Goal: Task Accomplishment & Management: Complete application form

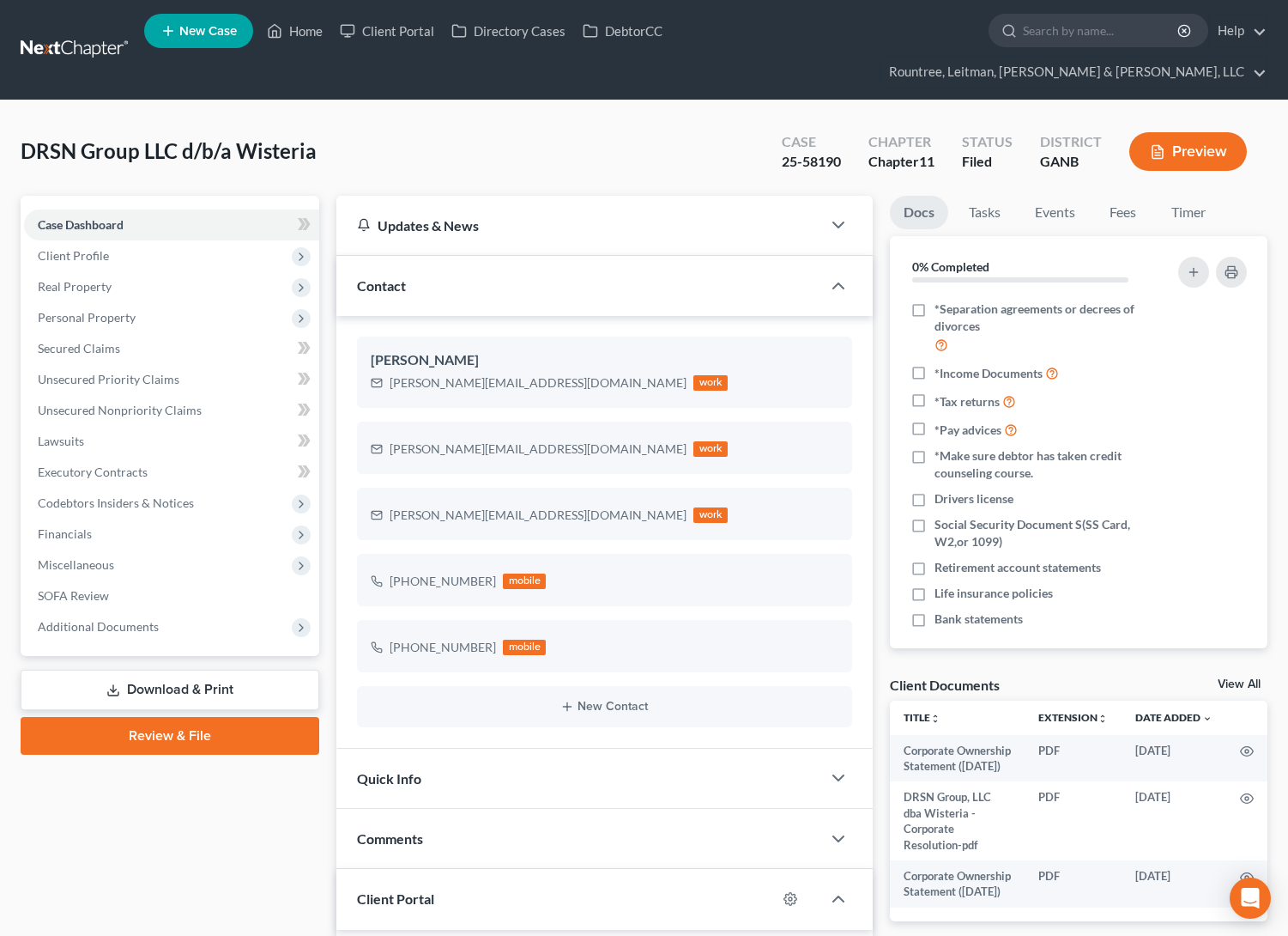
click at [77, 34] on link at bounding box center [76, 50] width 110 height 31
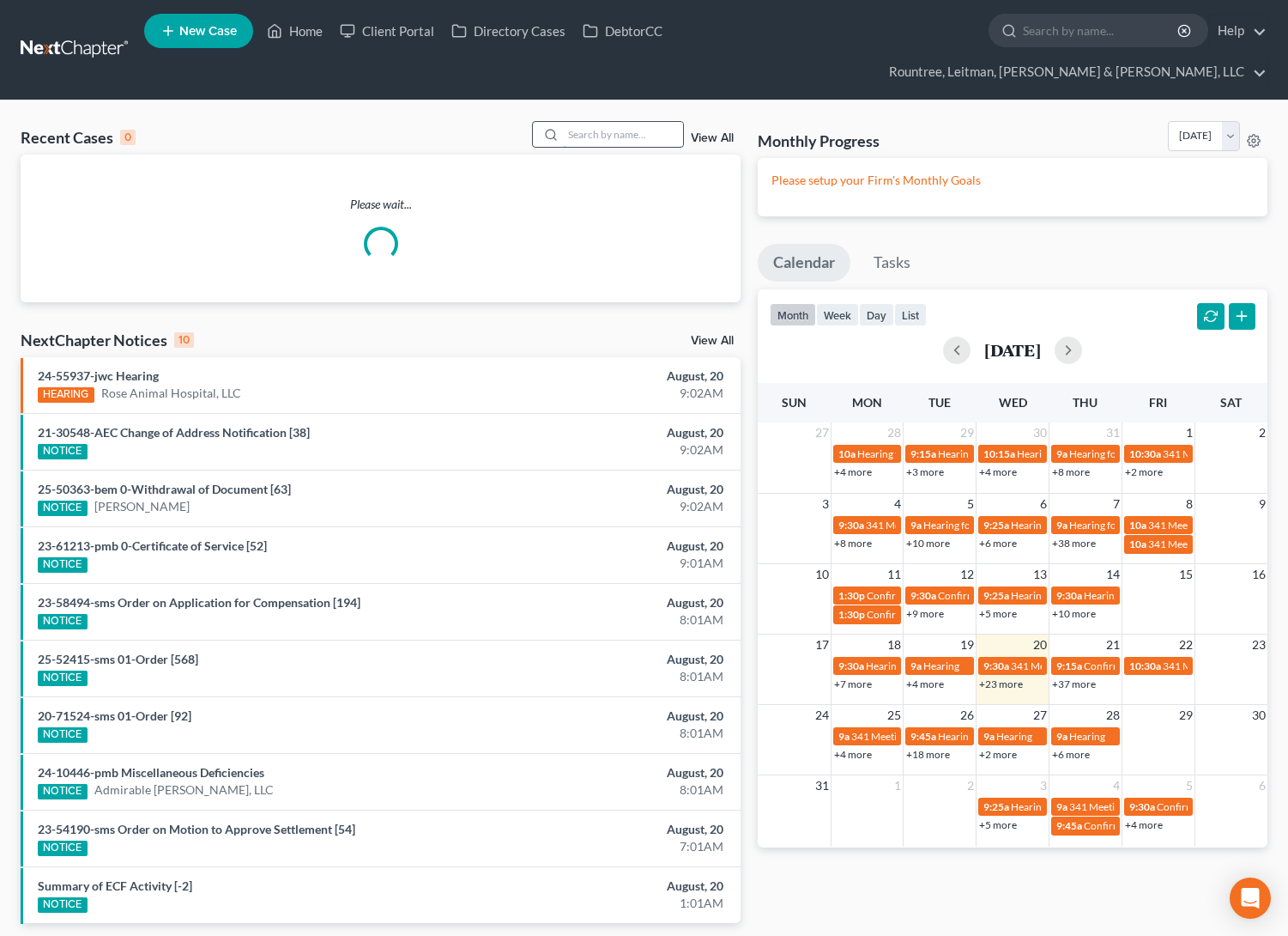
click at [604, 122] on input "search" at bounding box center [622, 134] width 120 height 25
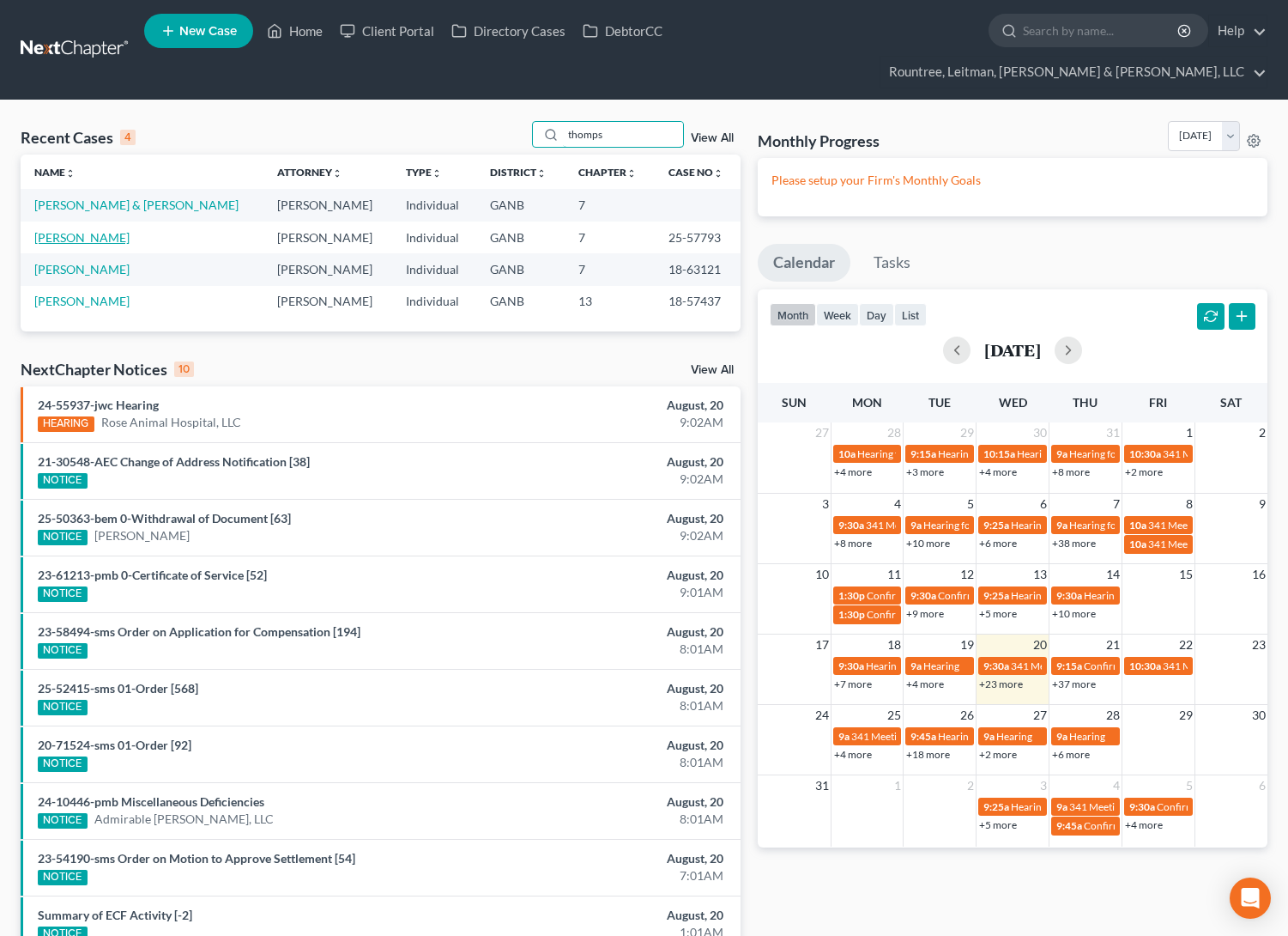
type input "thomps"
click at [65, 230] on link "[PERSON_NAME]" at bounding box center [81, 237] width 95 height 14
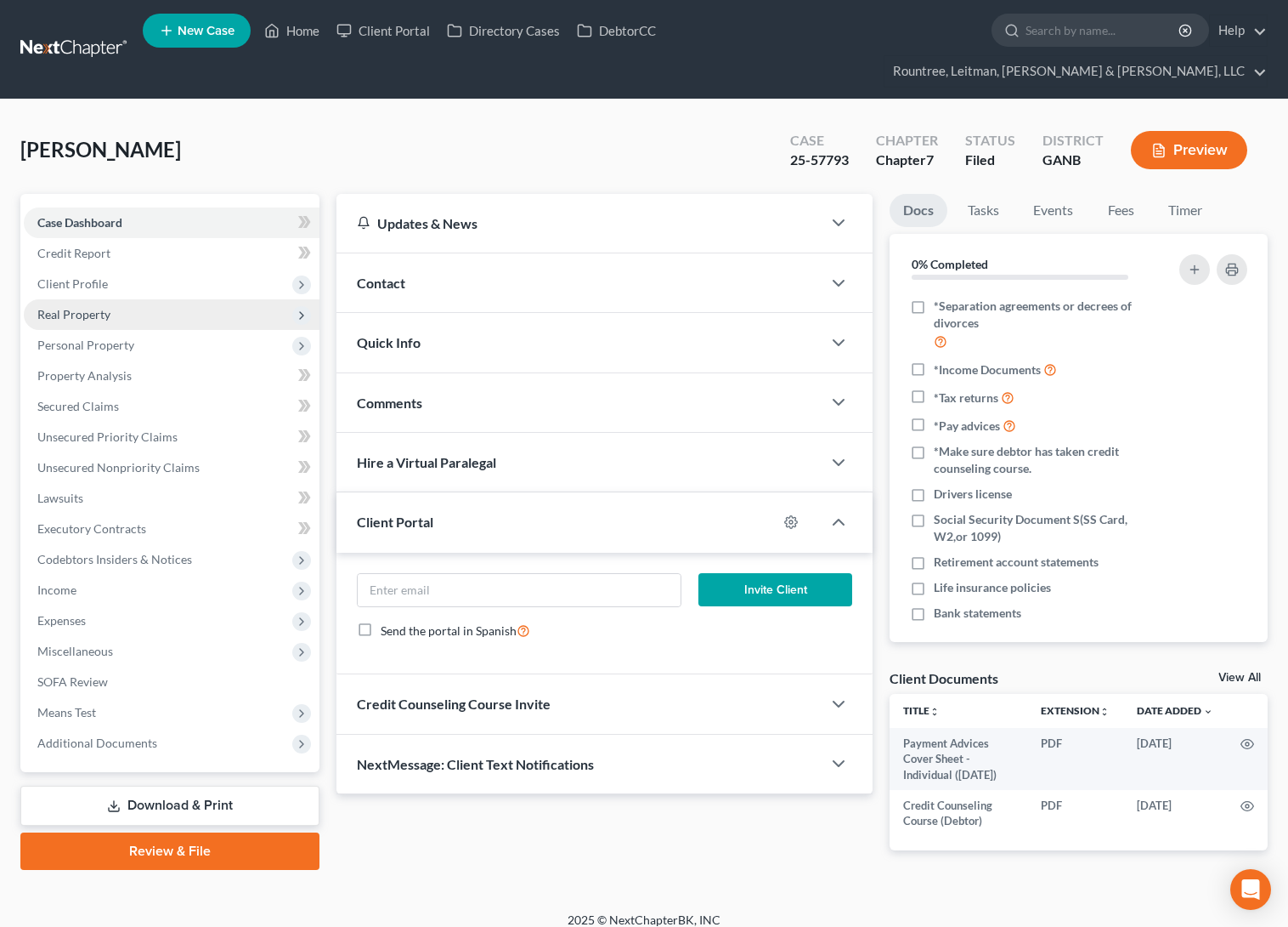
click at [102, 306] on span "Real Property" at bounding box center [73, 313] width 73 height 14
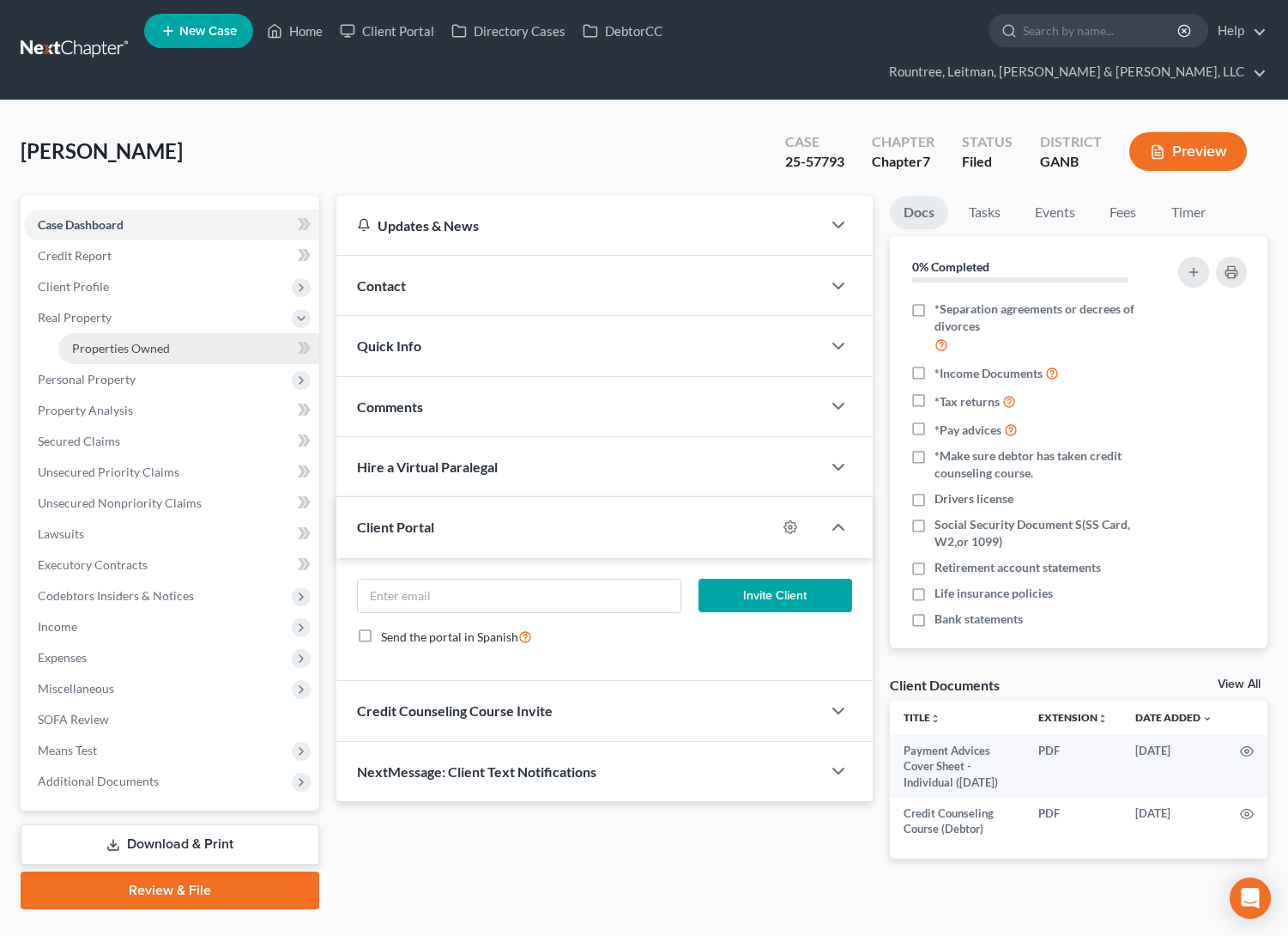
click at [115, 333] on link "Properties Owned" at bounding box center [189, 349] width 260 height 31
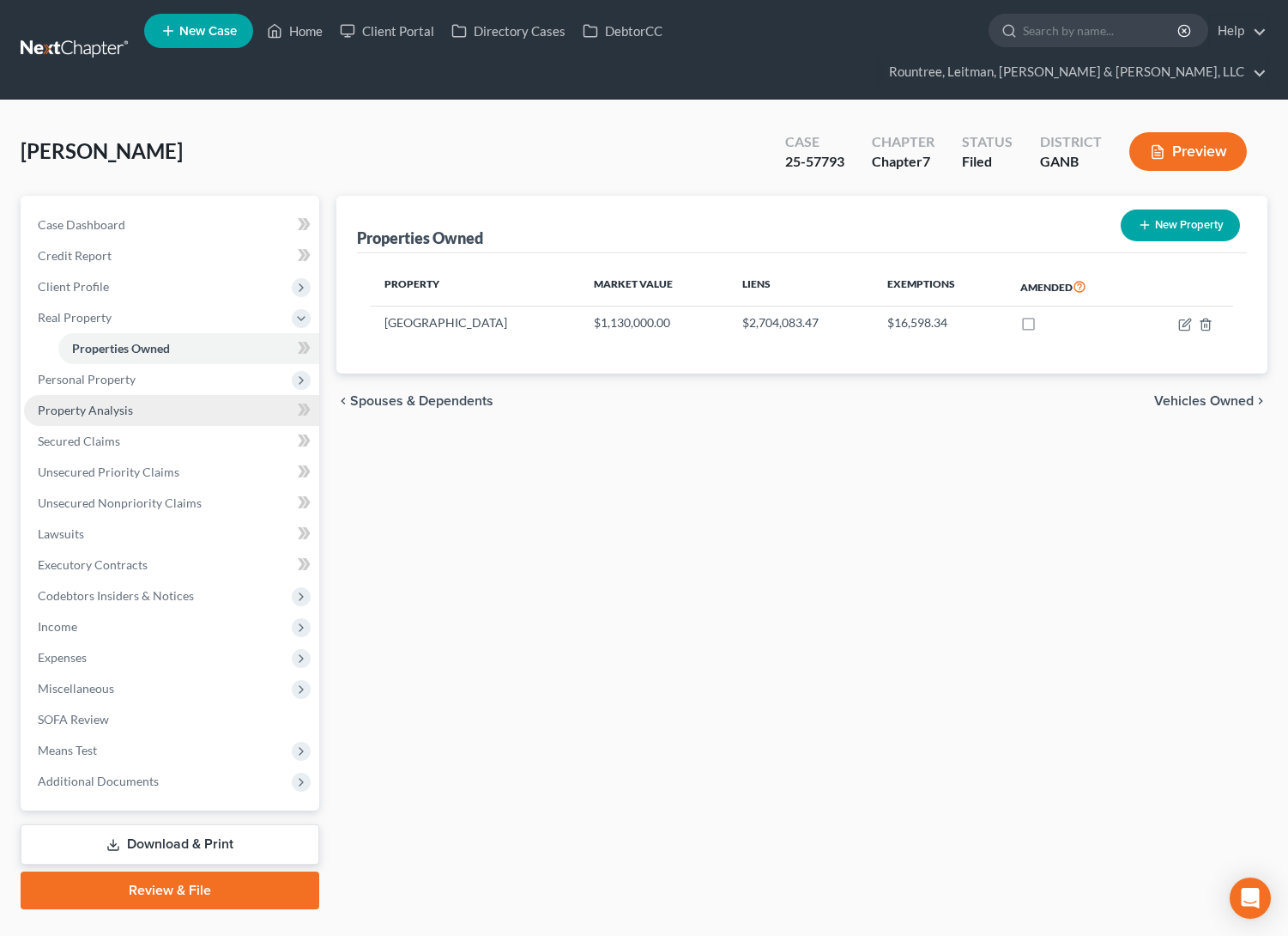
click at [86, 402] on span "Property Analysis" at bounding box center [84, 409] width 95 height 14
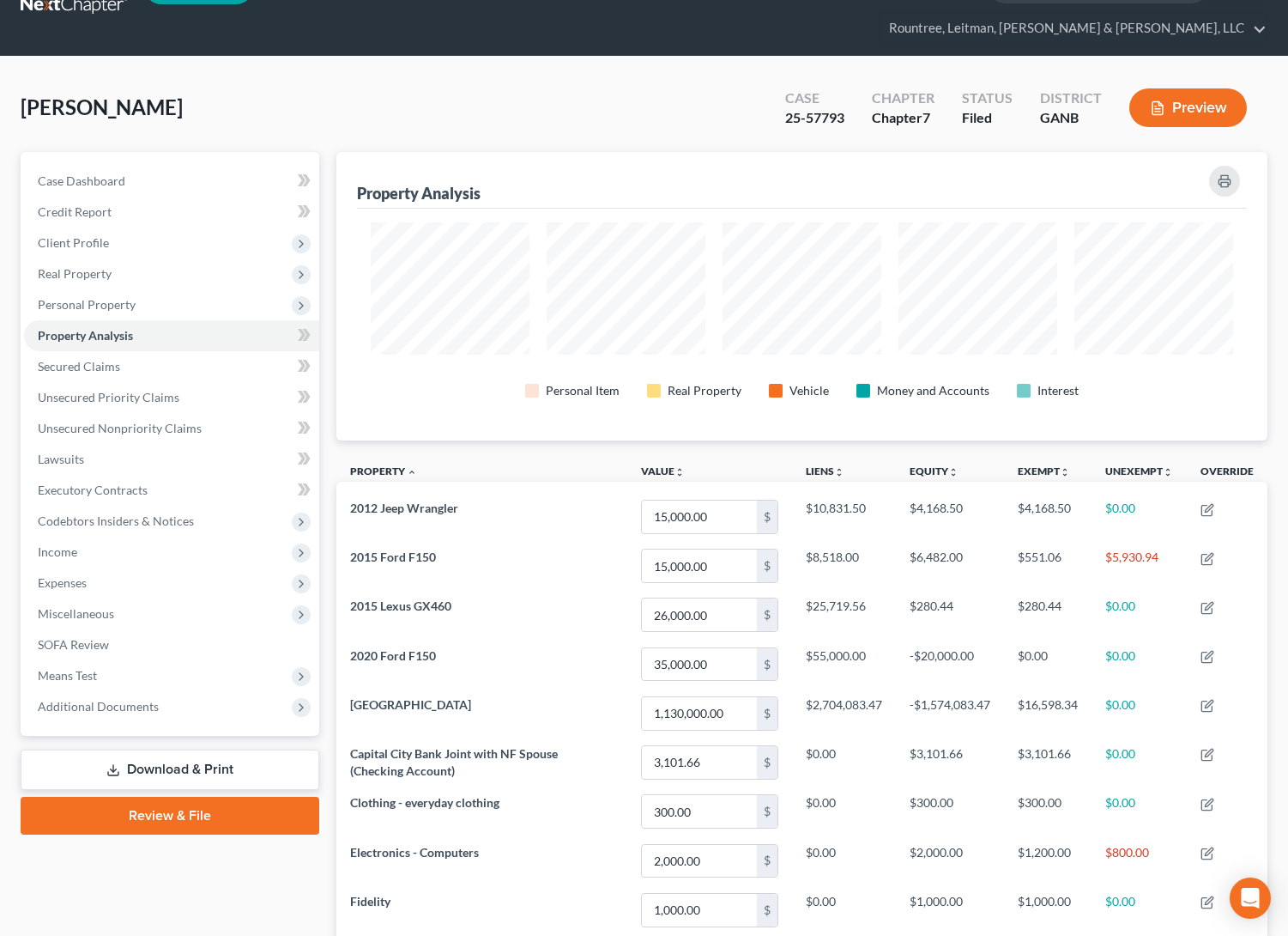
scroll to position [66, 0]
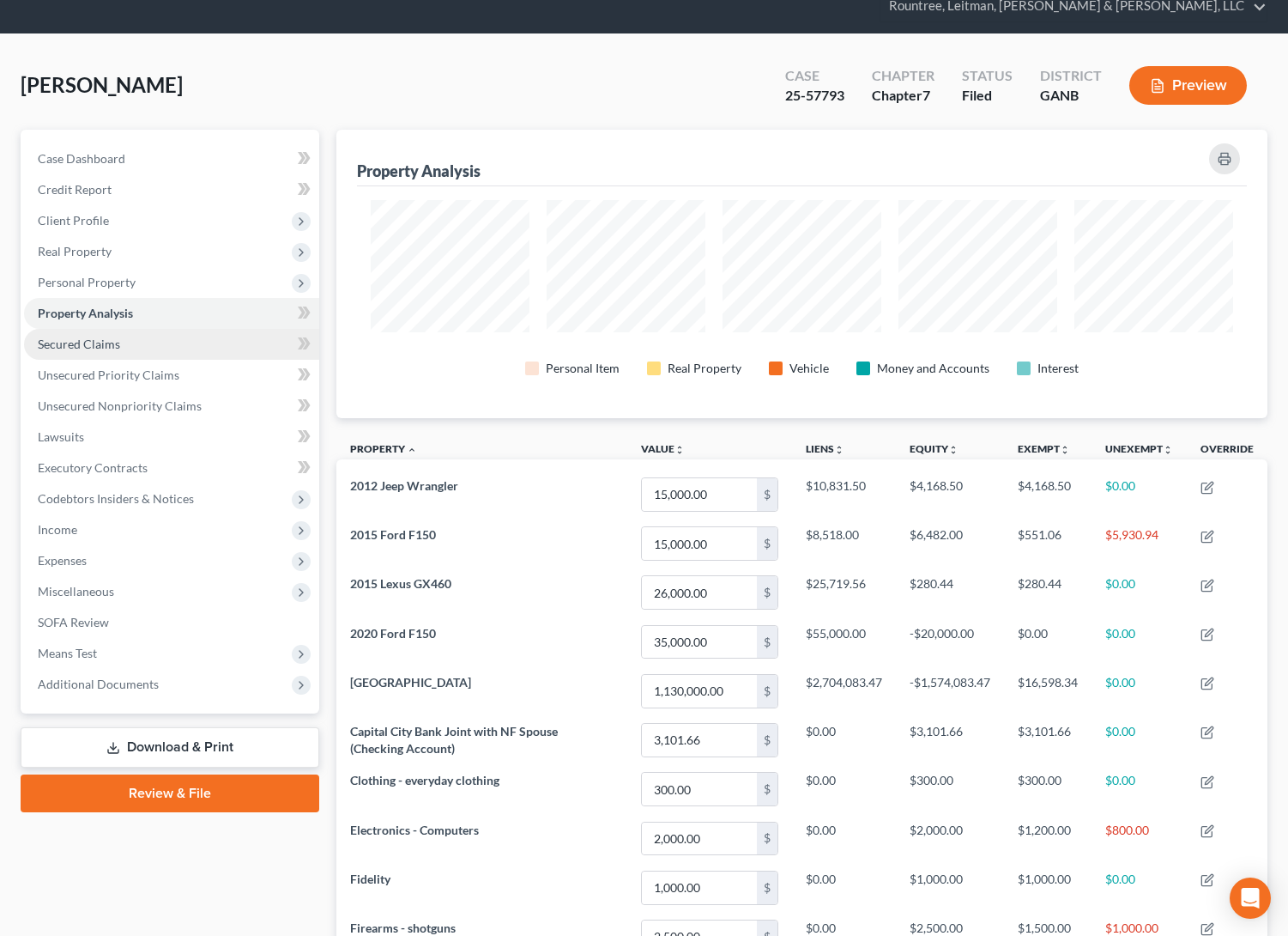
click at [100, 336] on span "Secured Claims" at bounding box center [79, 343] width 82 height 14
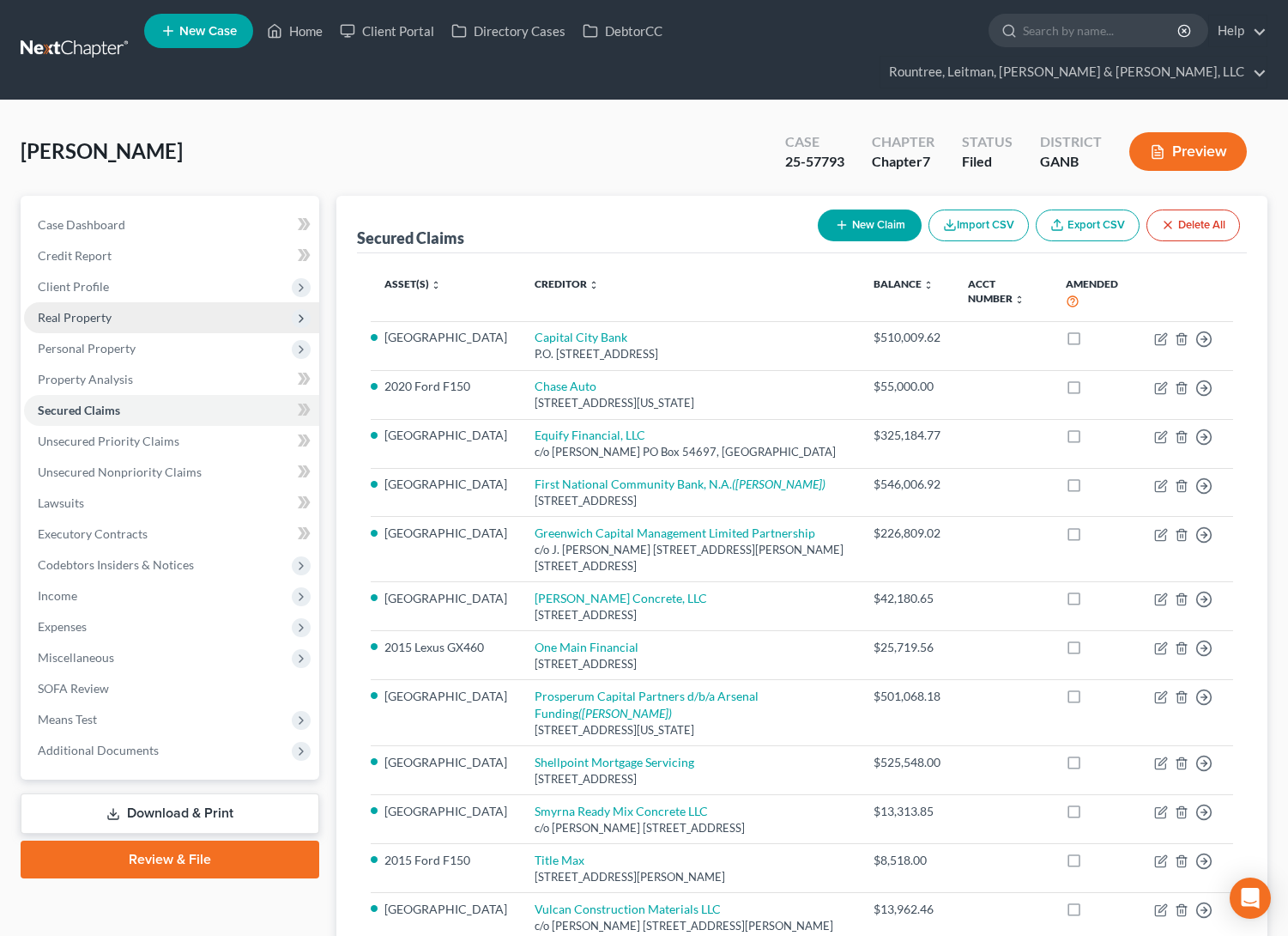
click at [89, 309] on span "Real Property" at bounding box center [74, 316] width 74 height 14
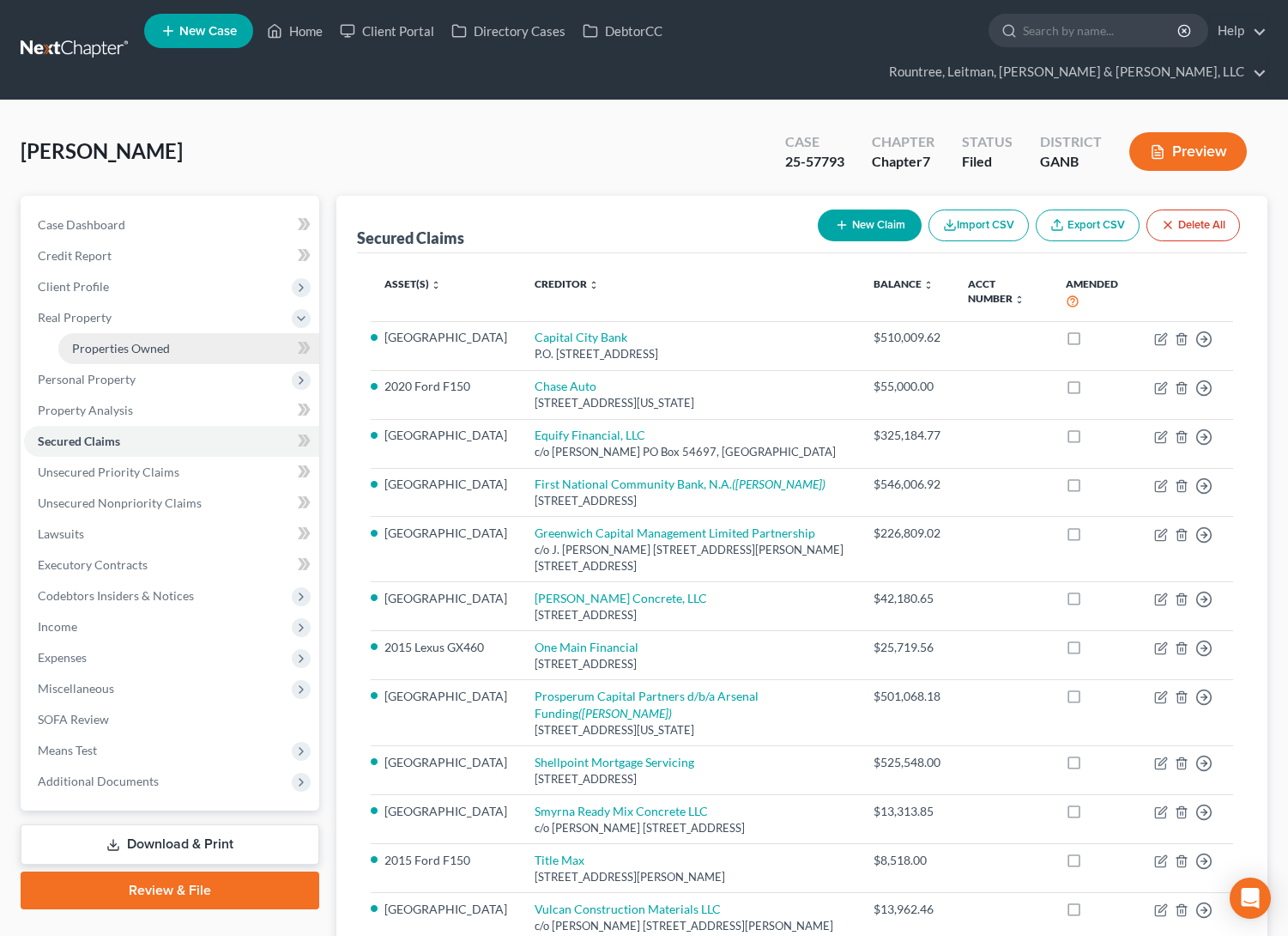
click at [118, 341] on span "Properties Owned" at bounding box center [121, 348] width 98 height 14
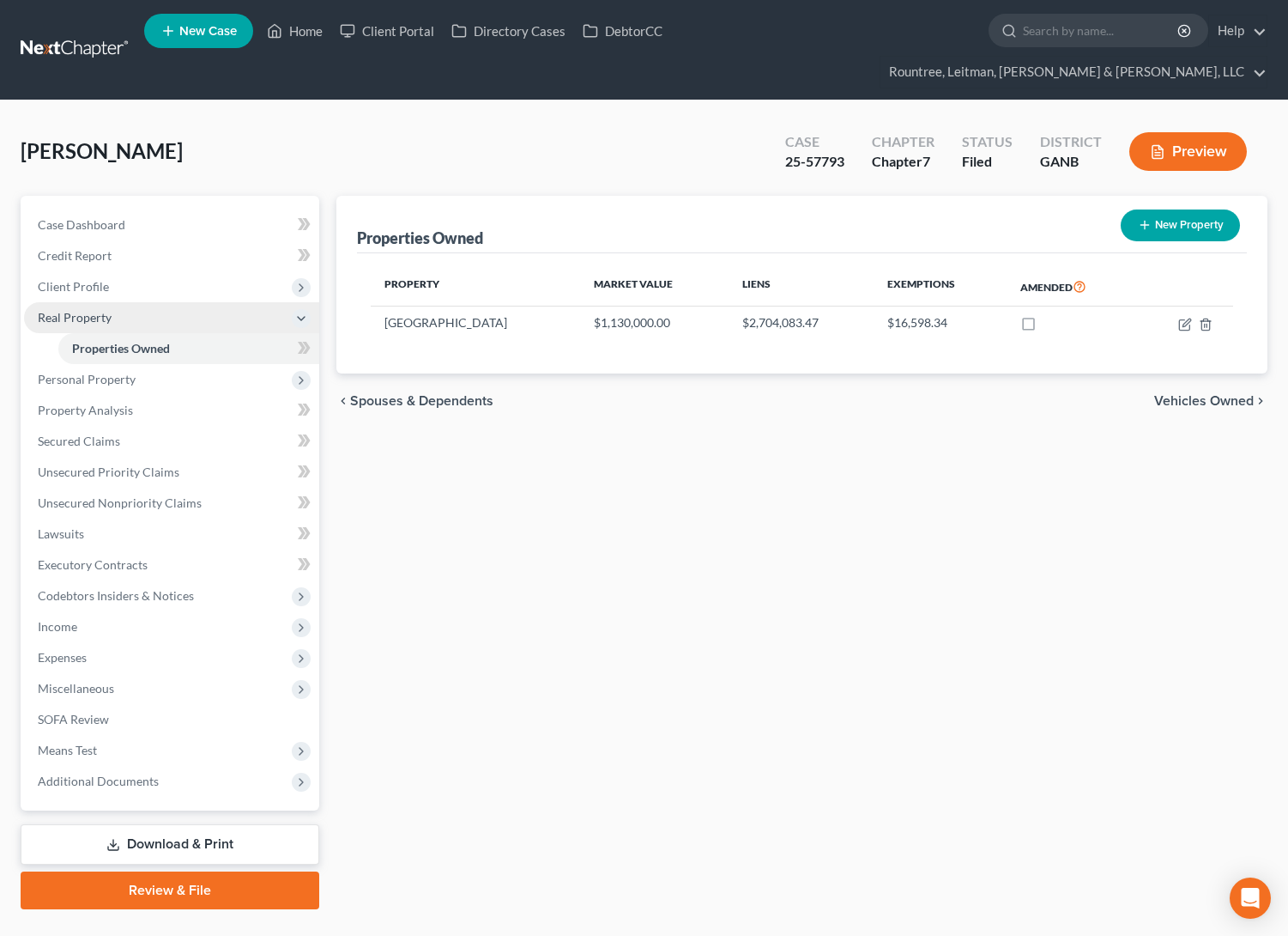
click at [69, 309] on span "Real Property" at bounding box center [74, 316] width 74 height 14
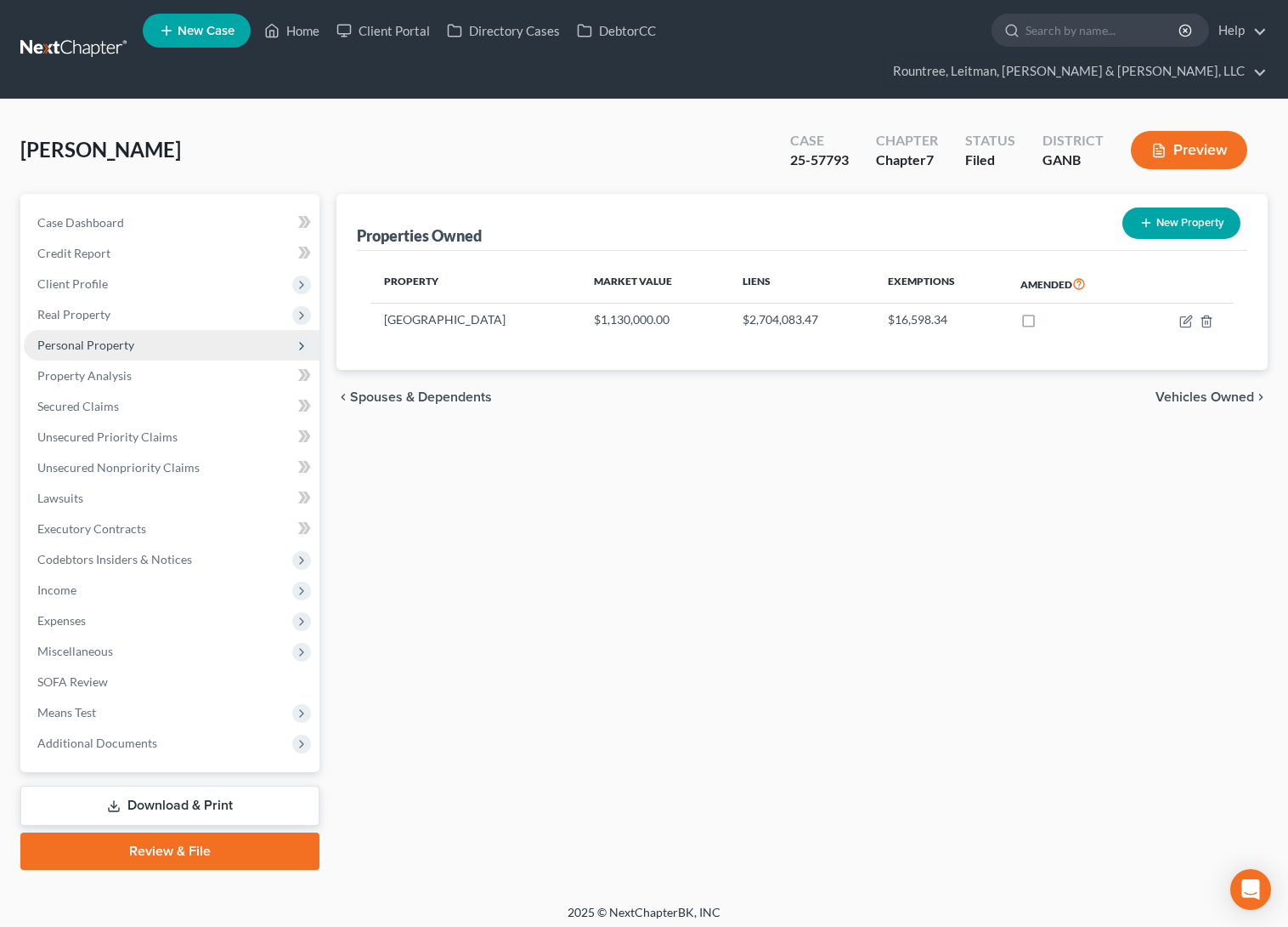
click at [94, 338] on span "Personal Property" at bounding box center [85, 344] width 97 height 14
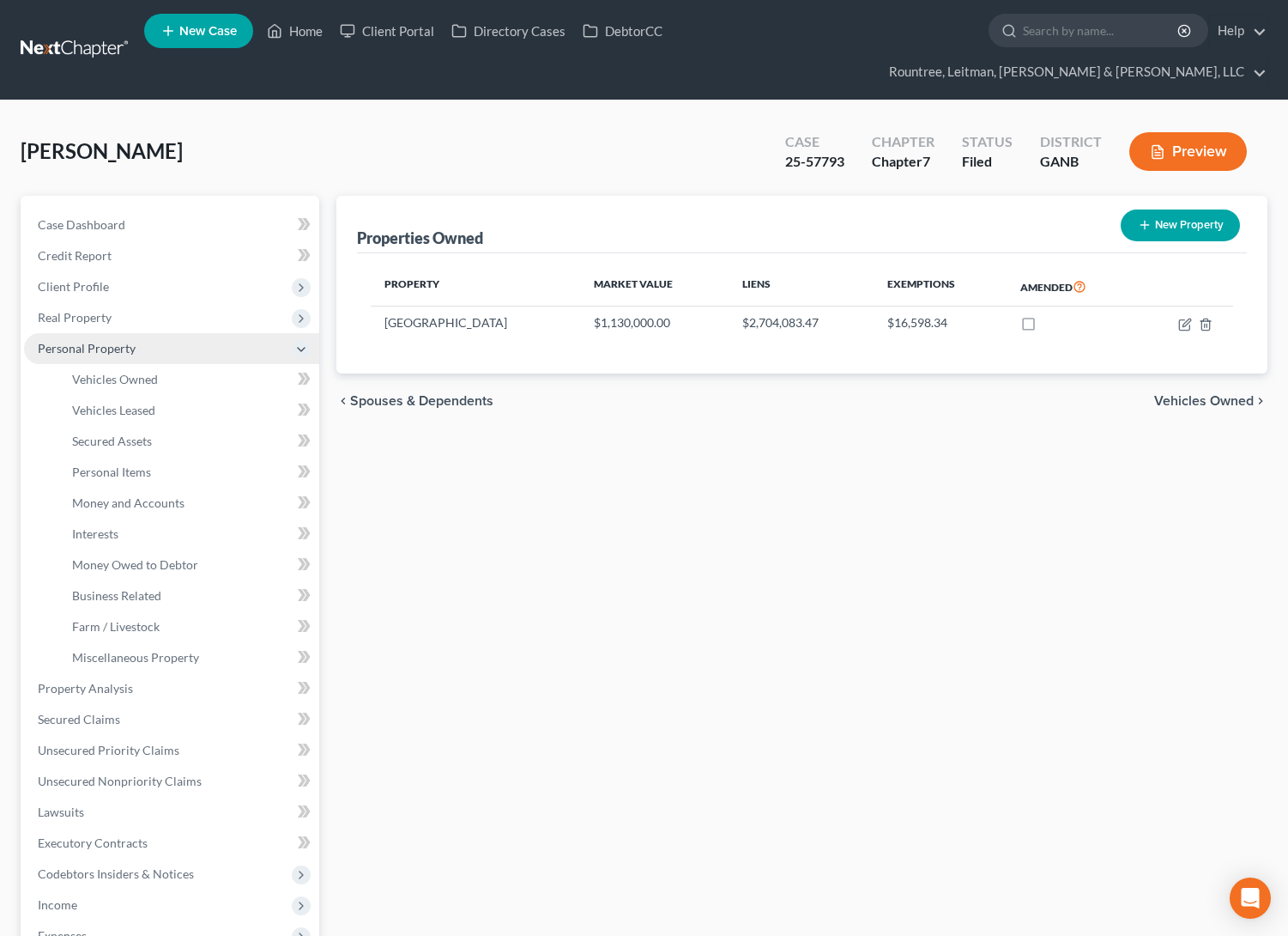
click at [100, 341] on span "Personal Property" at bounding box center [86, 348] width 98 height 14
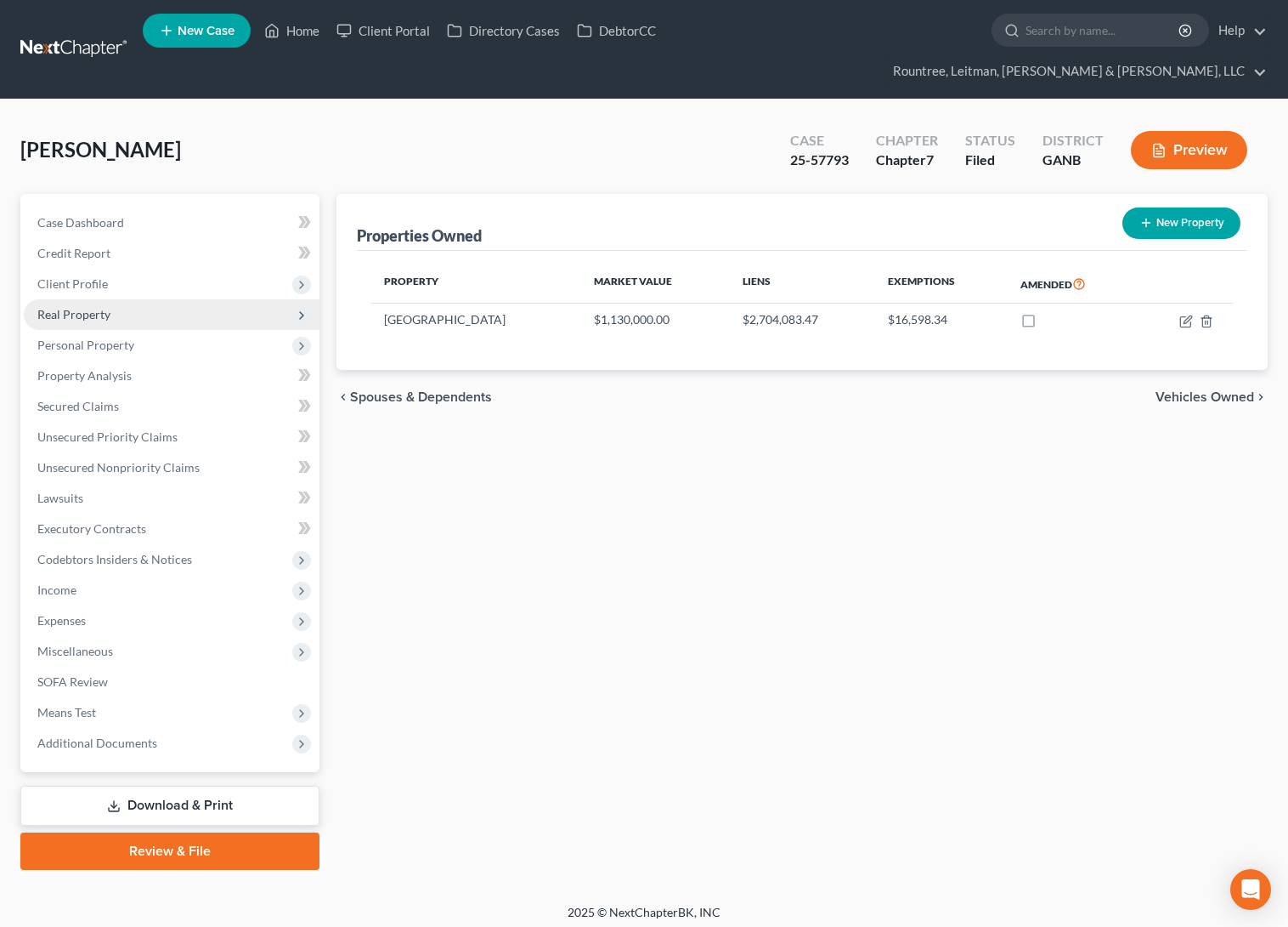
click at [82, 306] on span "Real Property" at bounding box center [73, 313] width 73 height 14
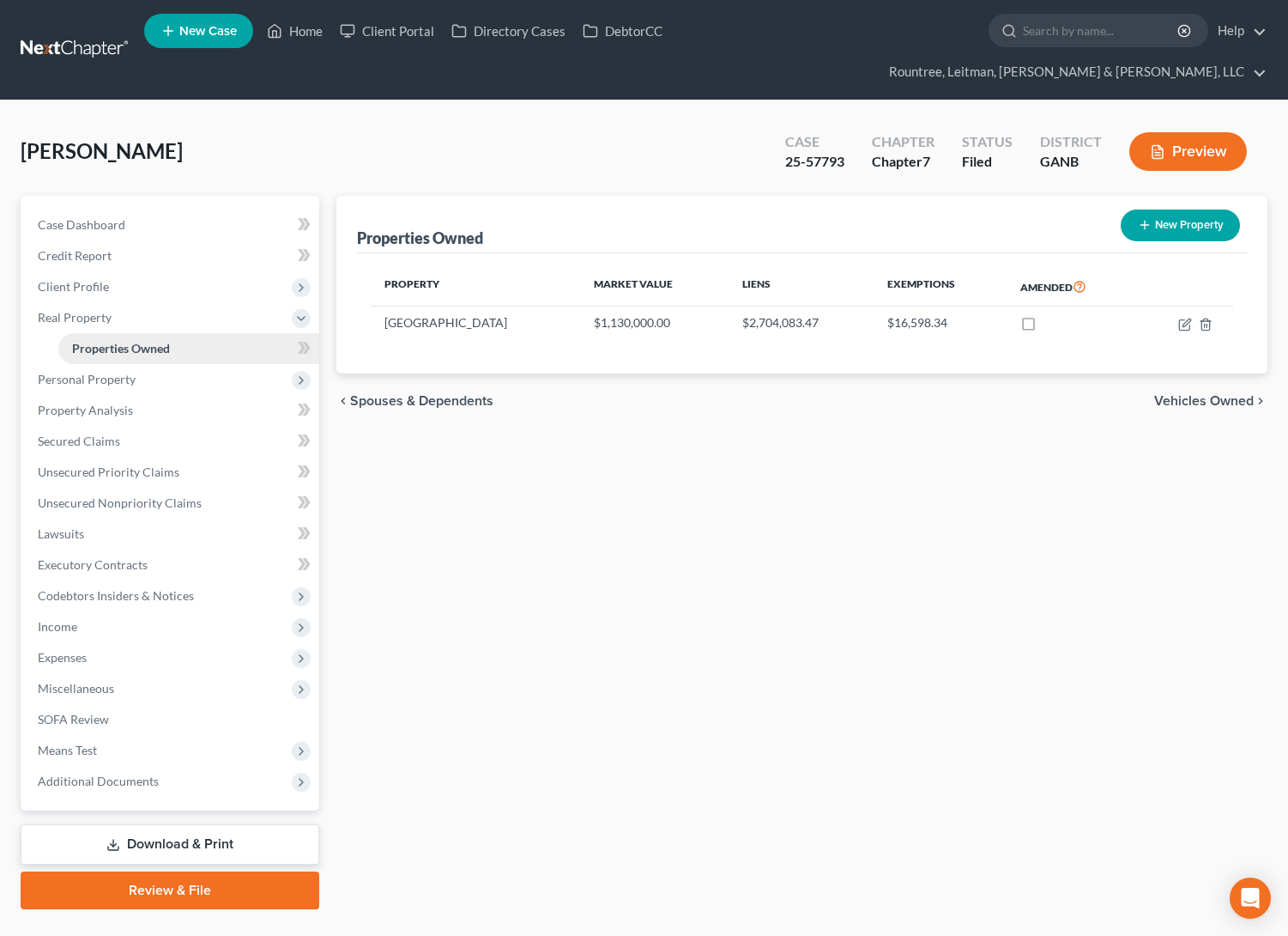
click at [106, 341] on span "Properties Owned" at bounding box center [121, 348] width 98 height 14
click at [94, 433] on span "Secured Claims" at bounding box center [79, 440] width 82 height 14
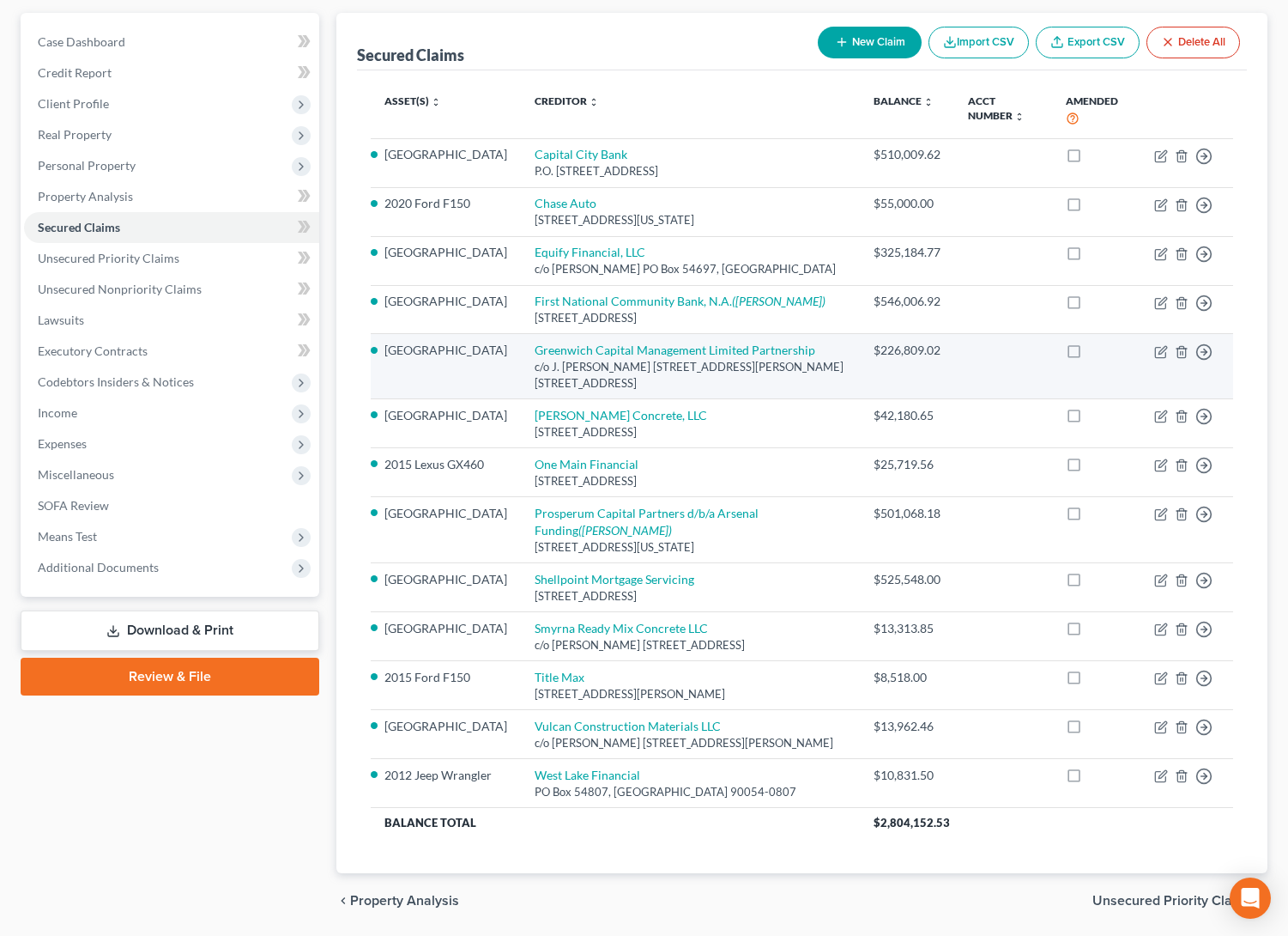
scroll to position [100, 0]
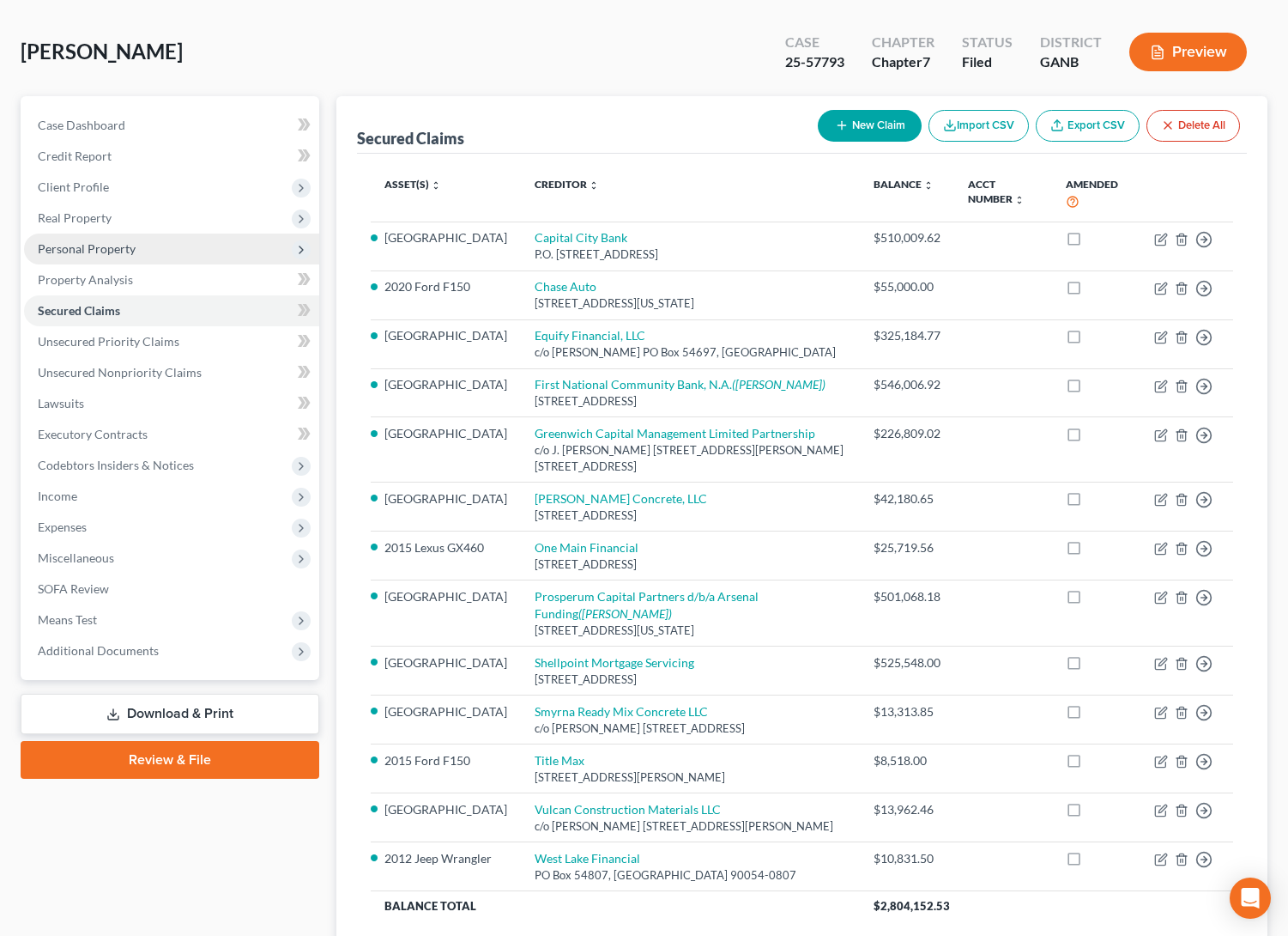
click at [90, 241] on span "Personal Property" at bounding box center [86, 248] width 98 height 14
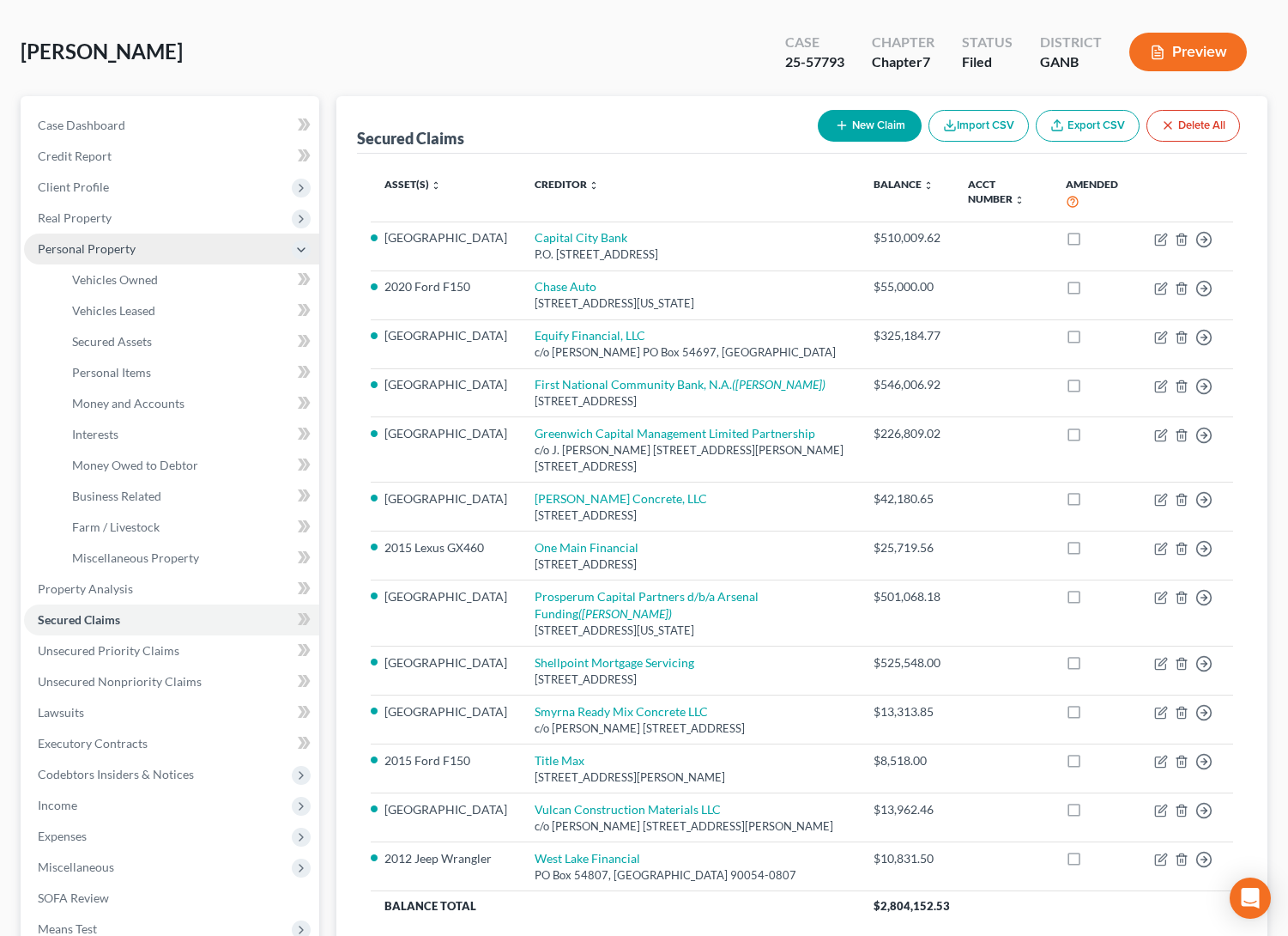
click at [83, 241] on span "Personal Property" at bounding box center [86, 248] width 98 height 14
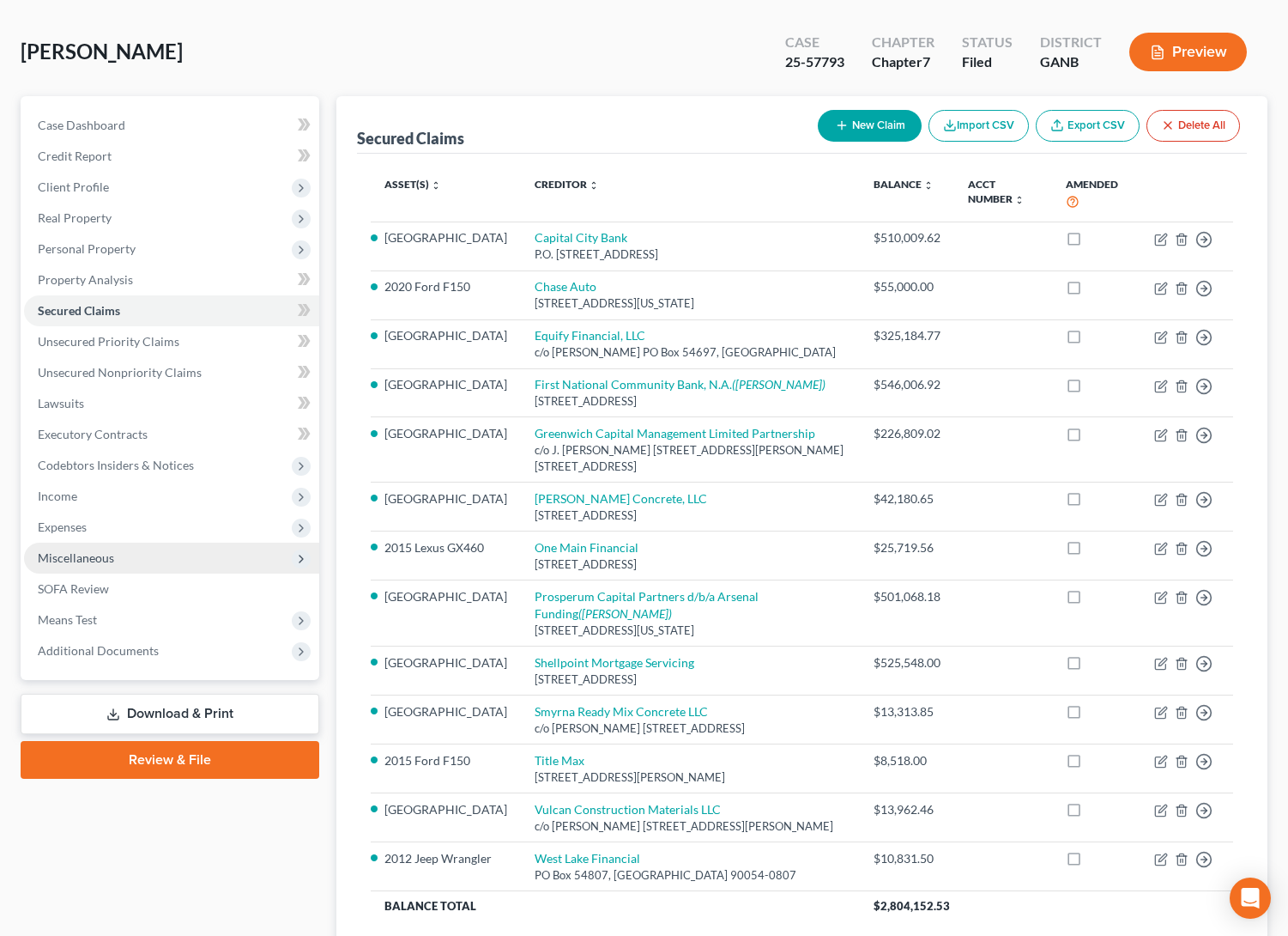
click at [117, 542] on span "Miscellaneous" at bounding box center [171, 558] width 295 height 31
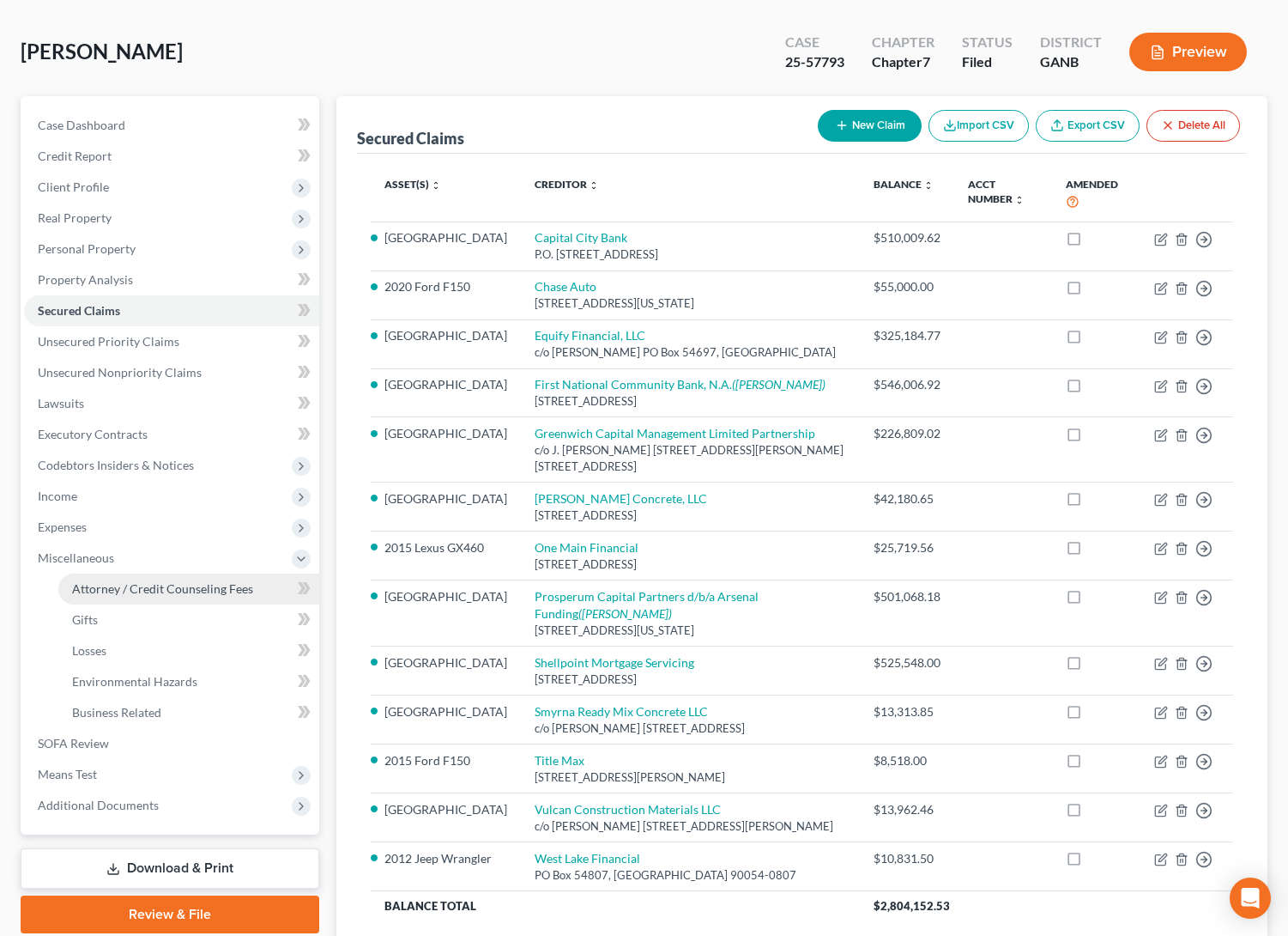
click at [139, 574] on link "Attorney / Credit Counseling Fees" at bounding box center [189, 589] width 260 height 31
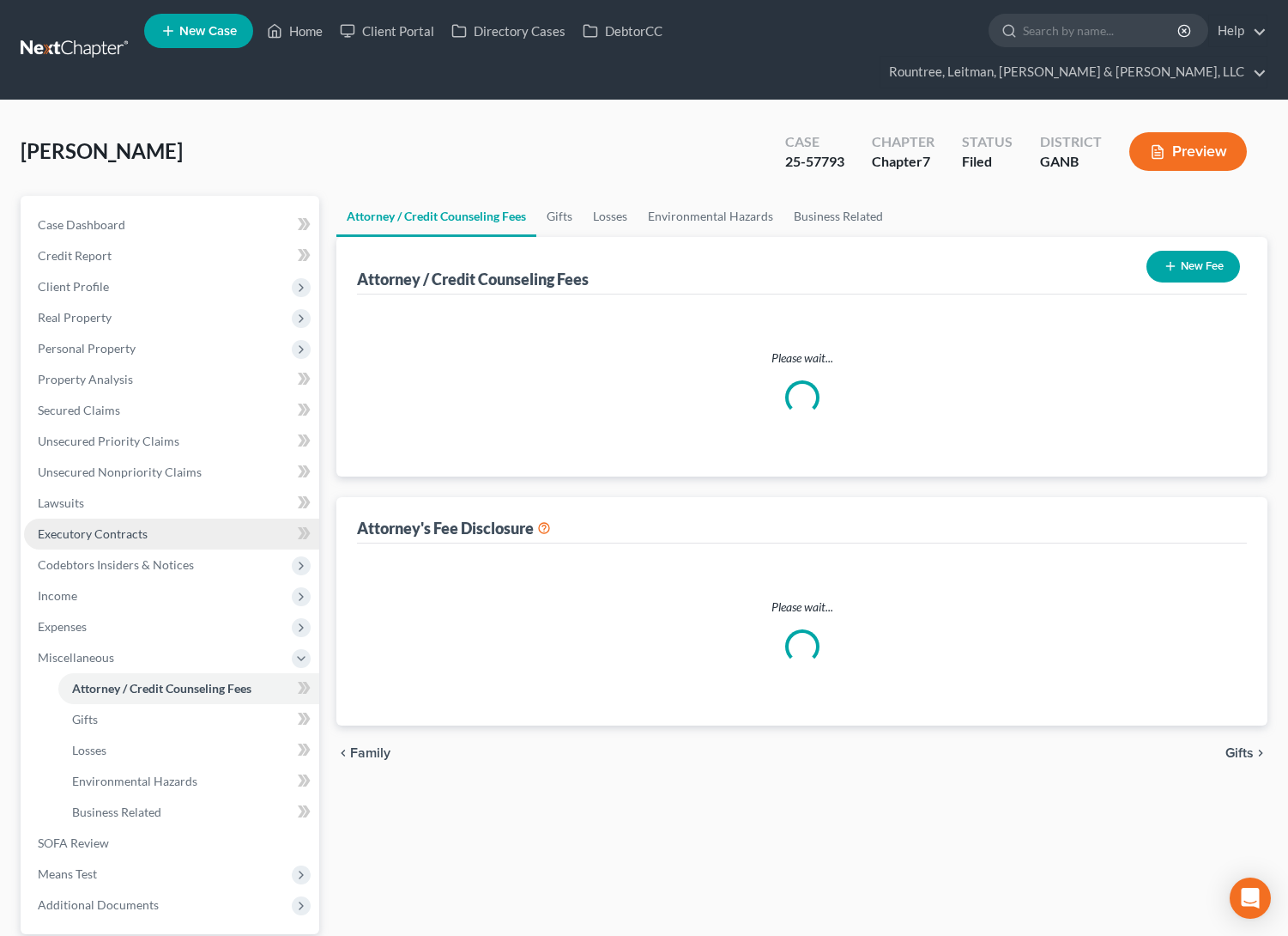
select select "4"
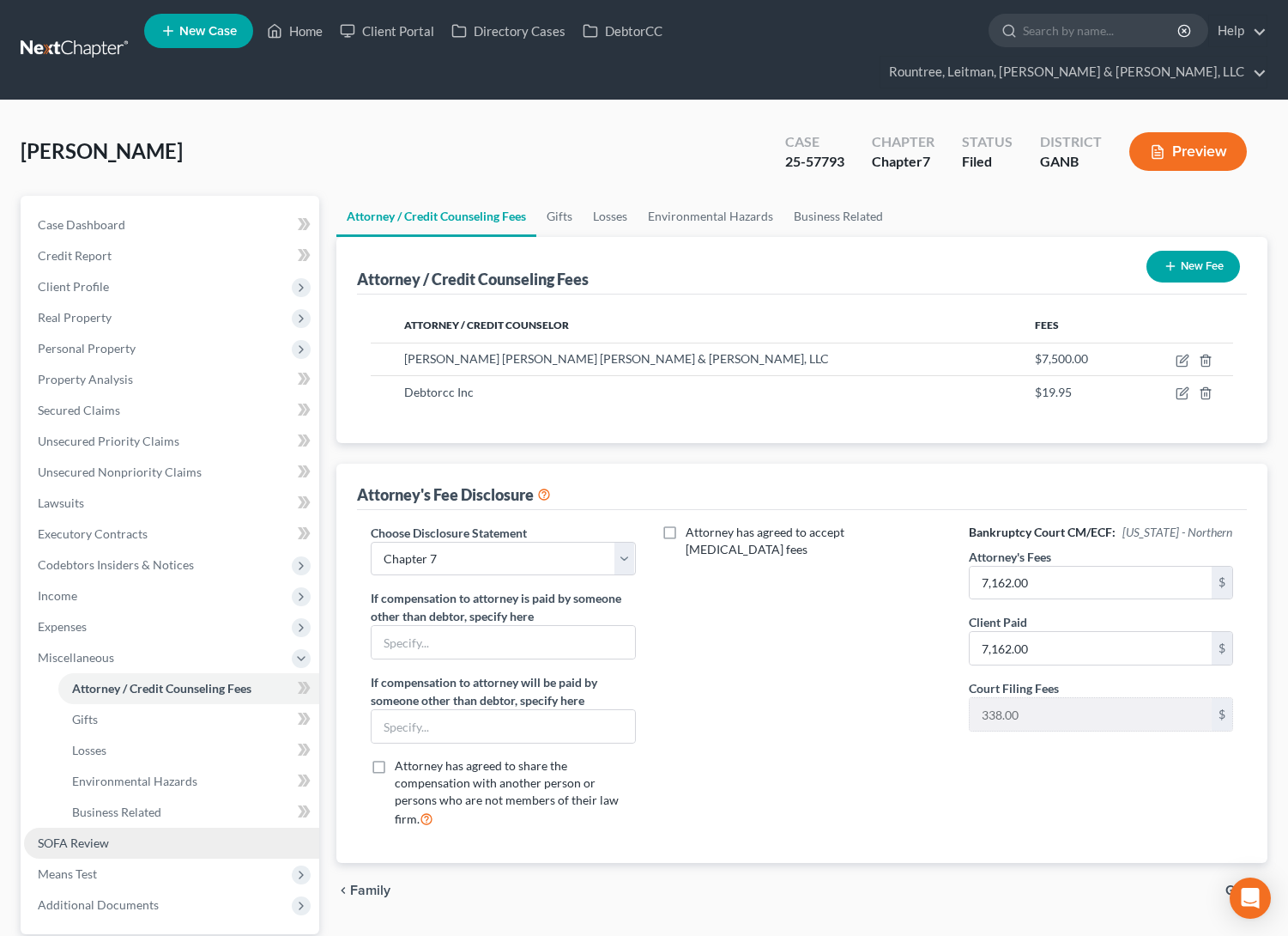
click at [93, 835] on span "SOFA Review" at bounding box center [73, 842] width 71 height 14
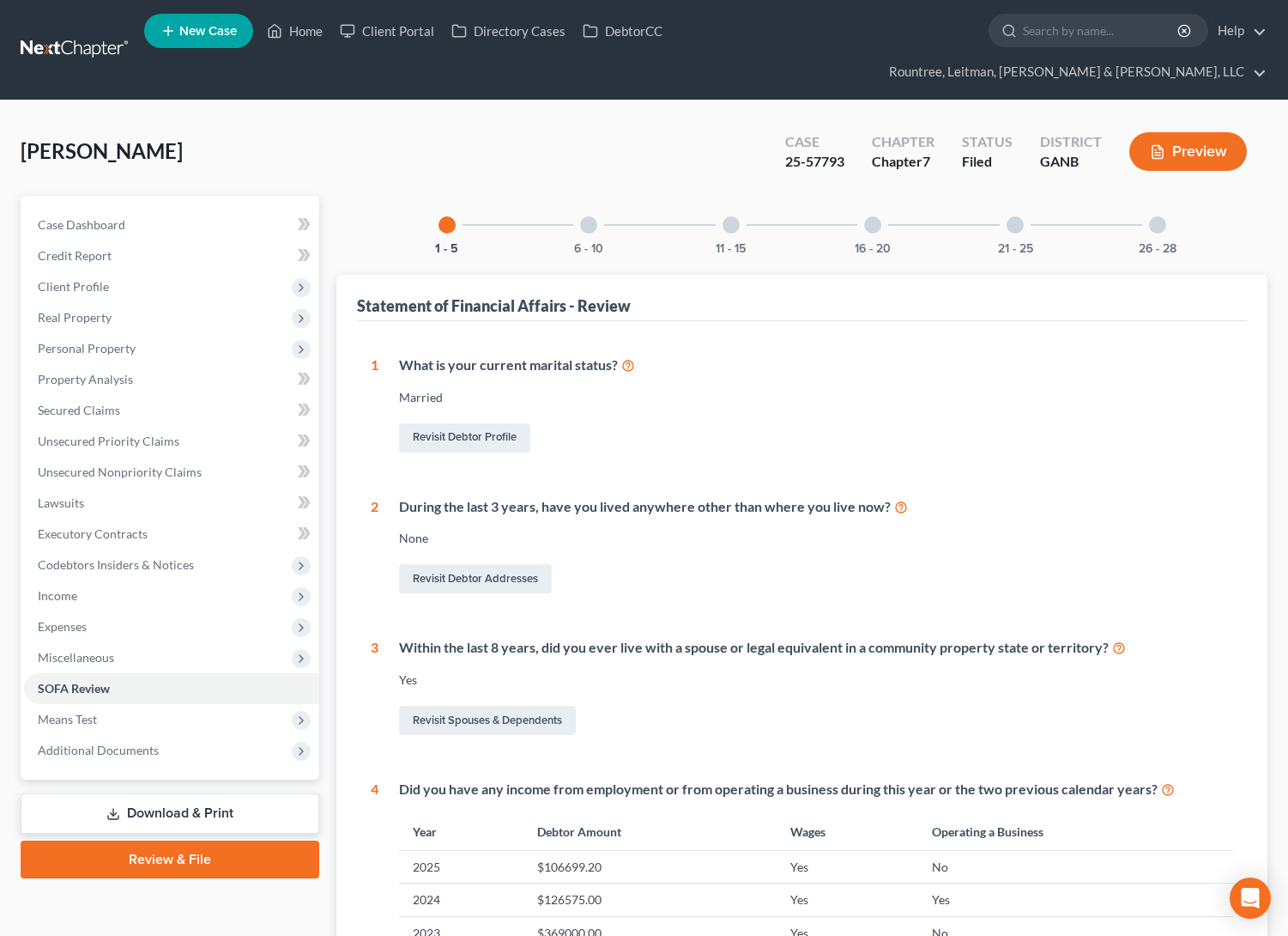
click at [987, 200] on div "21 - 25" at bounding box center [1014, 224] width 58 height 58
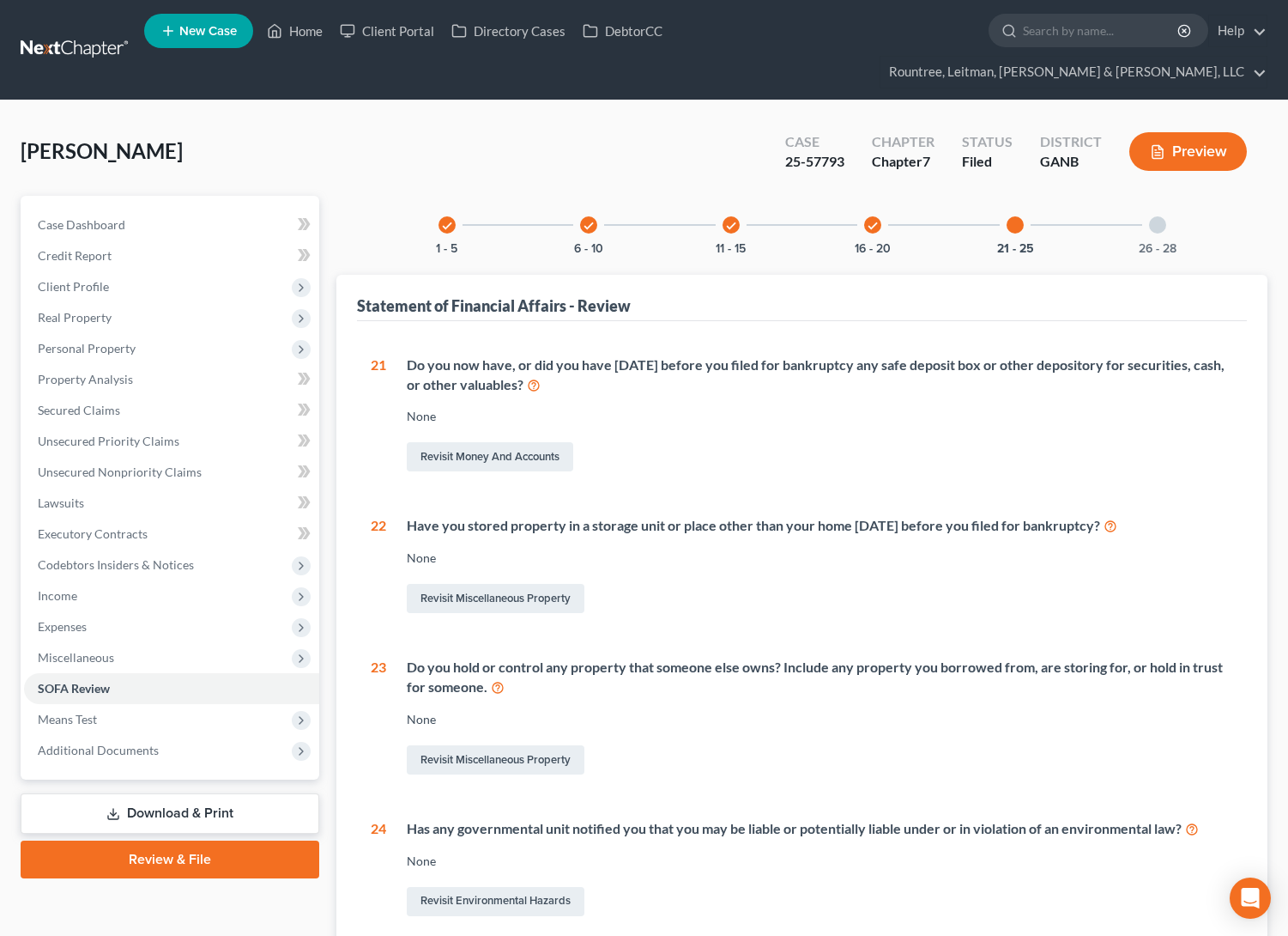
click at [1004, 201] on div "21 - 25" at bounding box center [1014, 224] width 58 height 58
click at [1164, 205] on div "26 - 28" at bounding box center [1157, 224] width 58 height 58
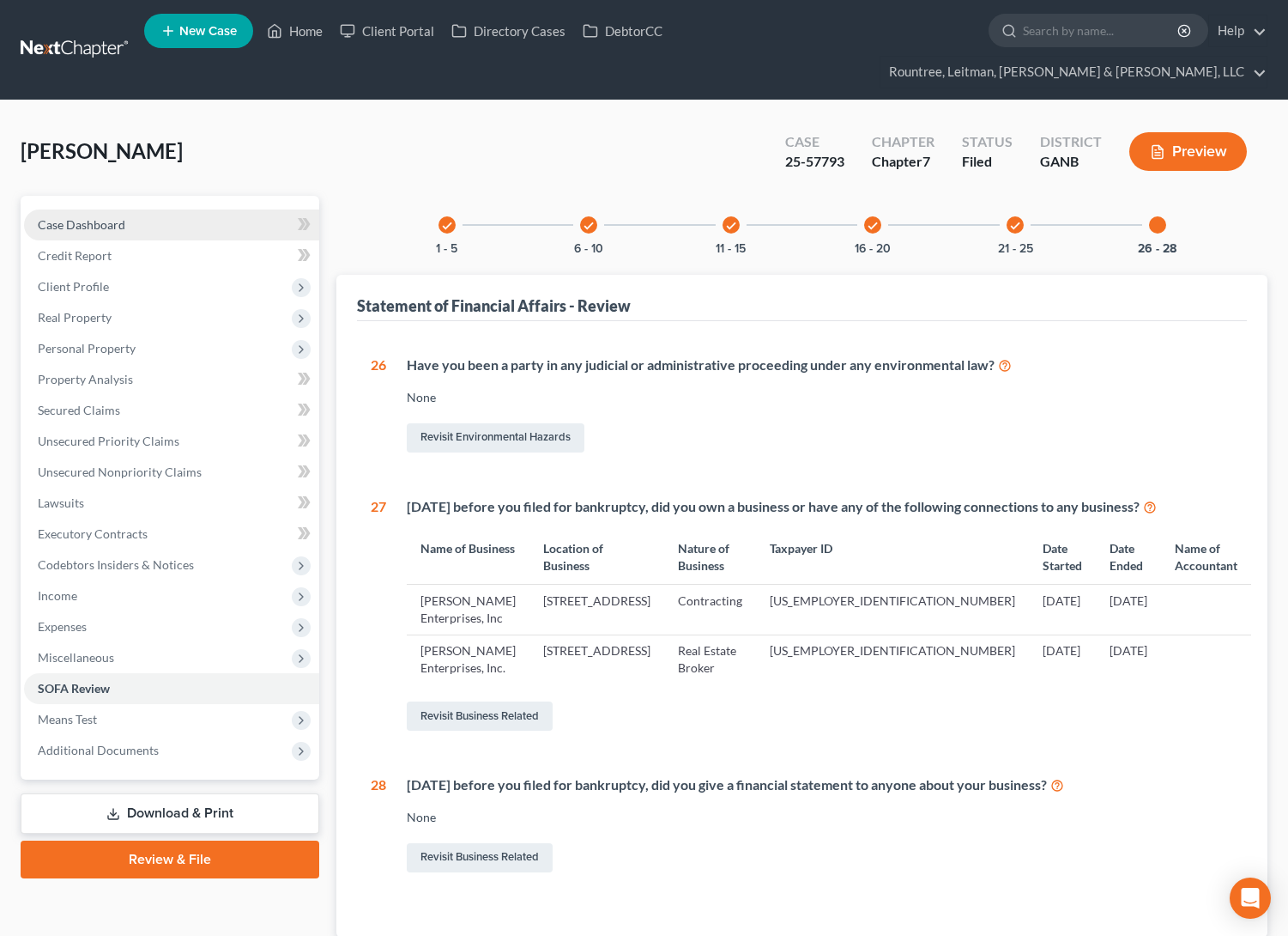
click at [79, 210] on link "Case Dashboard" at bounding box center [171, 225] width 295 height 31
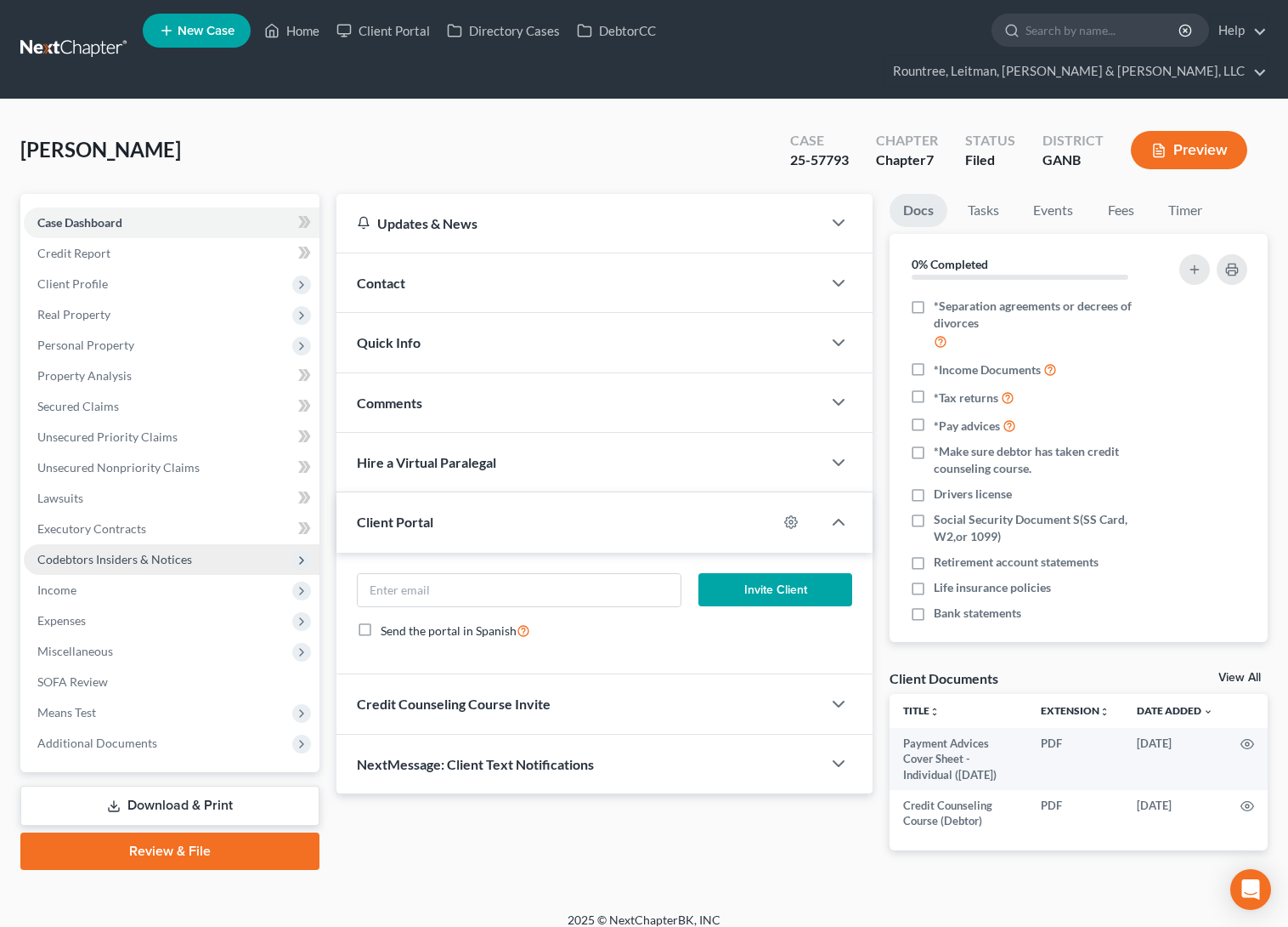
click at [83, 551] on span "Codebtors Insiders & Notices" at bounding box center [114, 558] width 155 height 14
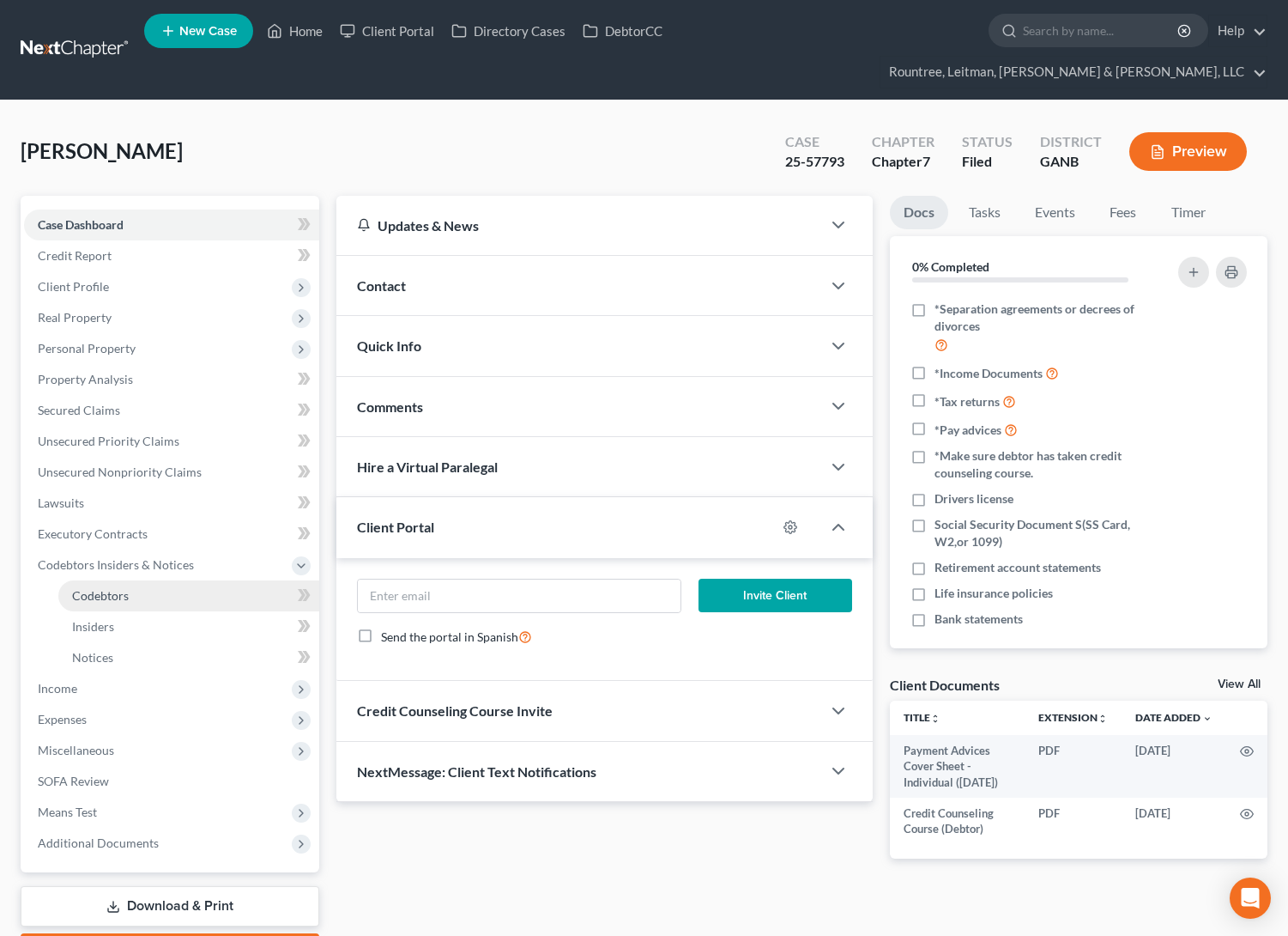
click at [103, 588] on span "Codebtors" at bounding box center [100, 595] width 56 height 14
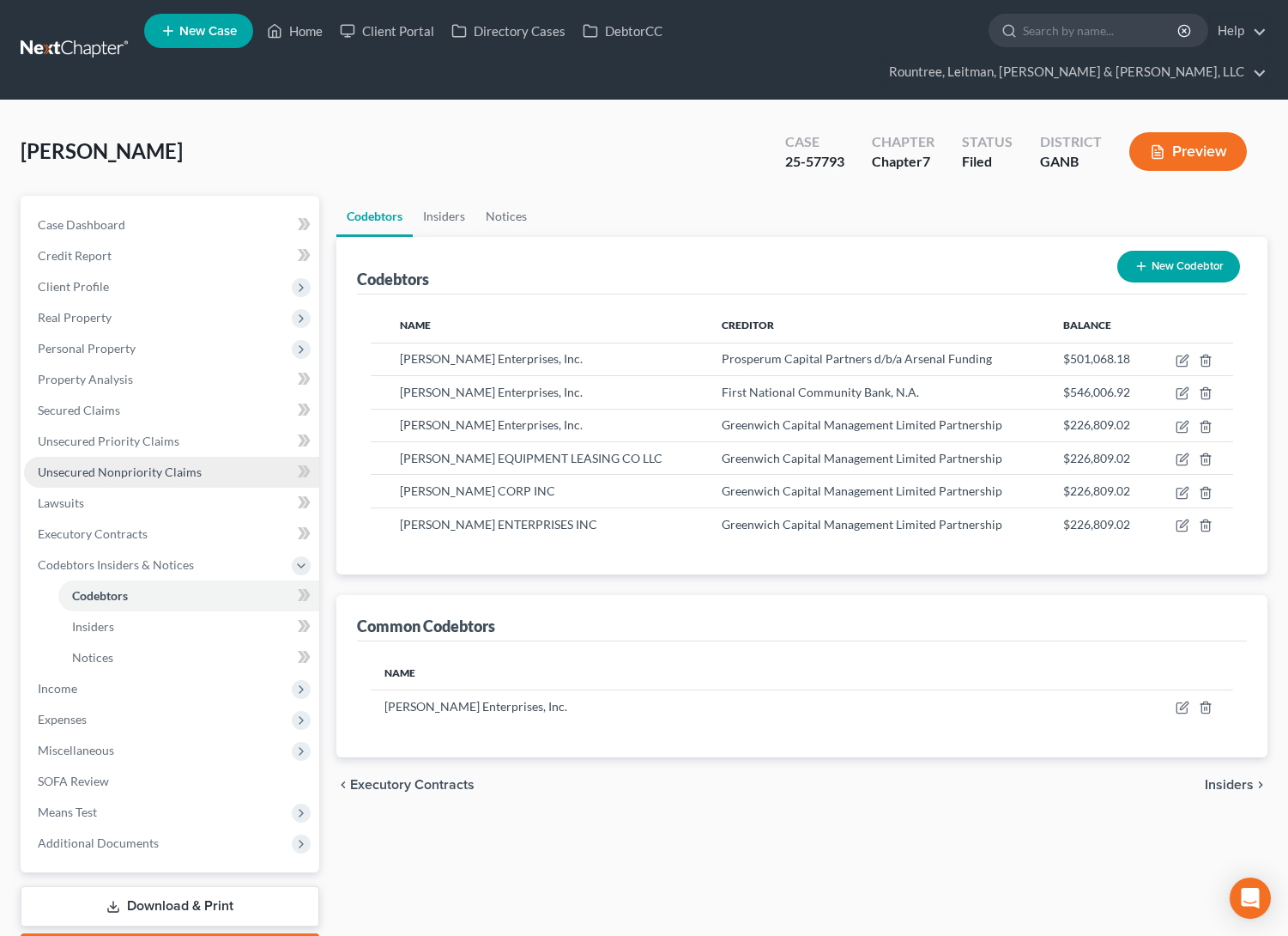
click at [120, 465] on span "Unsecured Nonpriority Claims" at bounding box center [119, 471] width 164 height 14
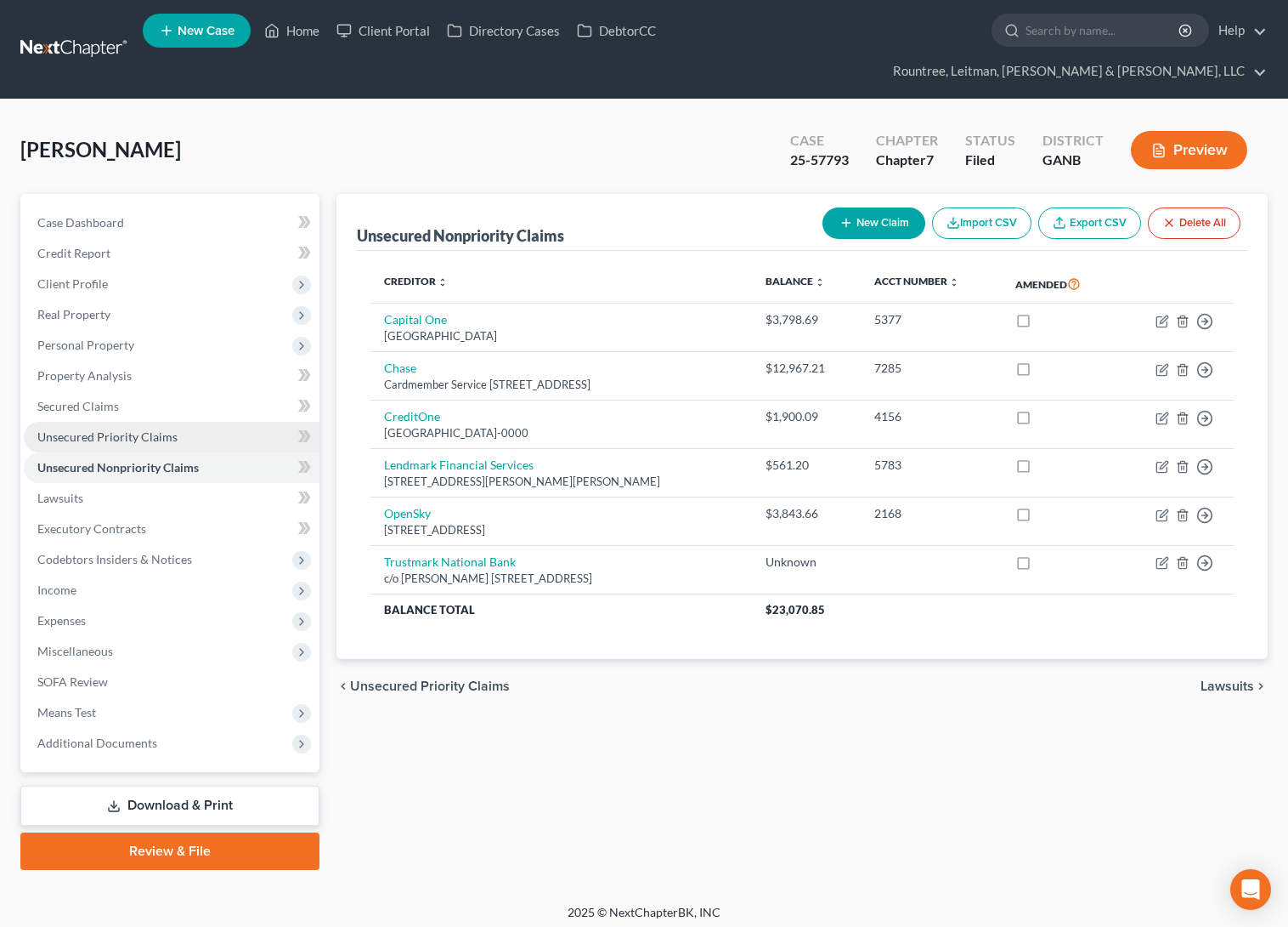
click at [136, 421] on link "Unsecured Priority Claims" at bounding box center [172, 436] width 296 height 30
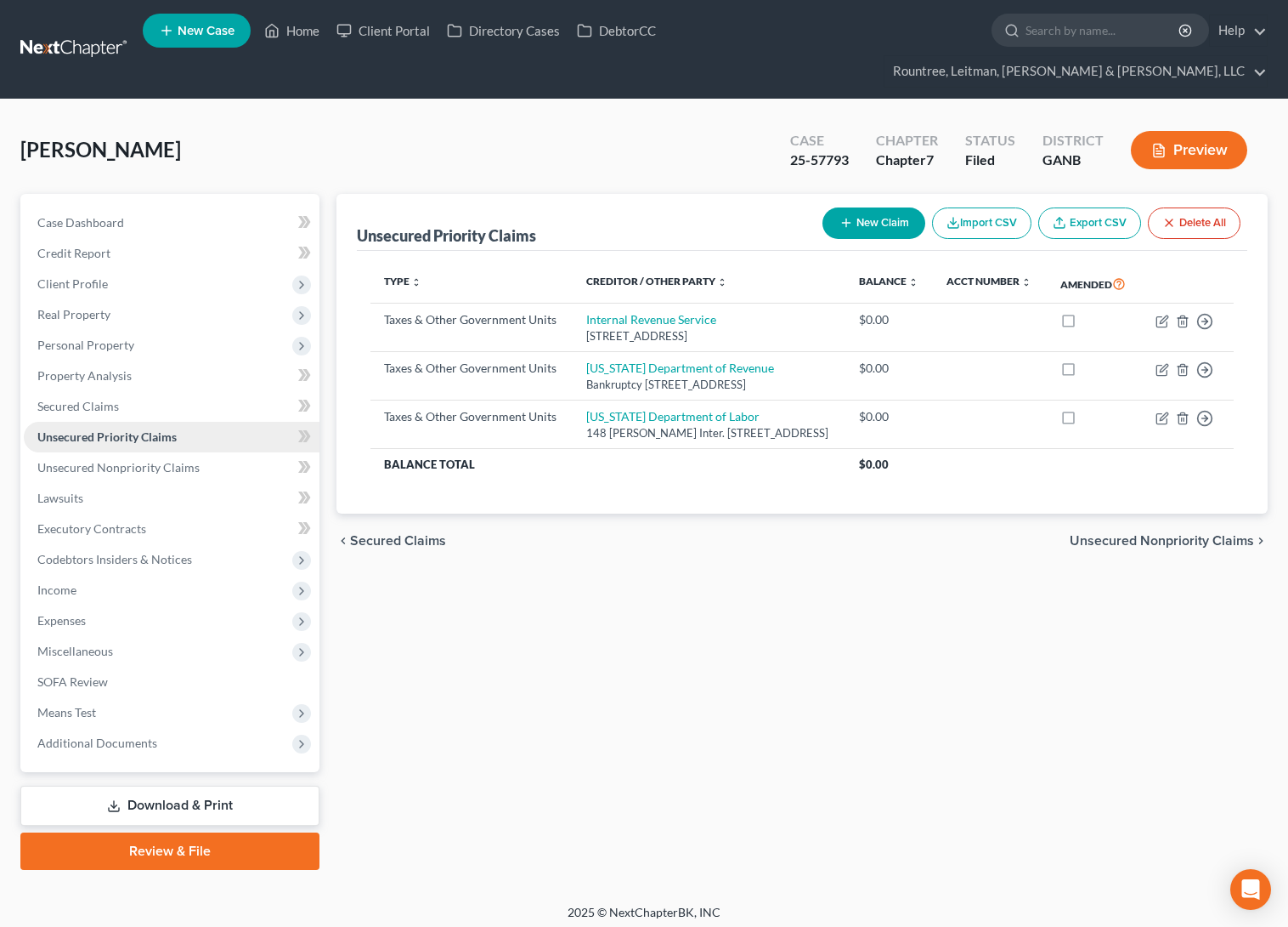
click at [121, 429] on span "Unsecured Priority Claims" at bounding box center [106, 436] width 139 height 14
click at [125, 460] on span "Unsecured Nonpriority Claims" at bounding box center [118, 467] width 162 height 14
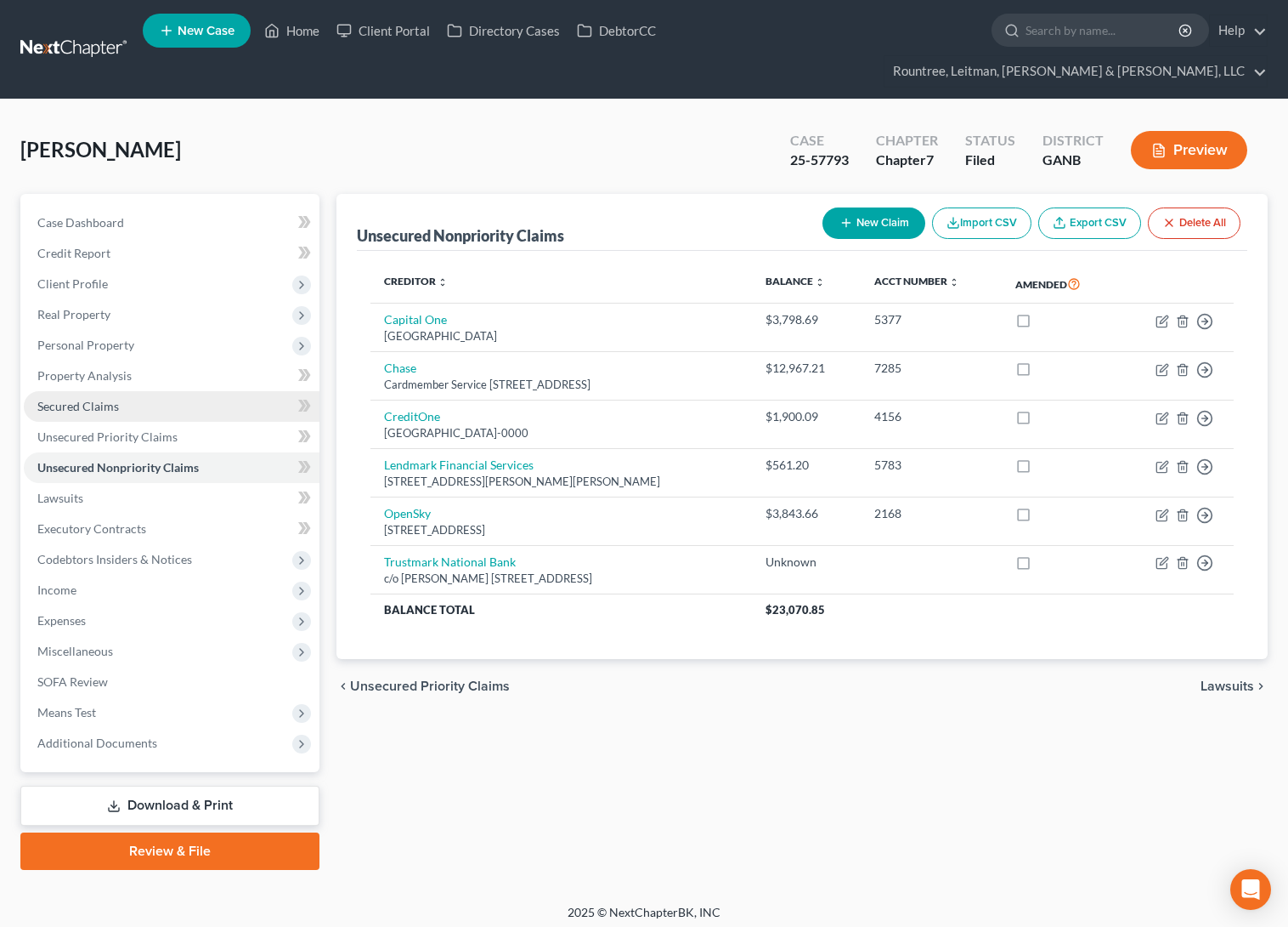
click at [113, 399] on span "Secured Claims" at bounding box center [78, 405] width 82 height 14
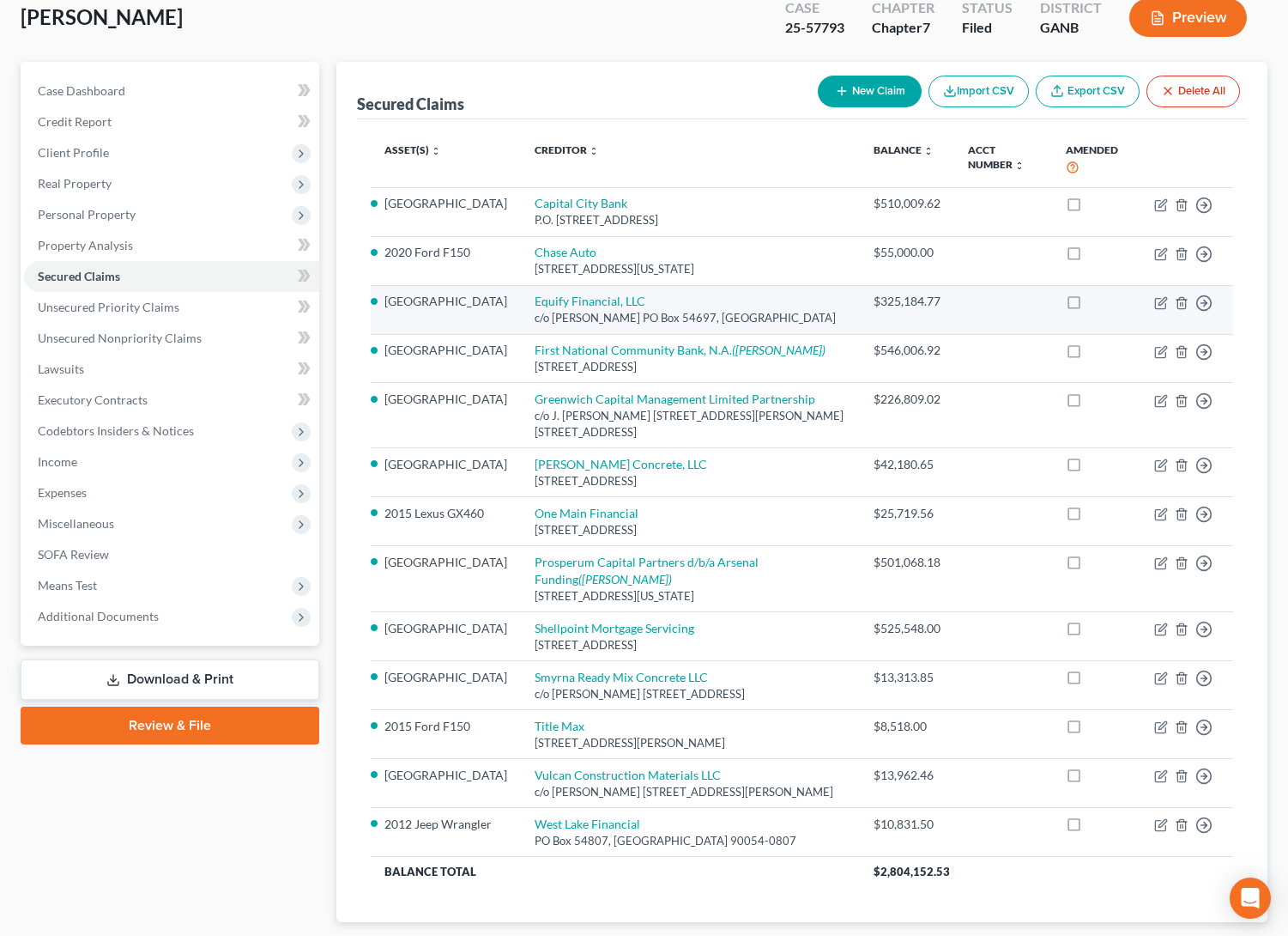
scroll to position [130, 0]
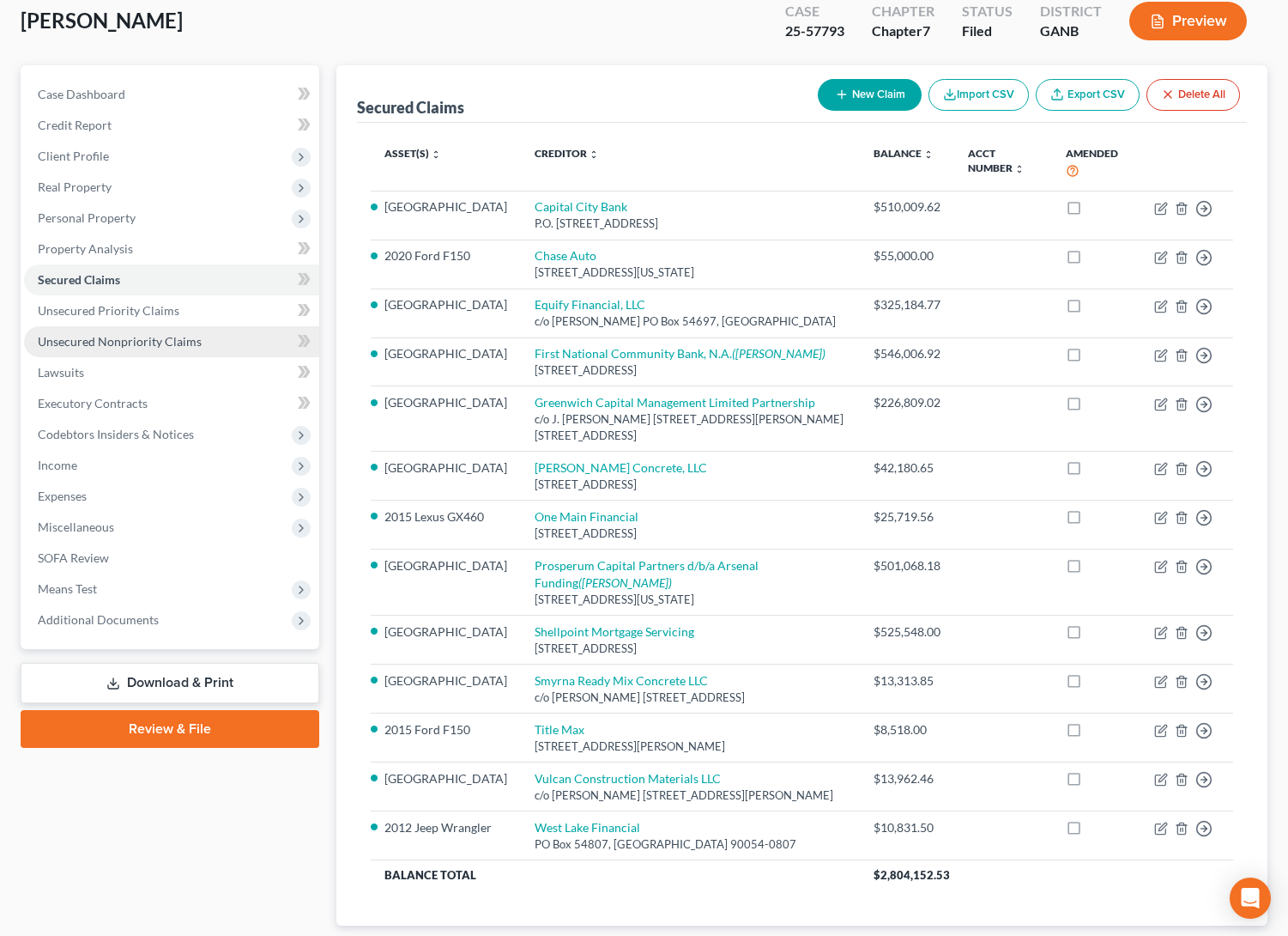
click at [169, 326] on link "Unsecured Nonpriority Claims" at bounding box center [171, 341] width 295 height 31
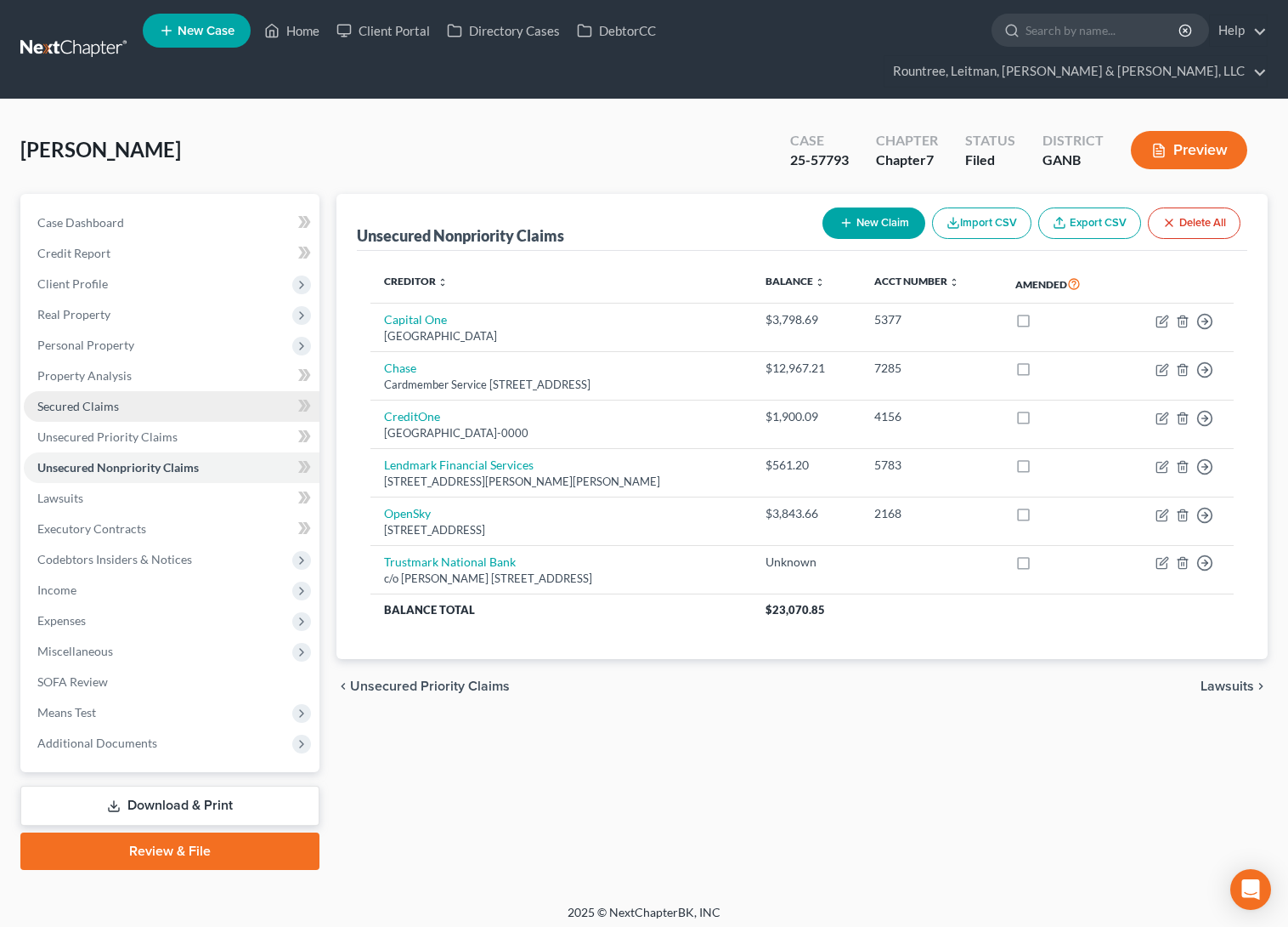
click at [119, 391] on link "Secured Claims" at bounding box center [172, 406] width 296 height 30
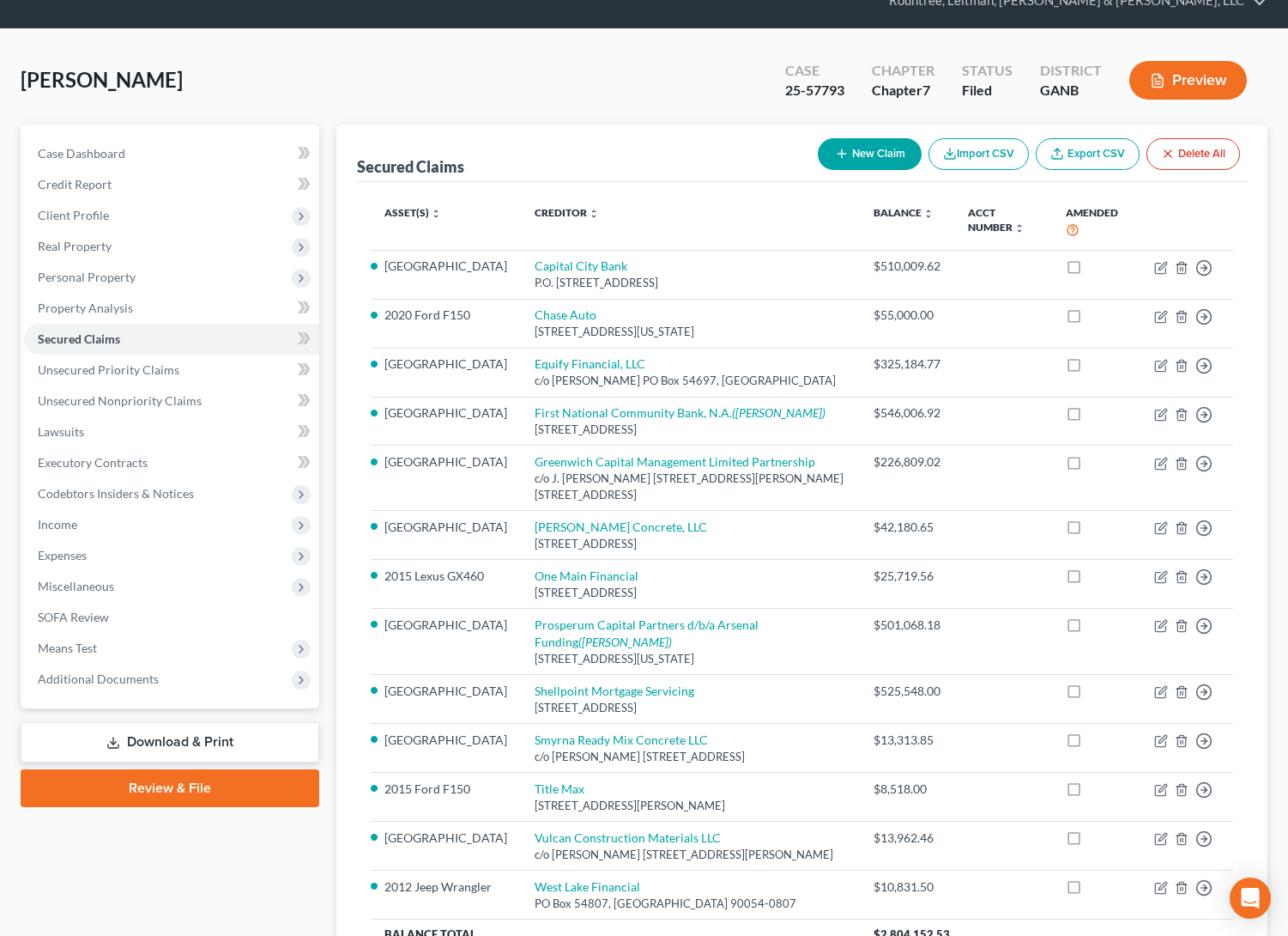
scroll to position [97, 0]
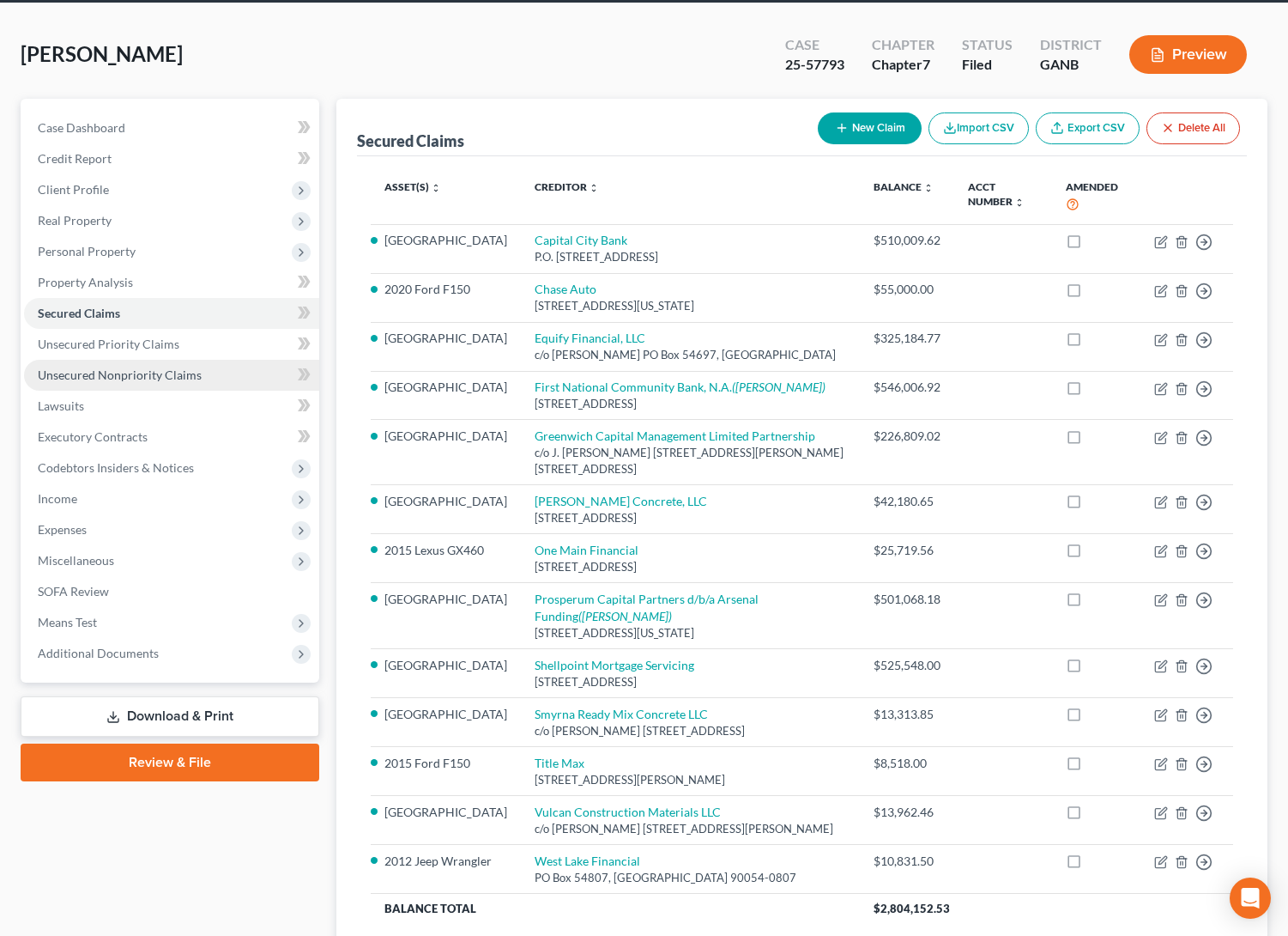
click at [134, 367] on span "Unsecured Nonpriority Claims" at bounding box center [119, 374] width 164 height 14
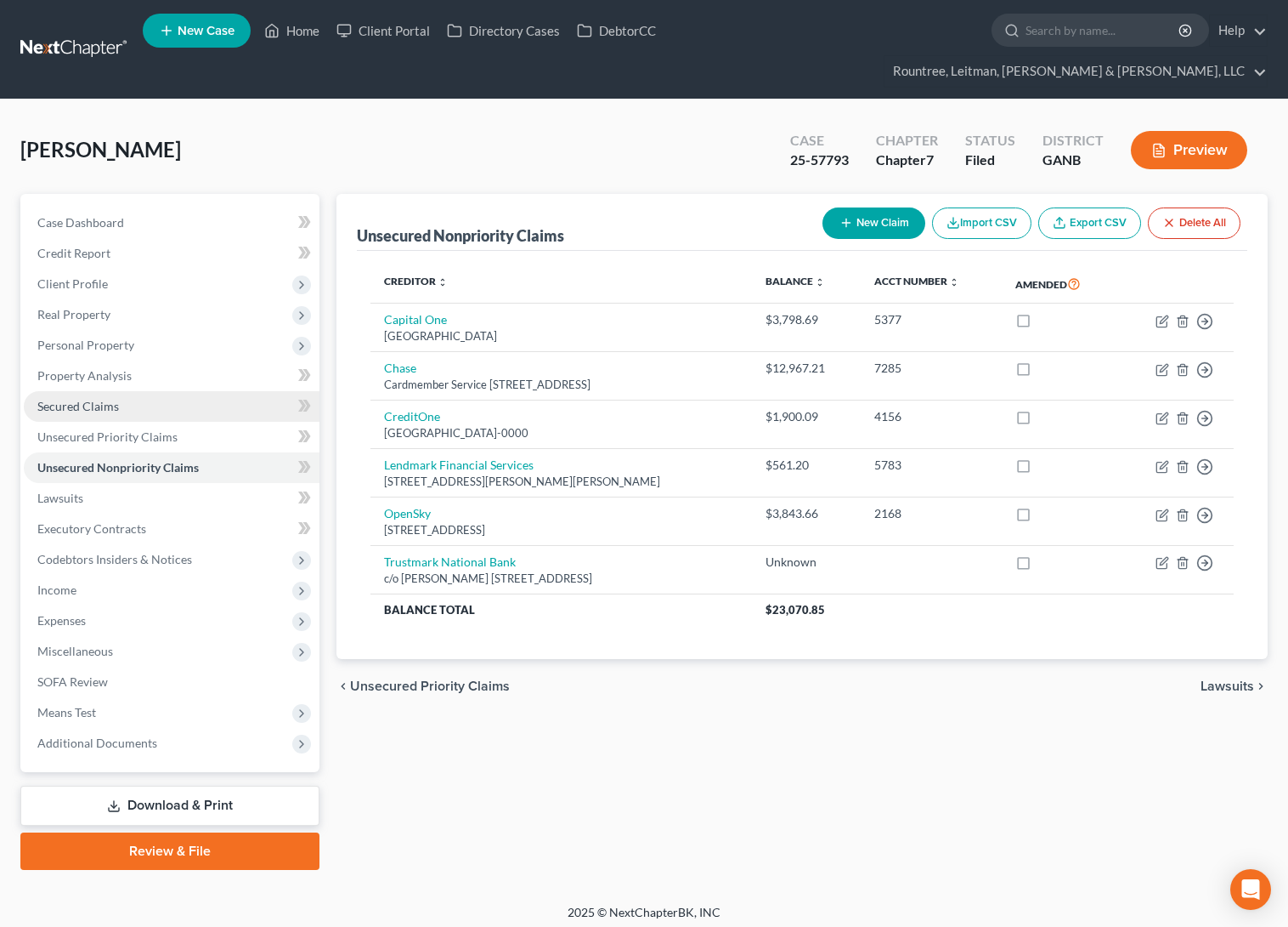
click at [91, 399] on span "Secured Claims" at bounding box center [78, 405] width 82 height 14
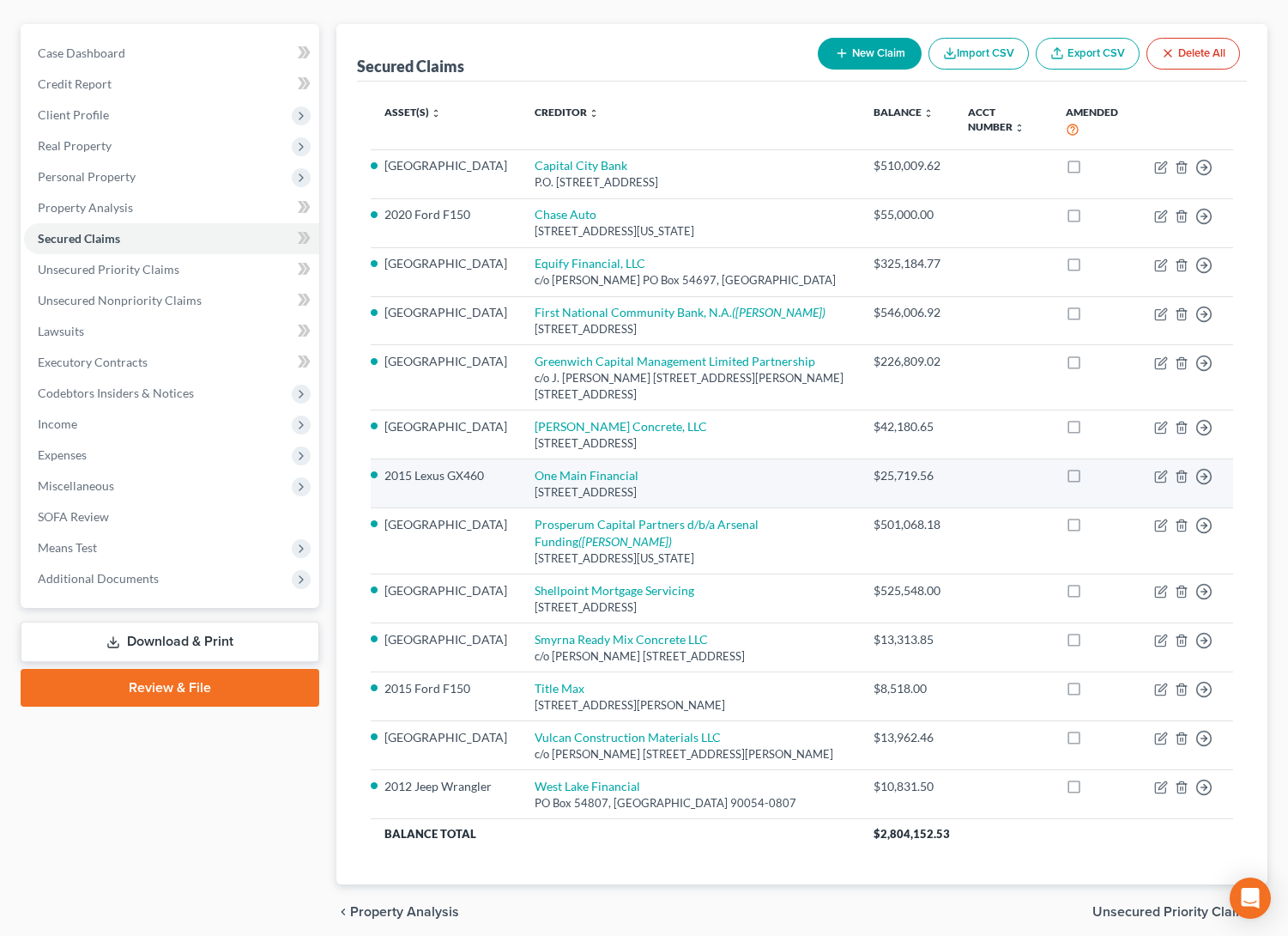
scroll to position [147, 0]
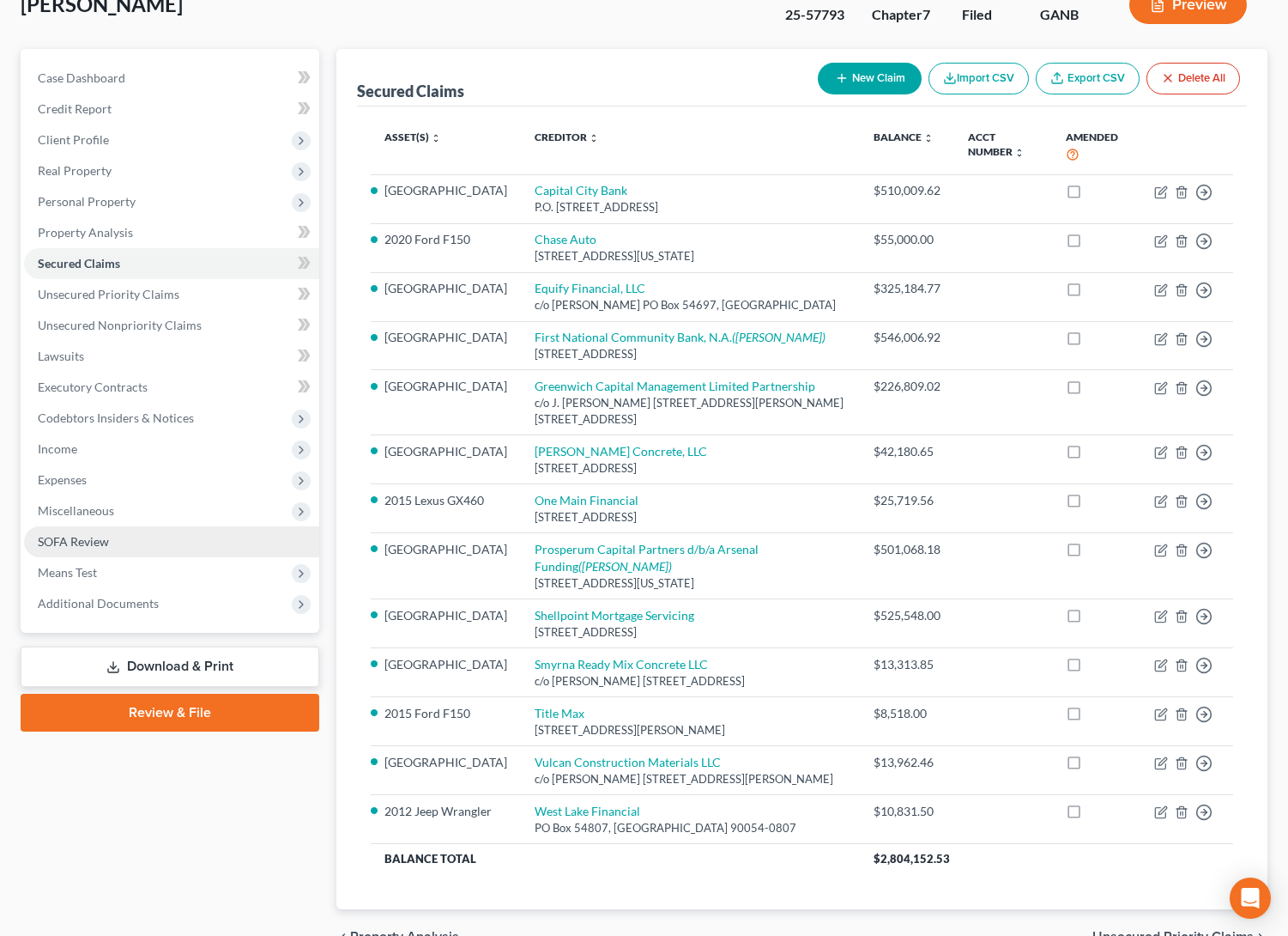
click at [108, 534] on span "SOFA Review" at bounding box center [73, 540] width 71 height 14
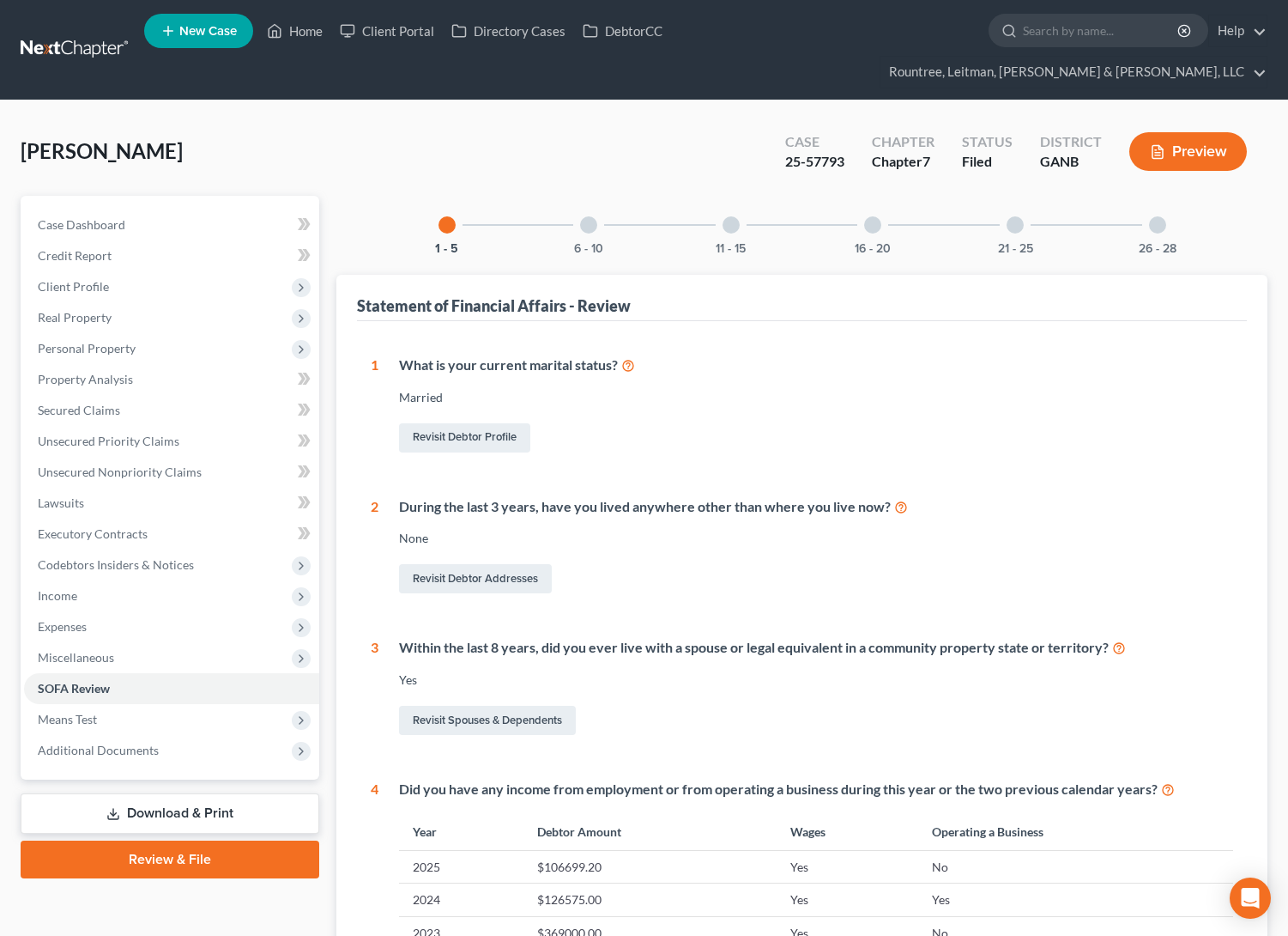
click at [1154, 202] on div "26 - 28" at bounding box center [1157, 224] width 58 height 58
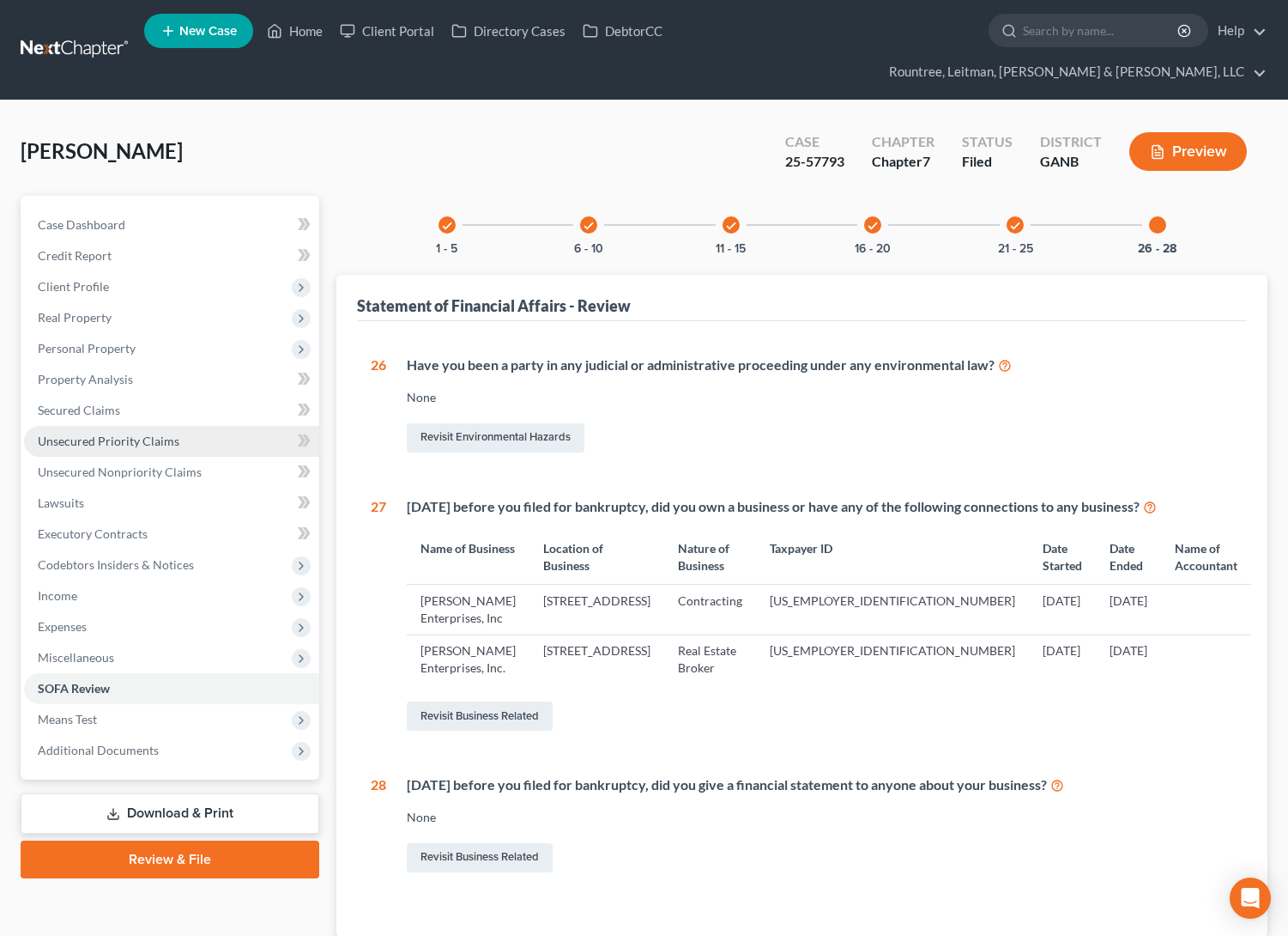
click at [118, 425] on link "Unsecured Priority Claims" at bounding box center [171, 441] width 295 height 31
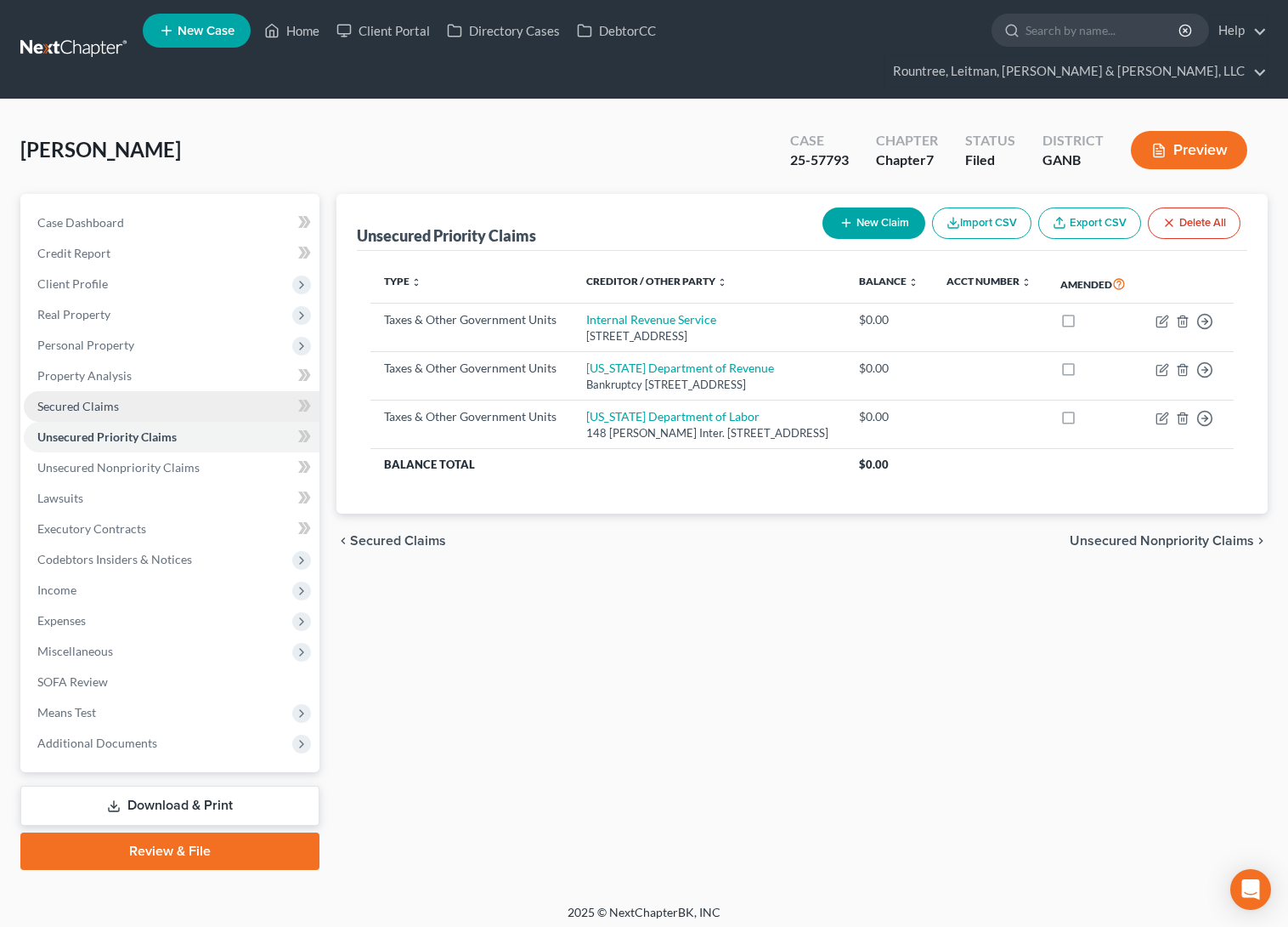
click at [98, 399] on span "Secured Claims" at bounding box center [78, 405] width 82 height 14
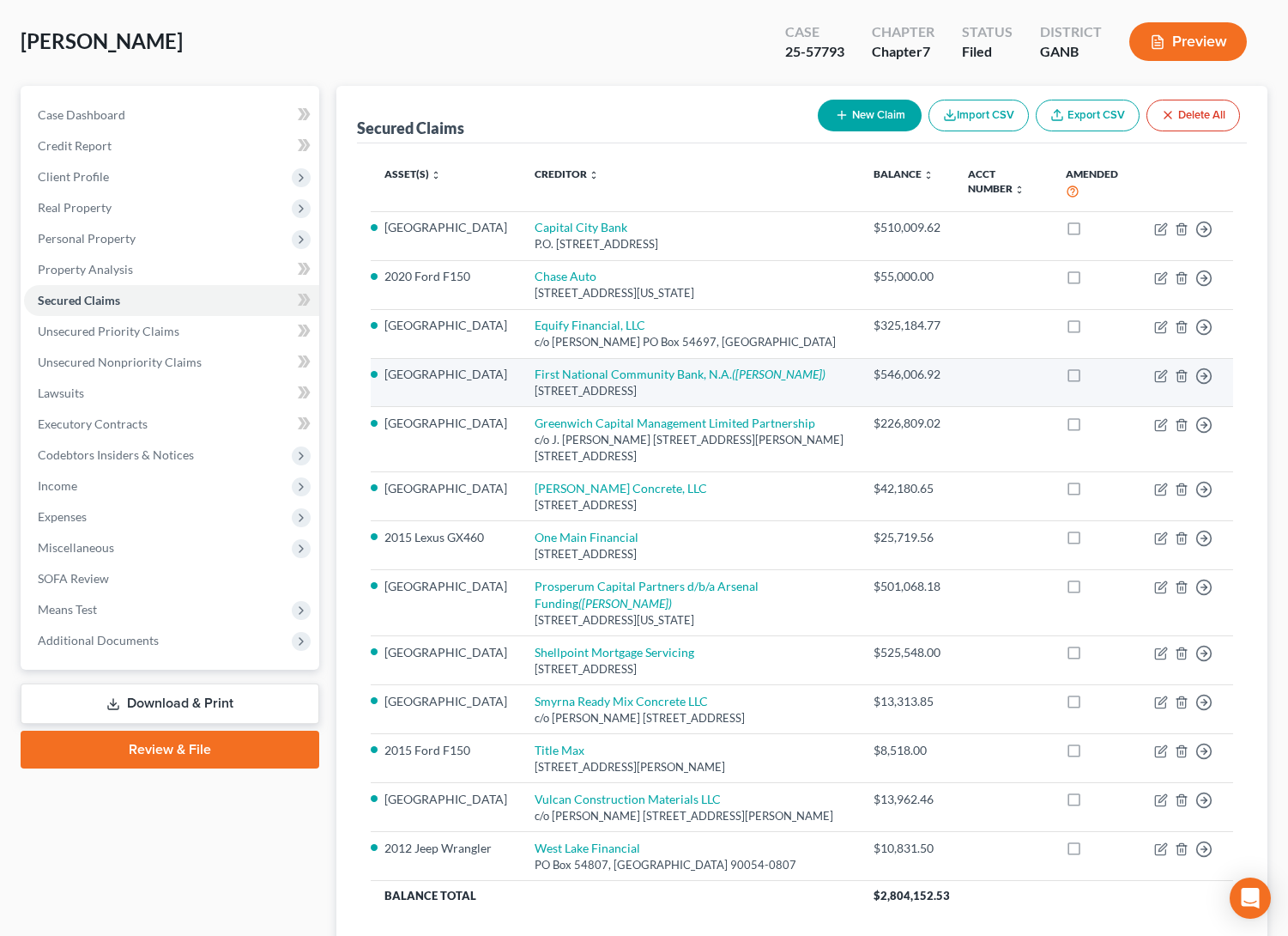
scroll to position [136, 0]
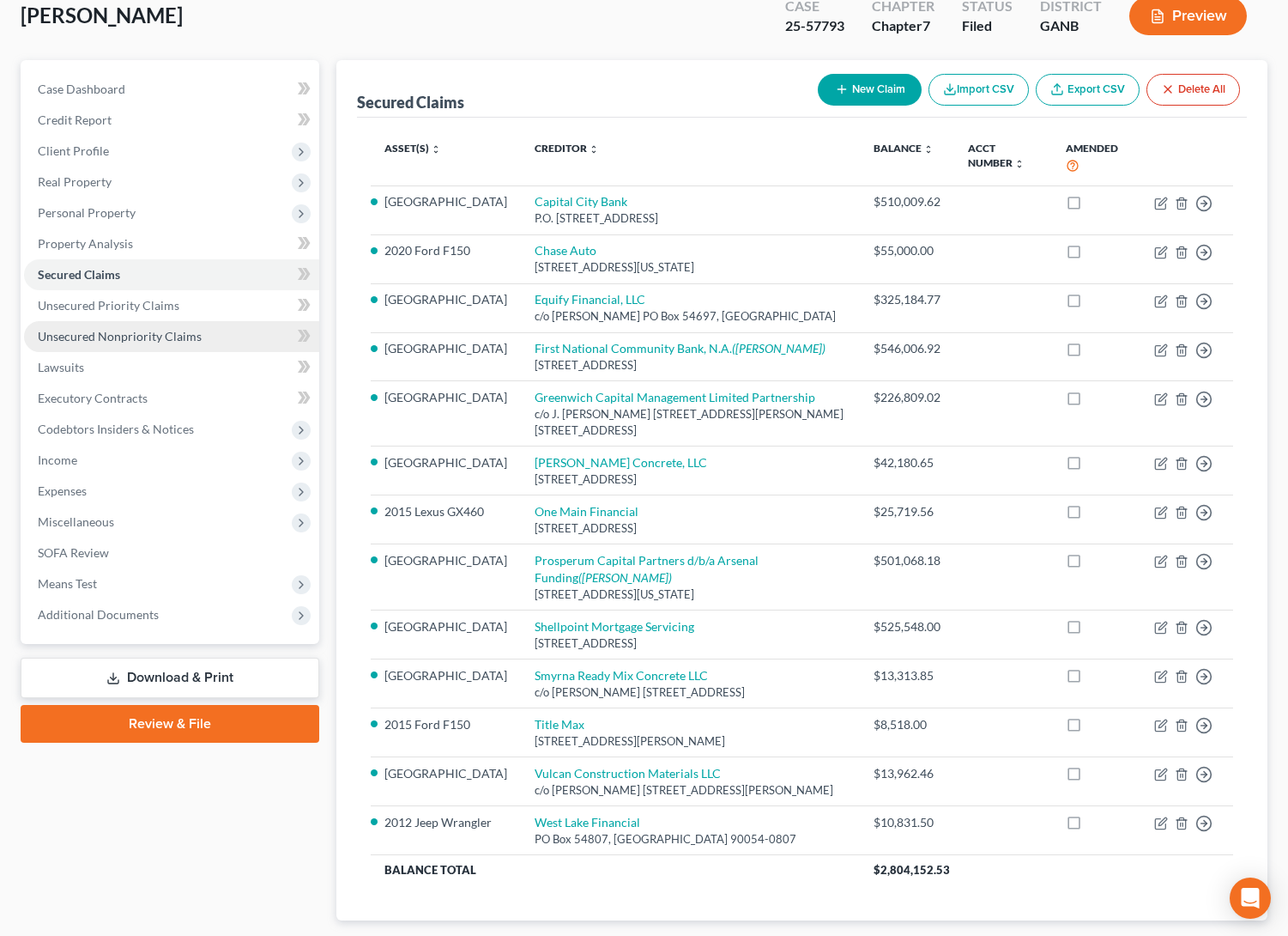
click at [118, 329] on span "Unsecured Nonpriority Claims" at bounding box center [119, 335] width 164 height 14
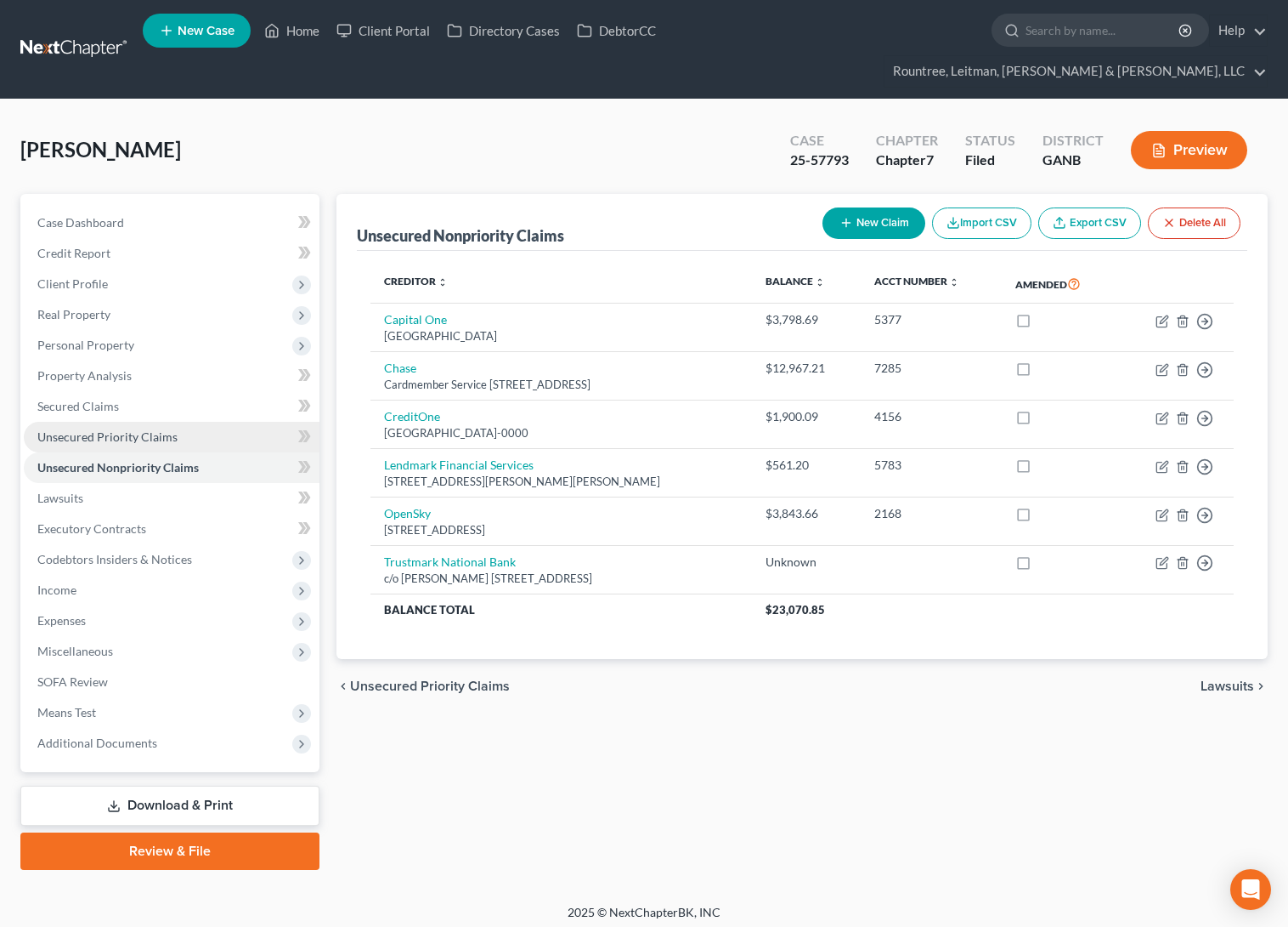
click at [86, 421] on link "Unsecured Priority Claims" at bounding box center [172, 436] width 296 height 30
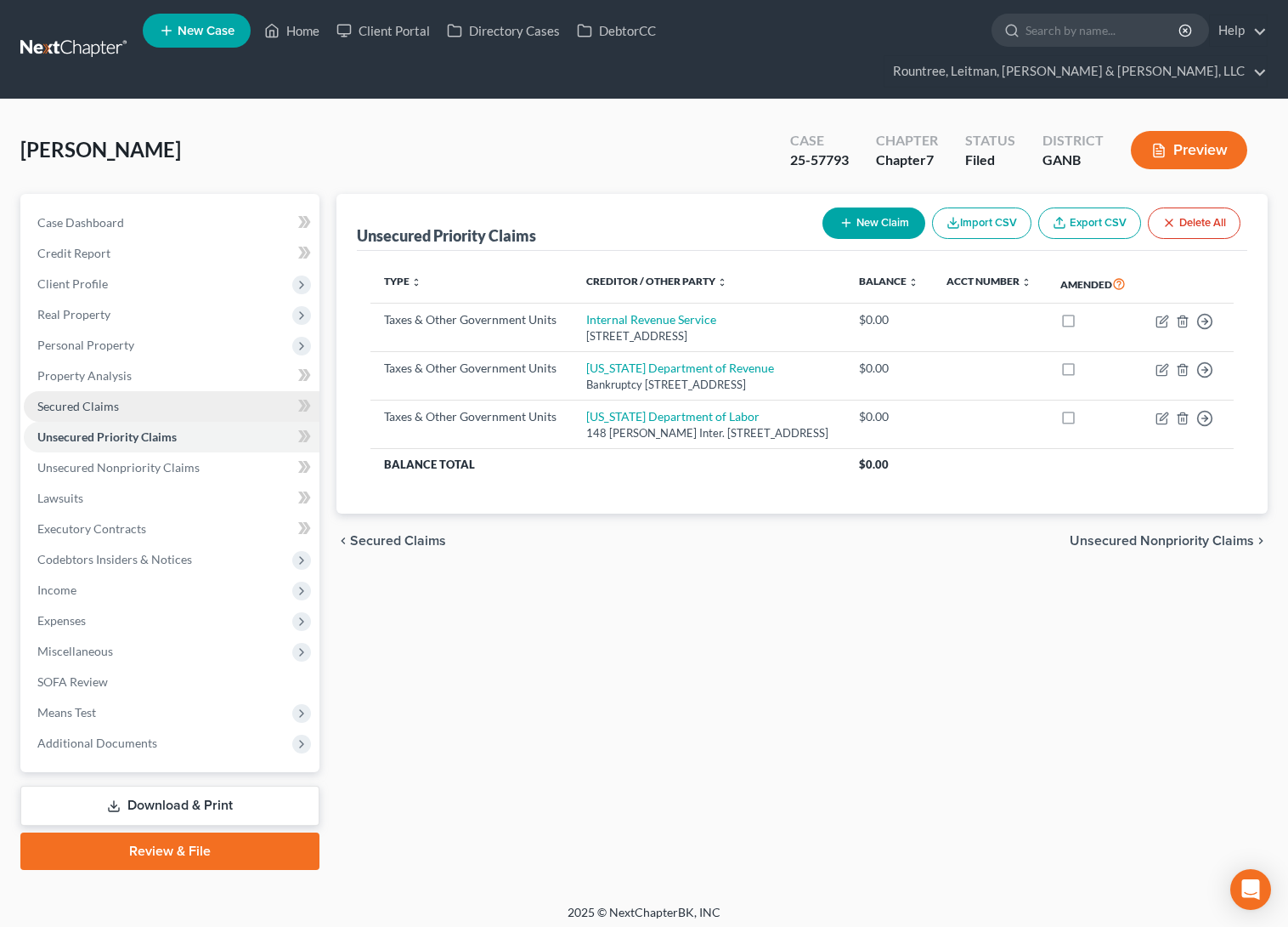
click at [85, 399] on span "Secured Claims" at bounding box center [78, 405] width 82 height 14
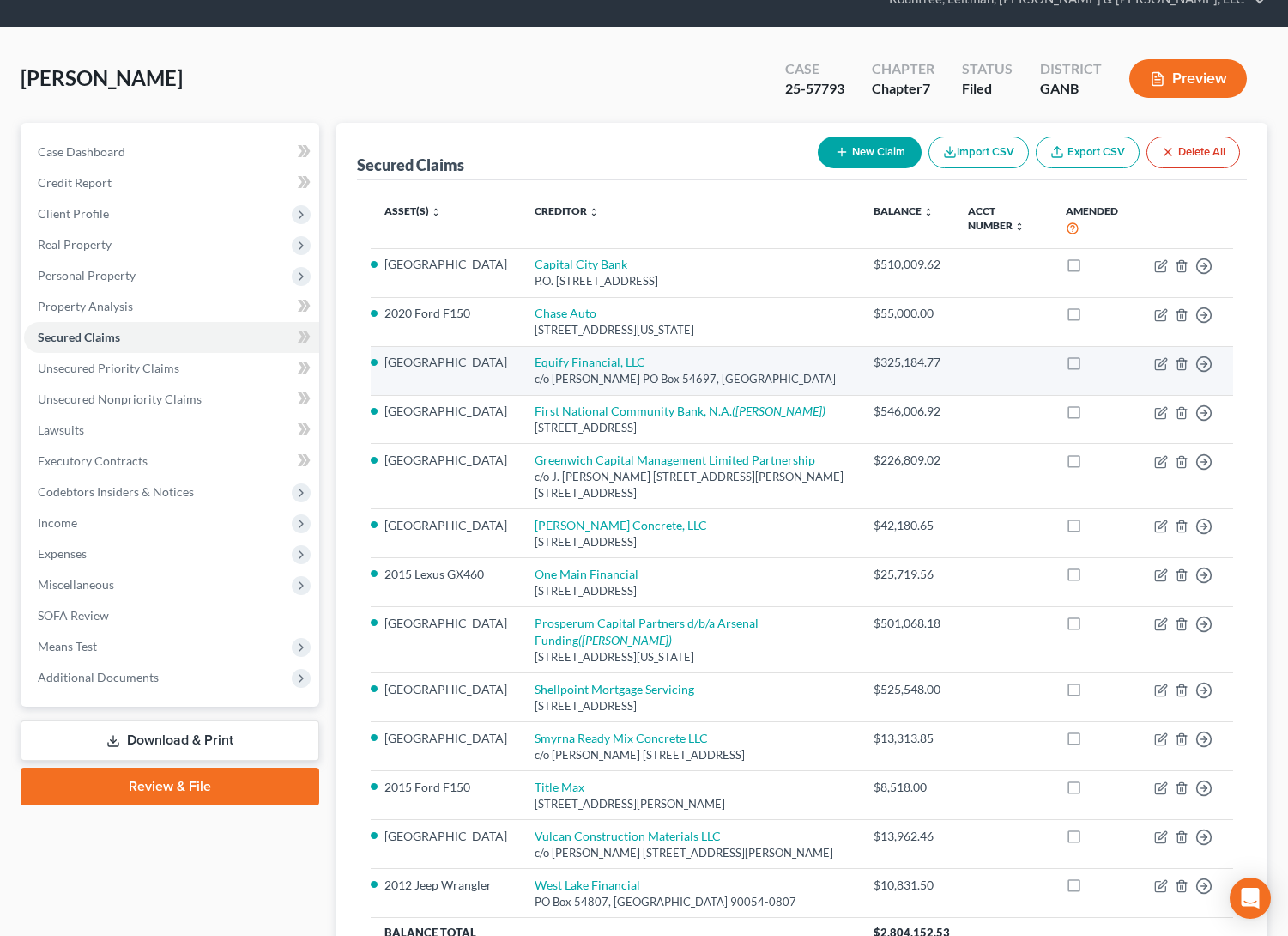
scroll to position [247, 0]
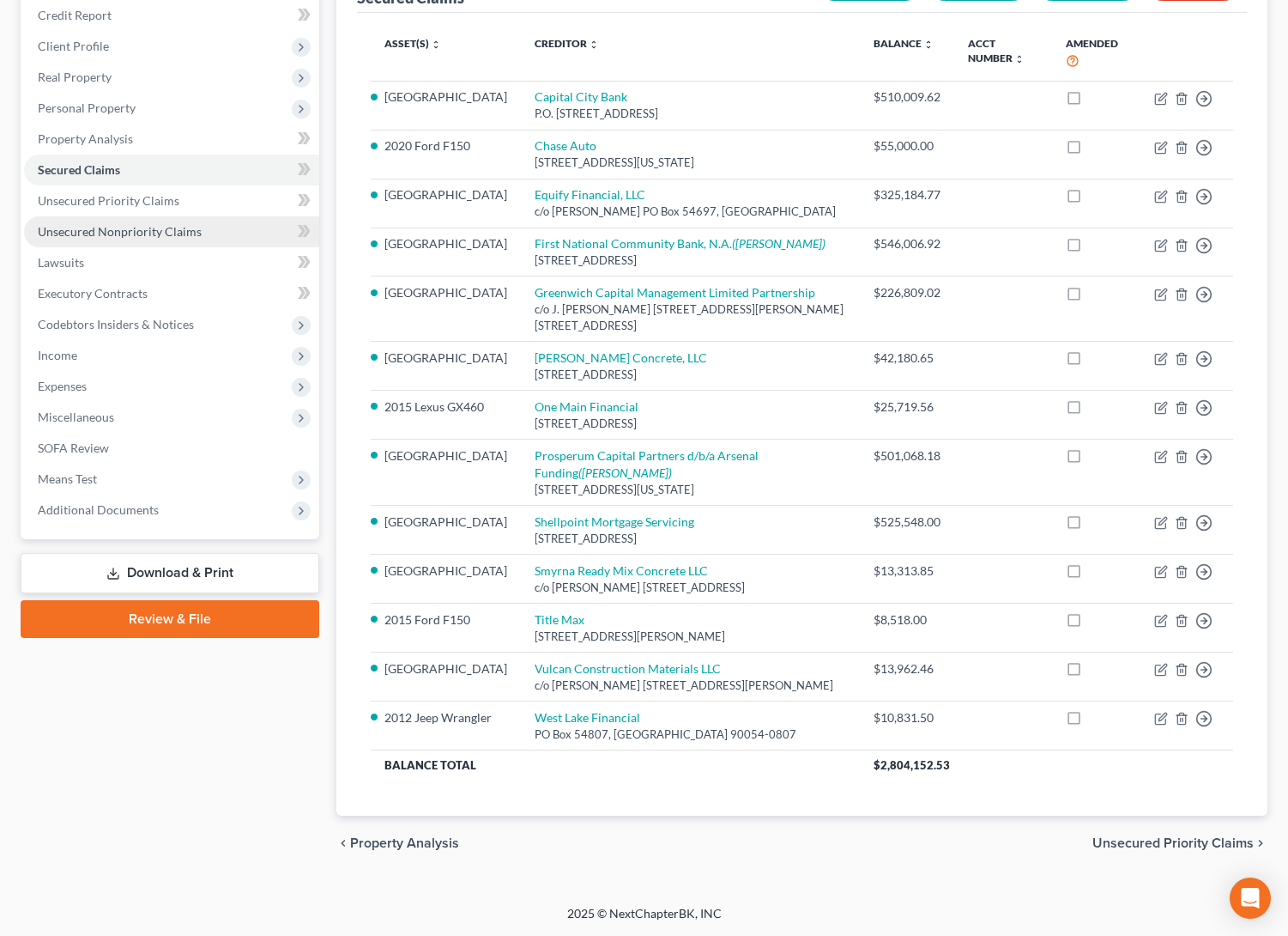
click at [152, 224] on span "Unsecured Nonpriority Claims" at bounding box center [119, 231] width 164 height 14
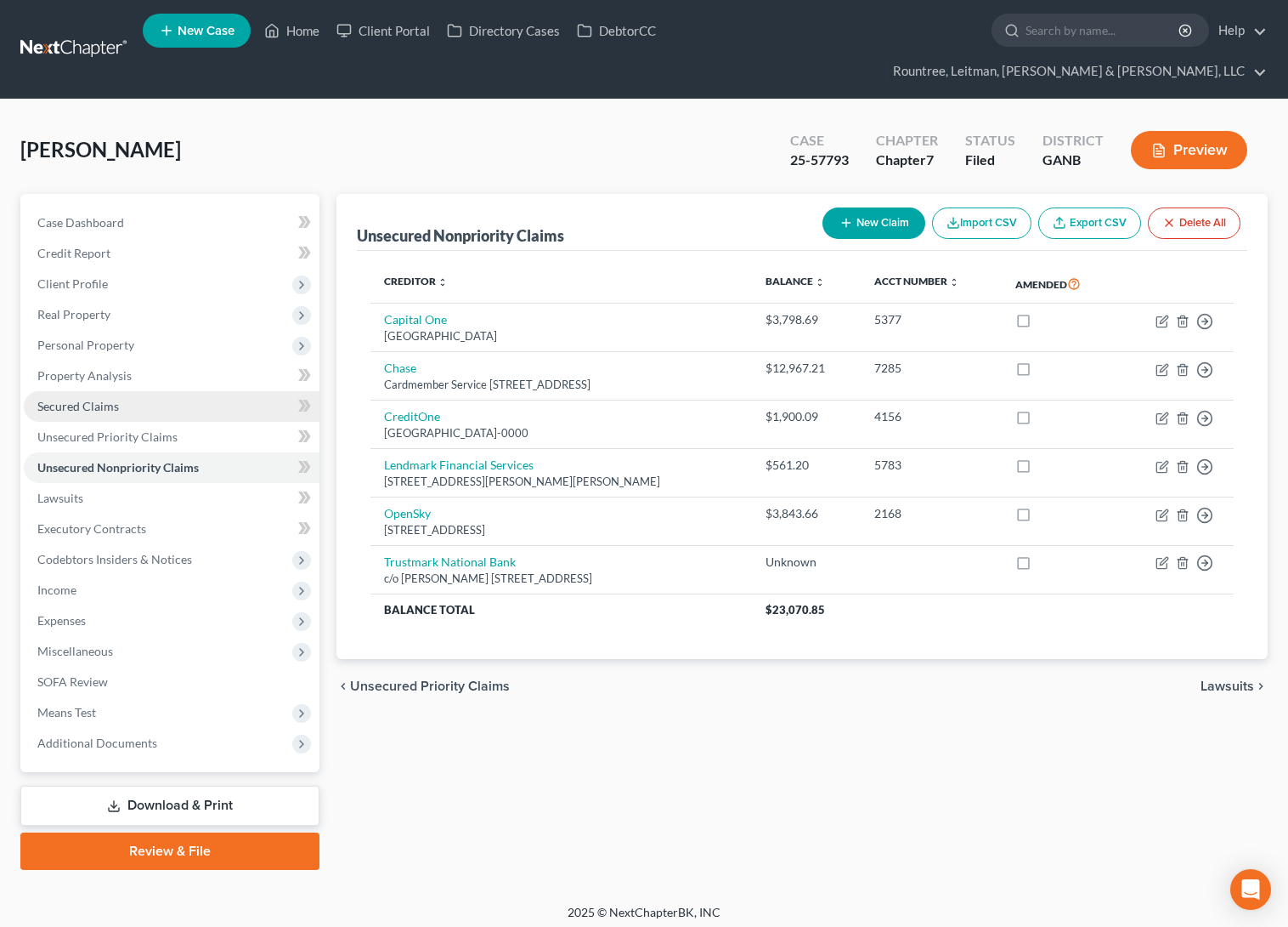
click at [100, 399] on span "Secured Claims" at bounding box center [78, 405] width 82 height 14
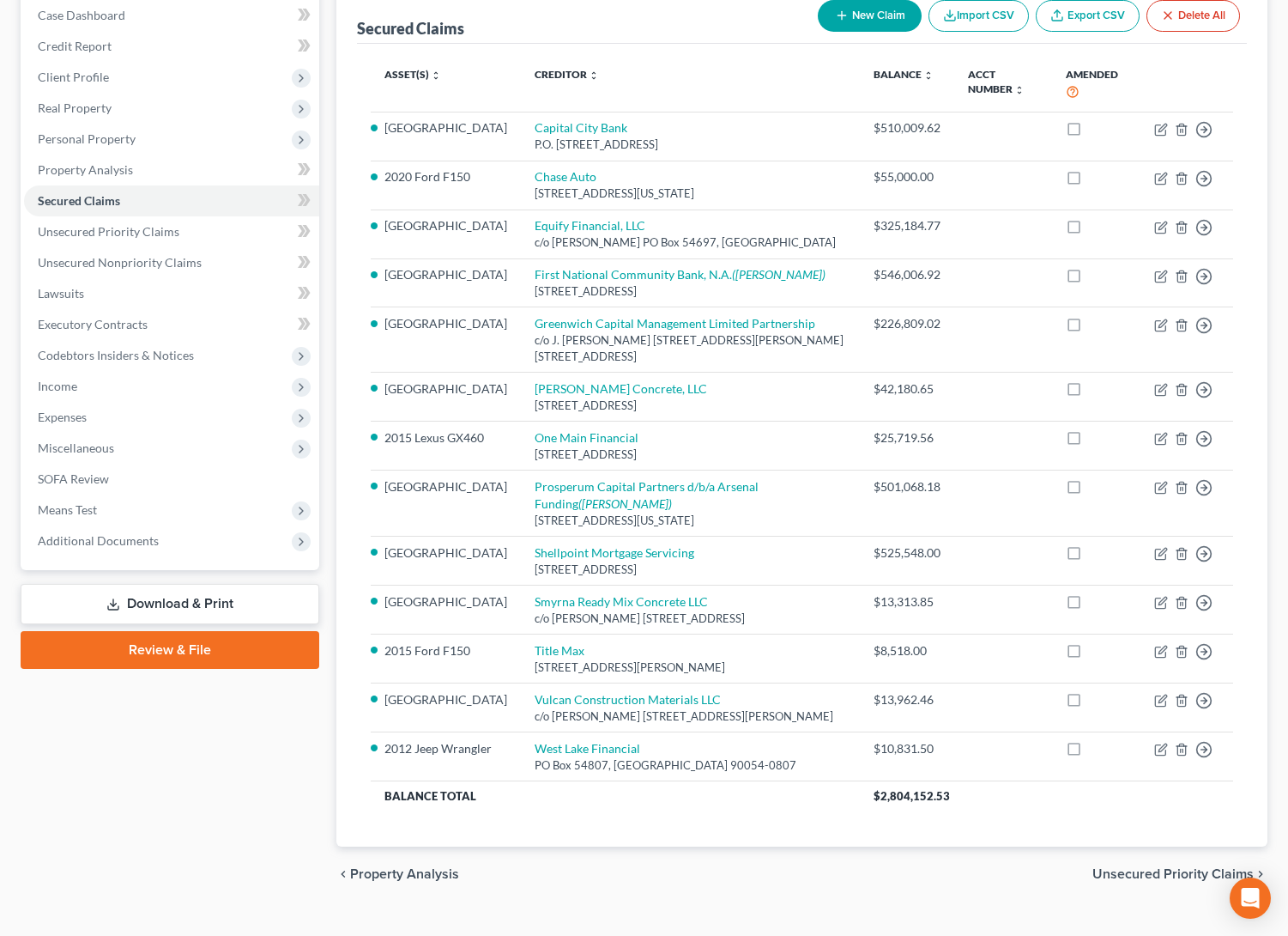
scroll to position [190, 0]
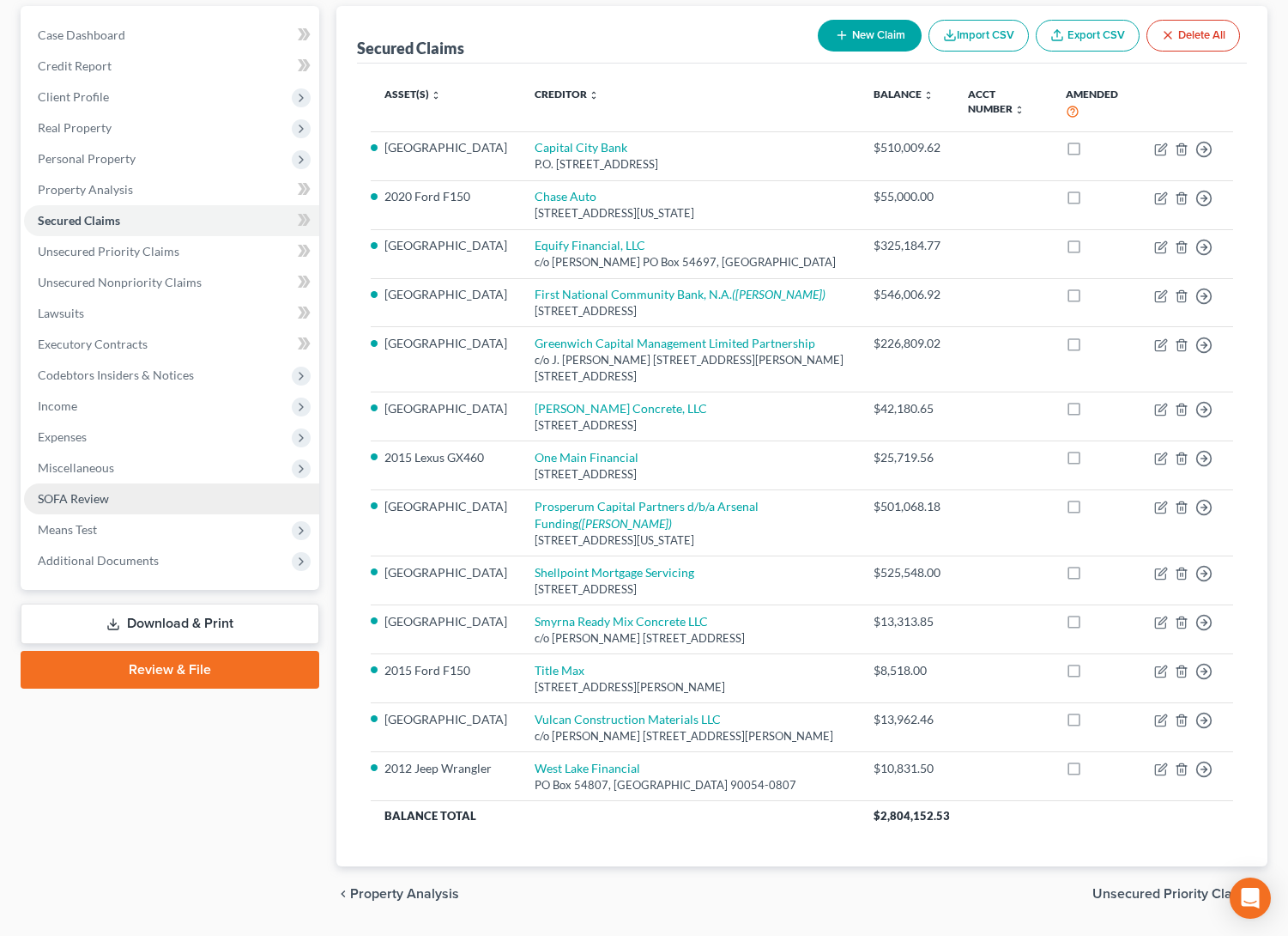
click at [59, 483] on link "SOFA Review" at bounding box center [171, 498] width 295 height 31
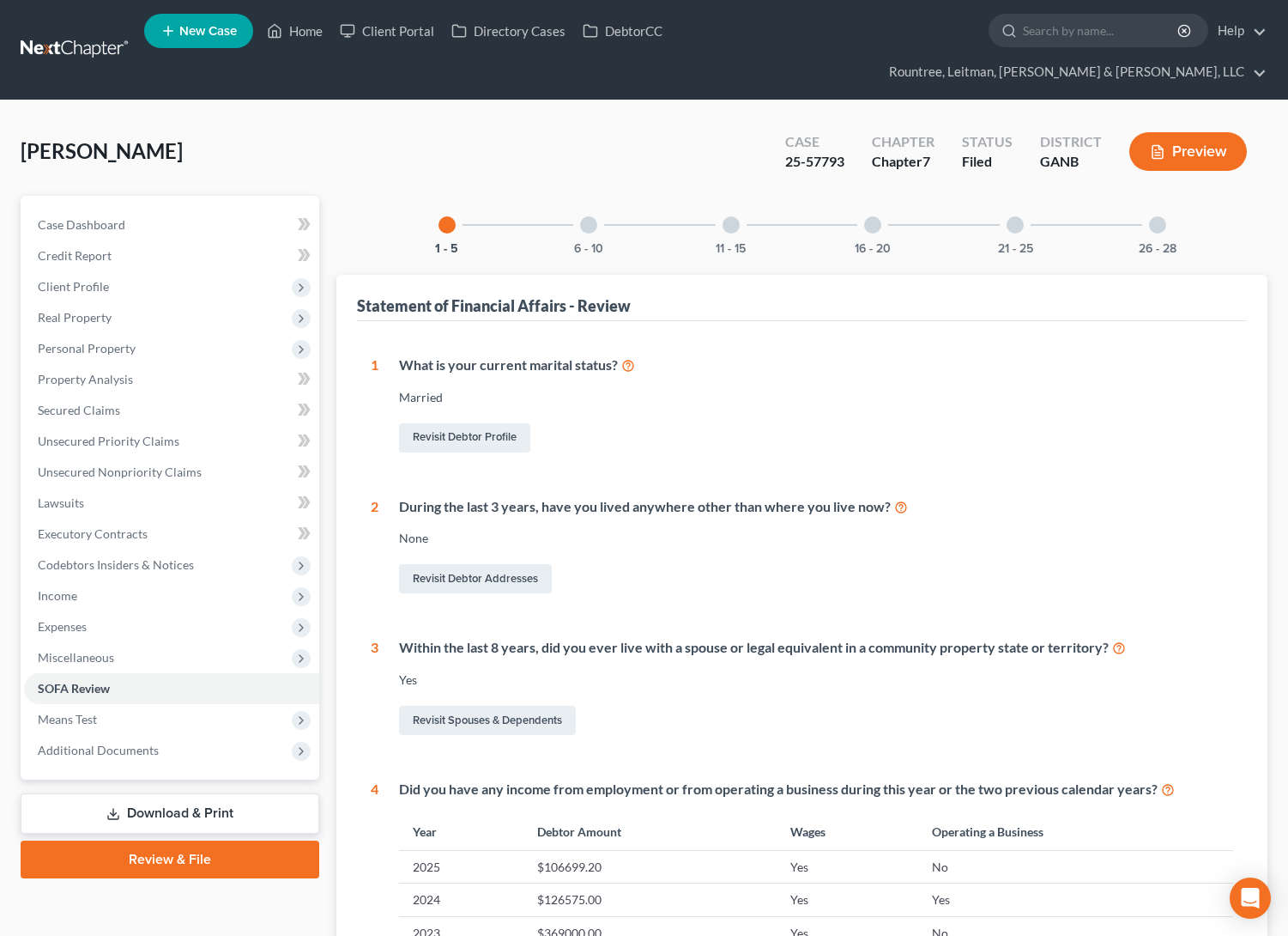
drag, startPoint x: 1006, startPoint y: 204, endPoint x: 1102, endPoint y: 202, distance: 96.0
click at [1007, 204] on div "21 - 25" at bounding box center [1014, 224] width 58 height 58
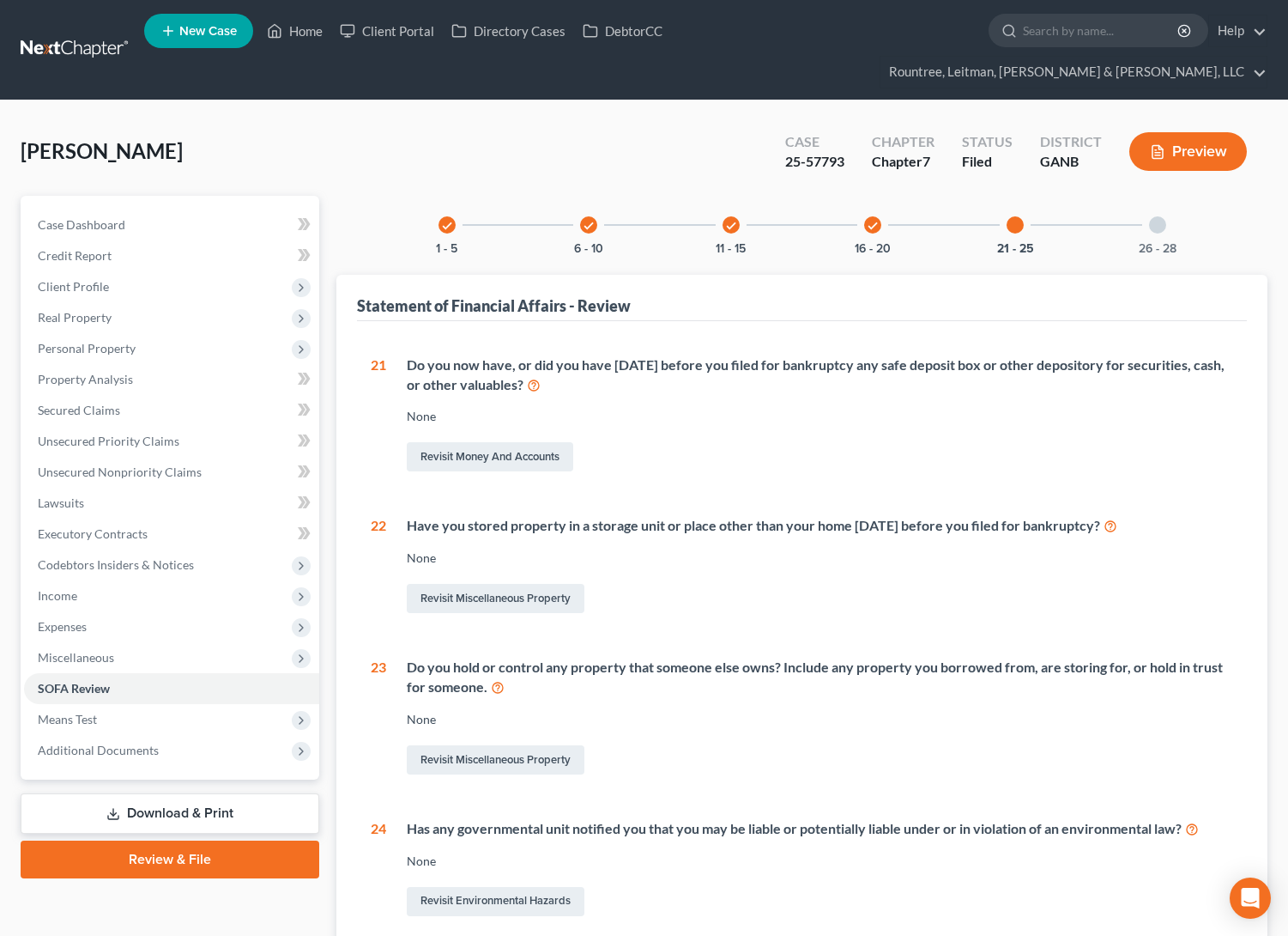
click at [1151, 217] on div at bounding box center [1158, 225] width 17 height 17
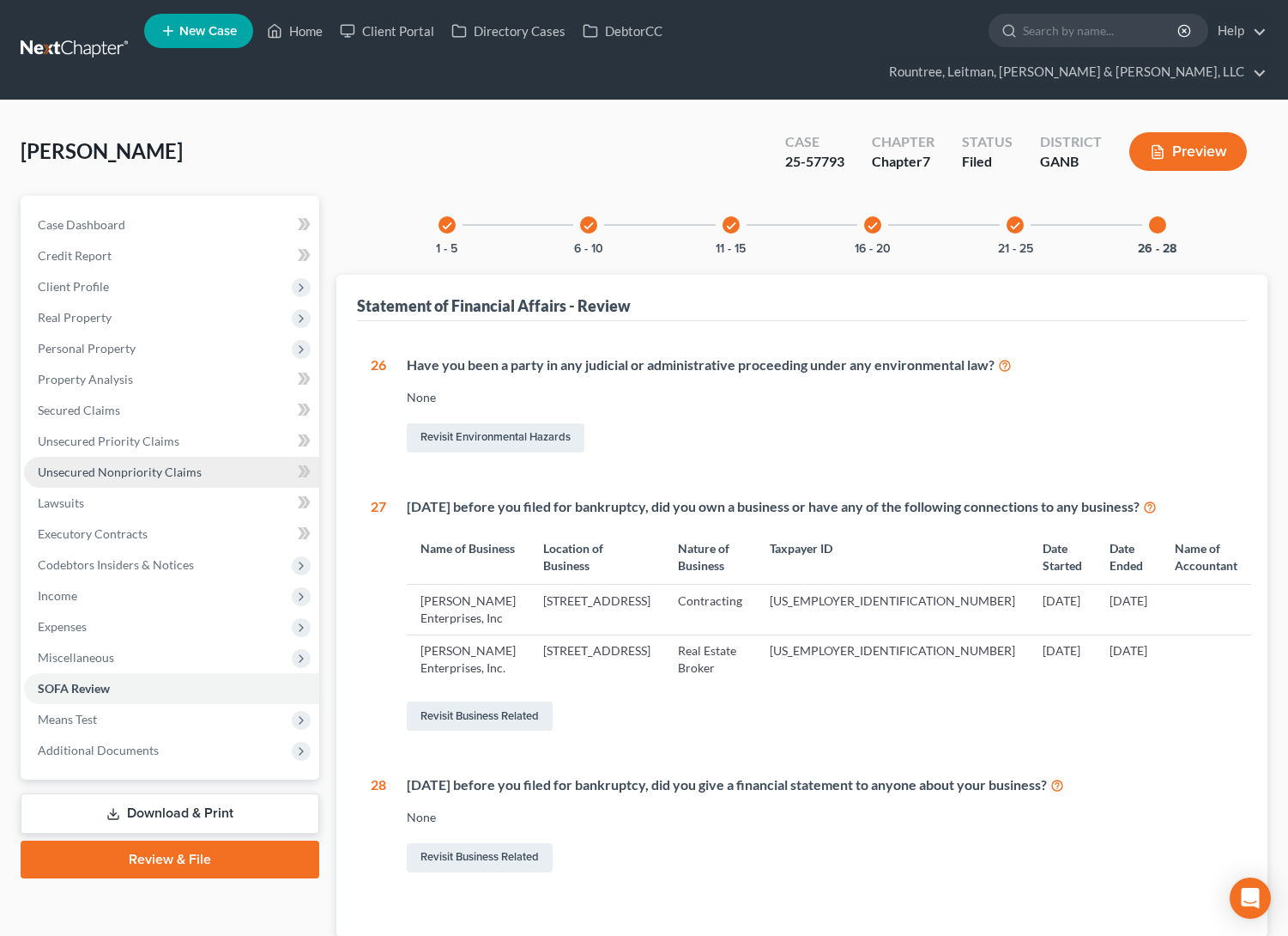
click at [138, 465] on span "Unsecured Nonpriority Claims" at bounding box center [119, 471] width 164 height 14
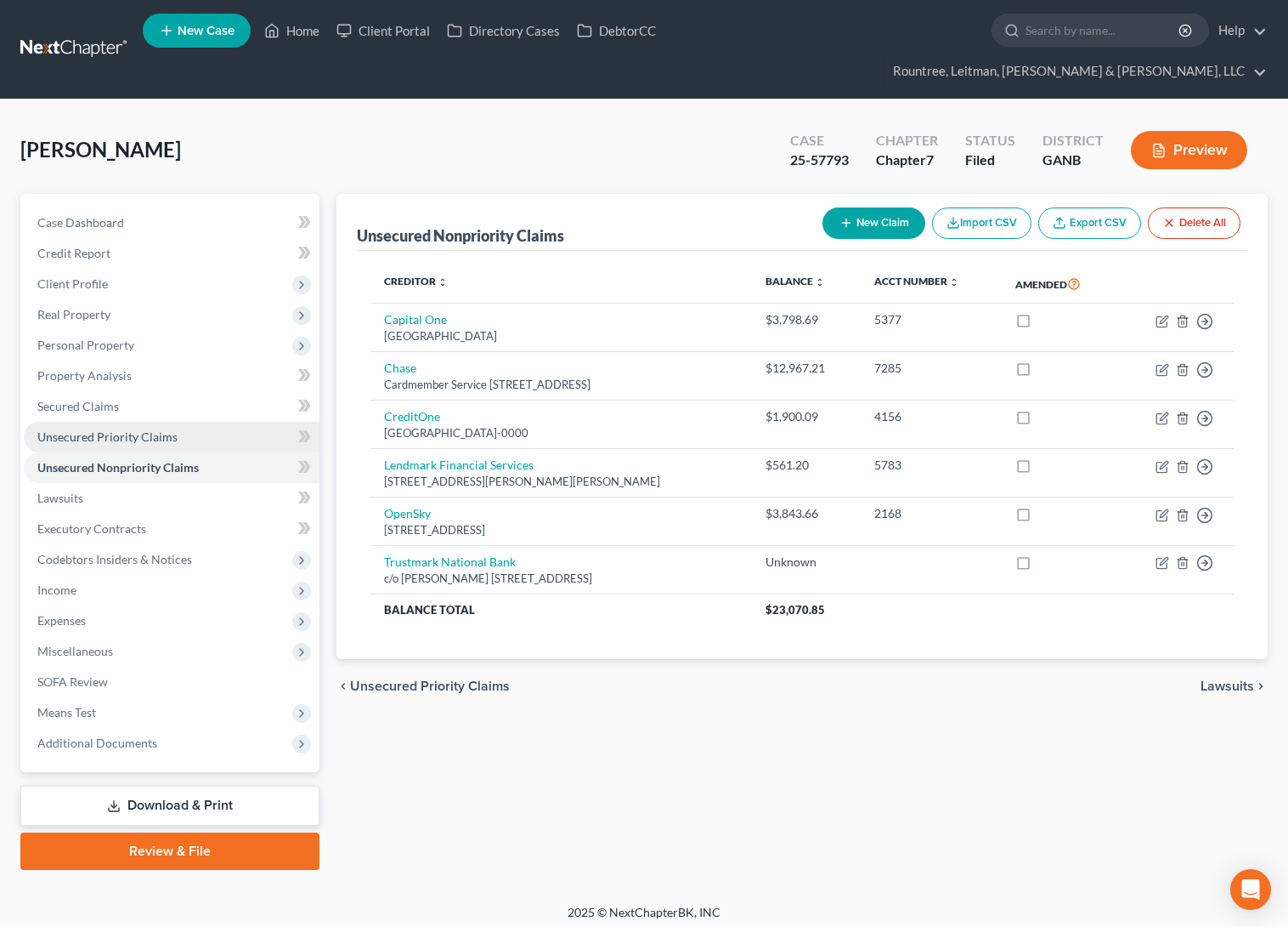
click at [118, 429] on span "Unsecured Priority Claims" at bounding box center [107, 436] width 140 height 14
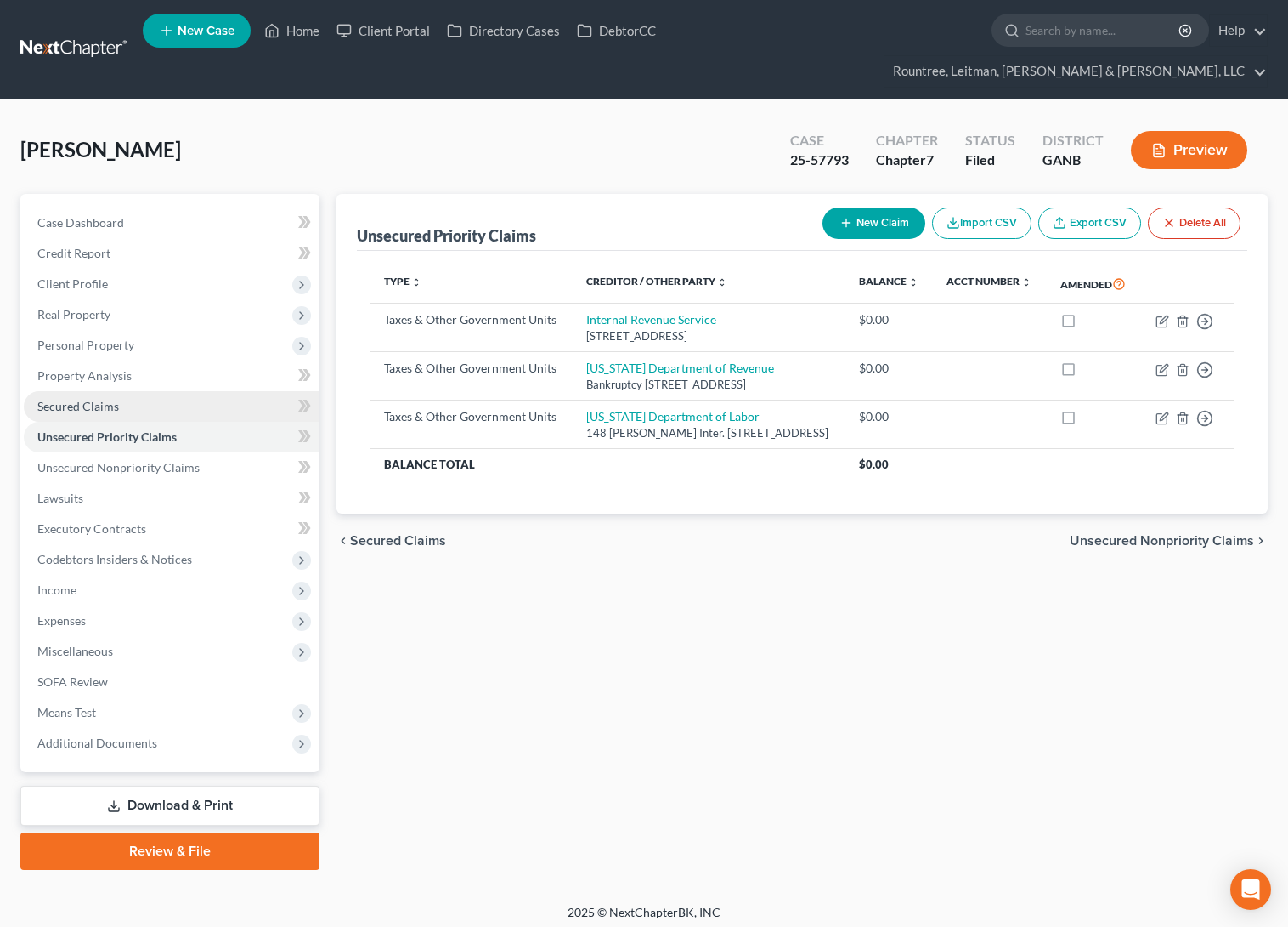
click at [102, 399] on span "Secured Claims" at bounding box center [78, 405] width 82 height 14
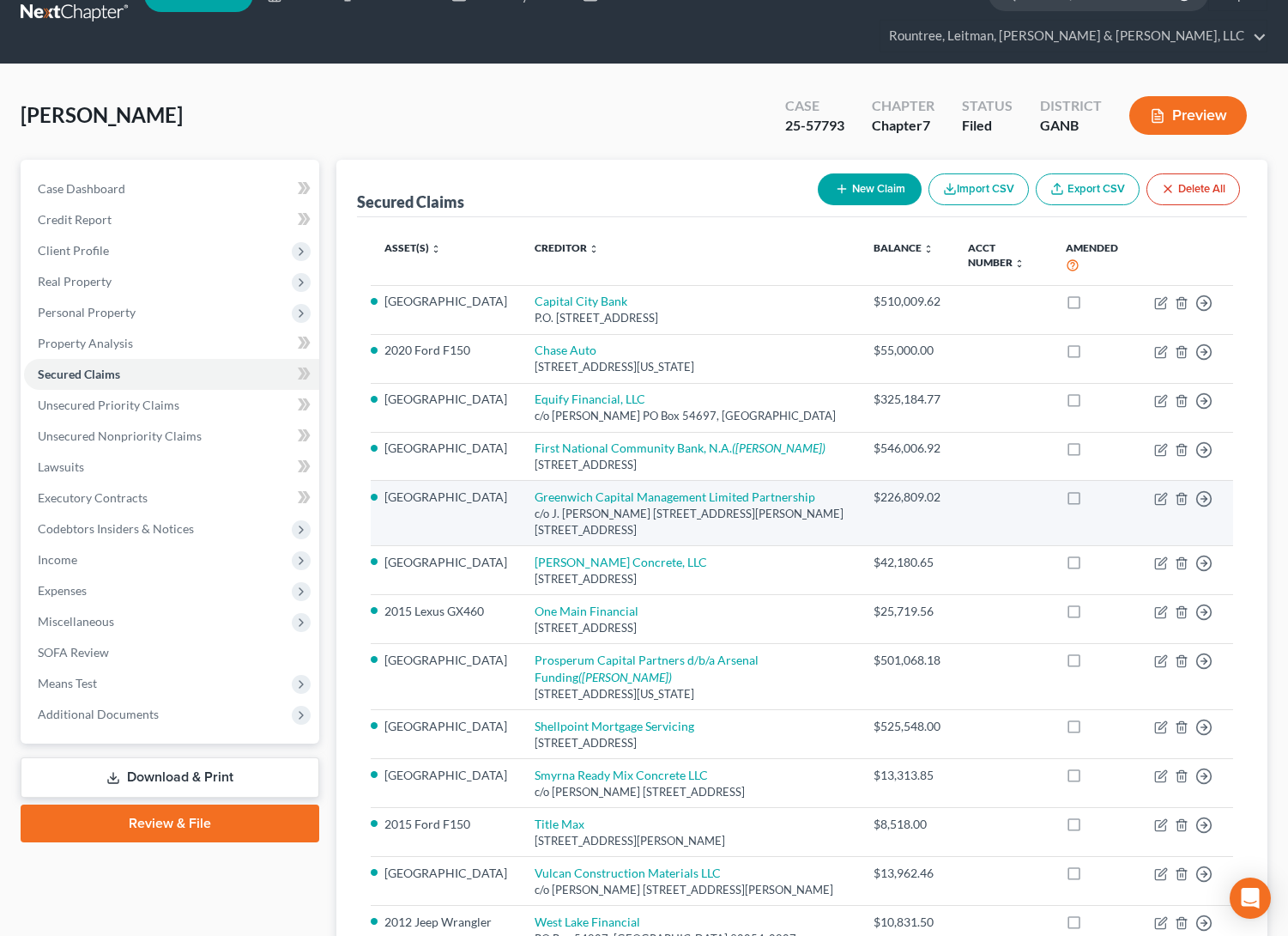
scroll to position [37, 0]
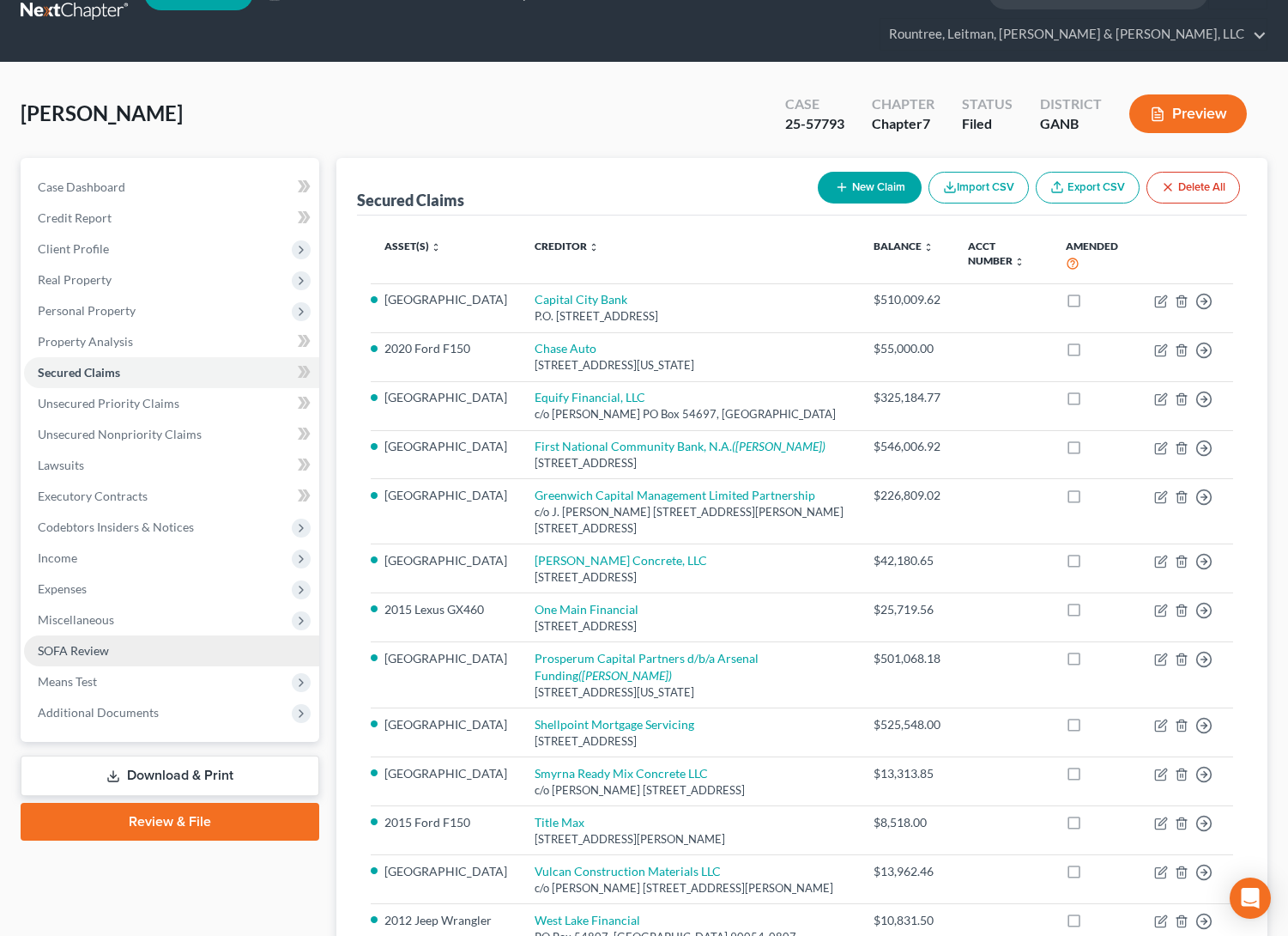
click at [81, 643] on span "SOFA Review" at bounding box center [73, 650] width 71 height 14
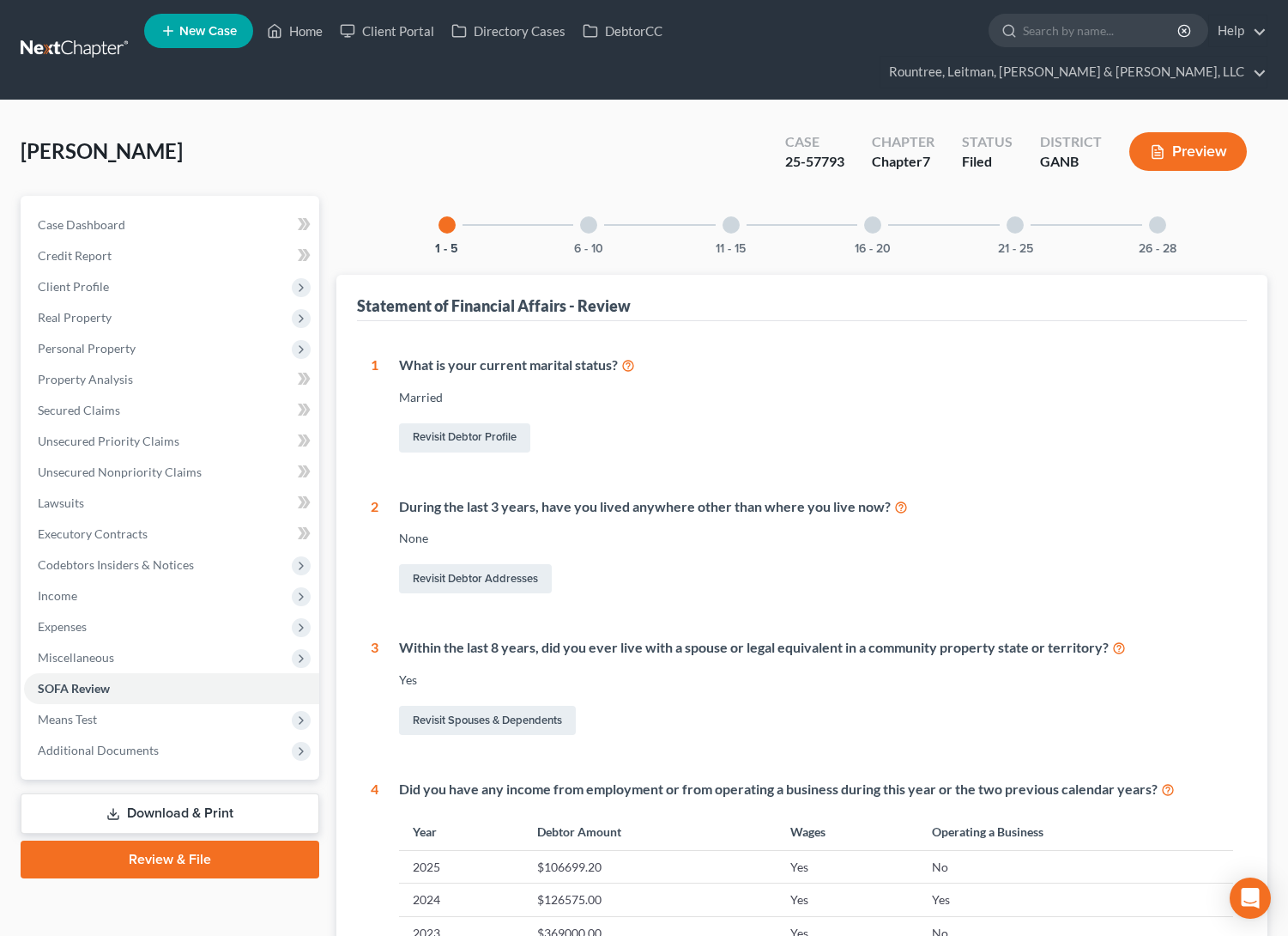
click at [1166, 201] on div "26 - 28" at bounding box center [1157, 224] width 58 height 58
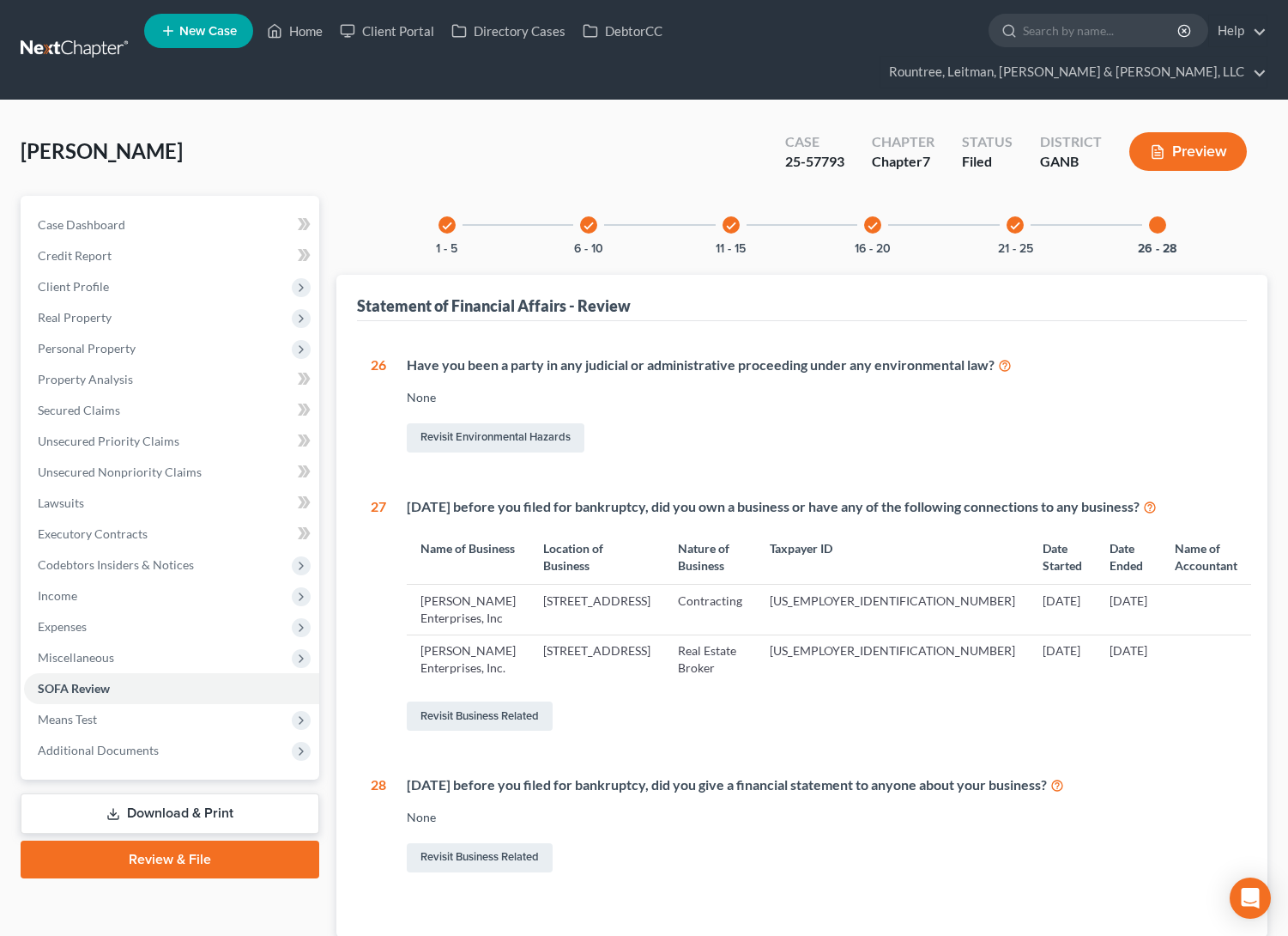
scroll to position [9, 0]
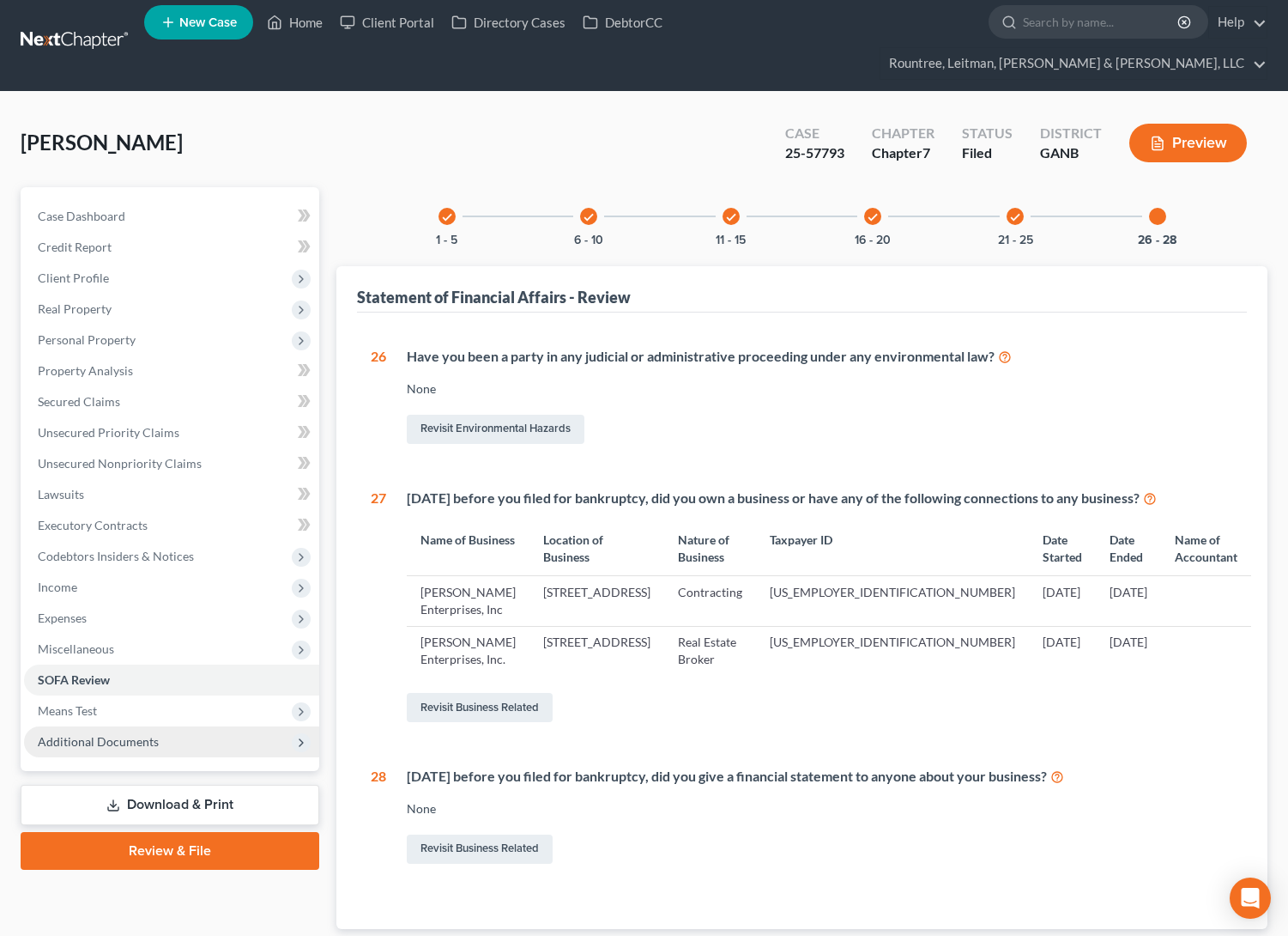
click at [81, 726] on span "Additional Documents" at bounding box center [171, 742] width 295 height 31
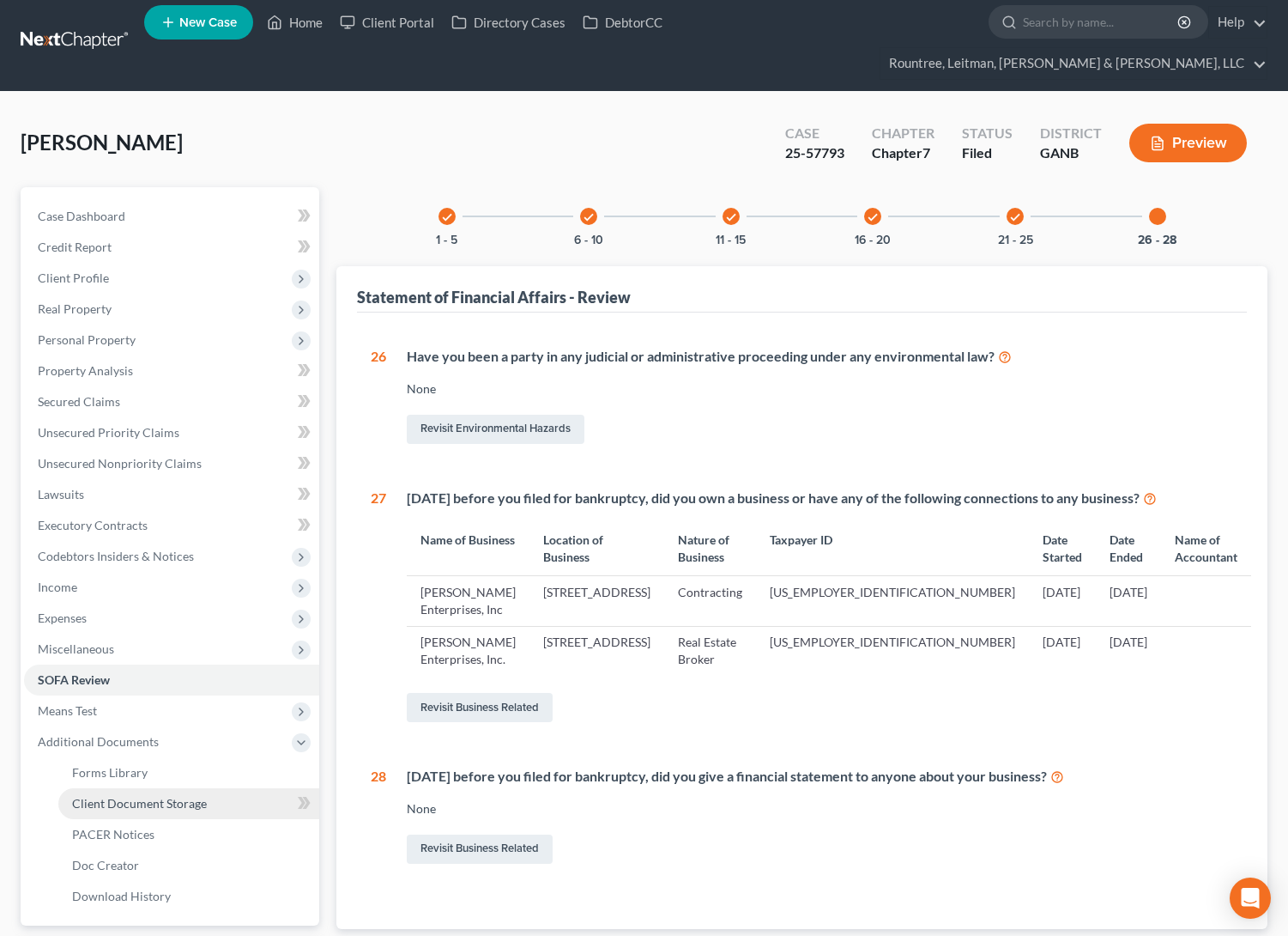
click at [122, 796] on span "Client Document Storage" at bounding box center [139, 803] width 135 height 14
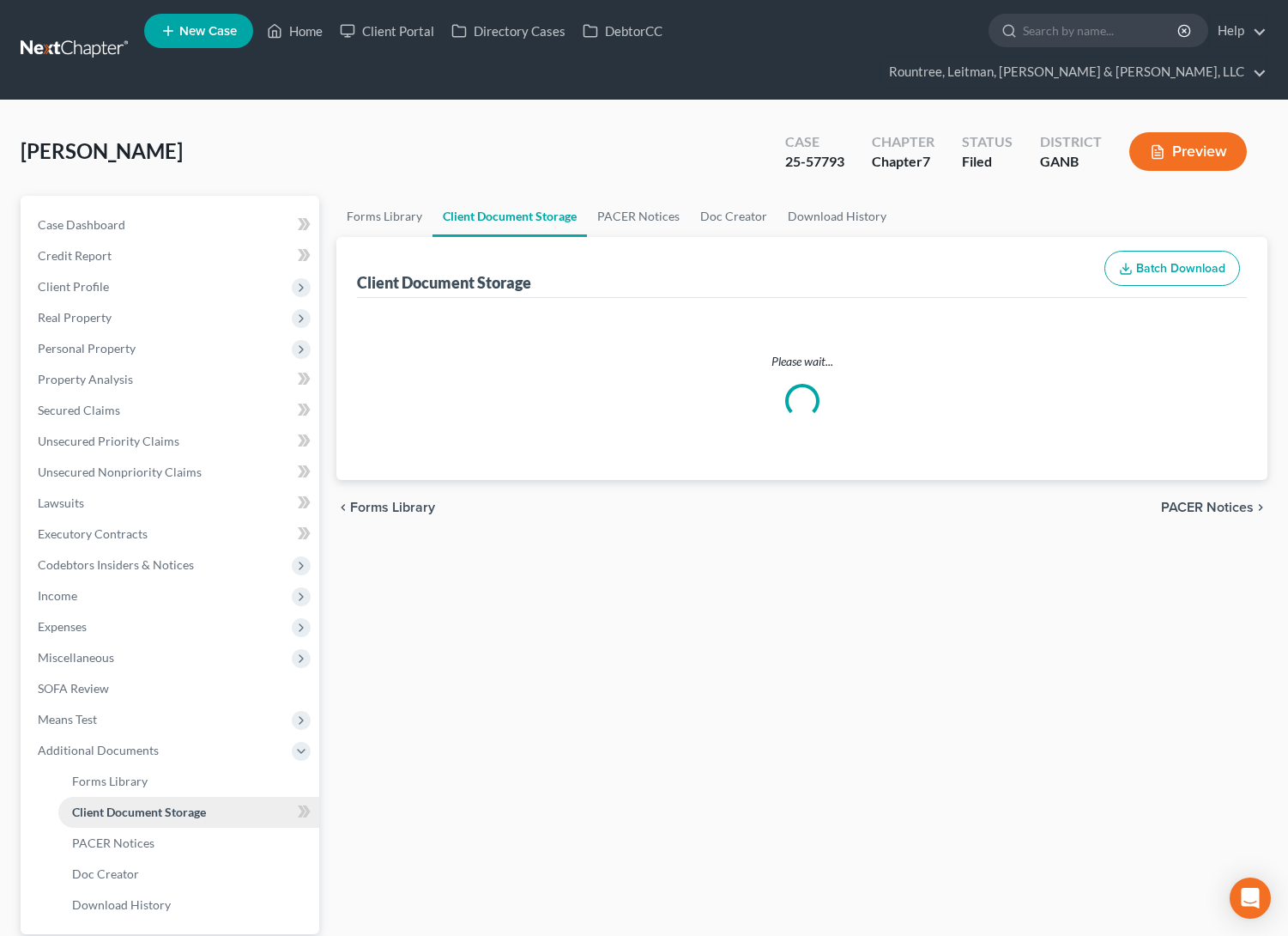
select select "5"
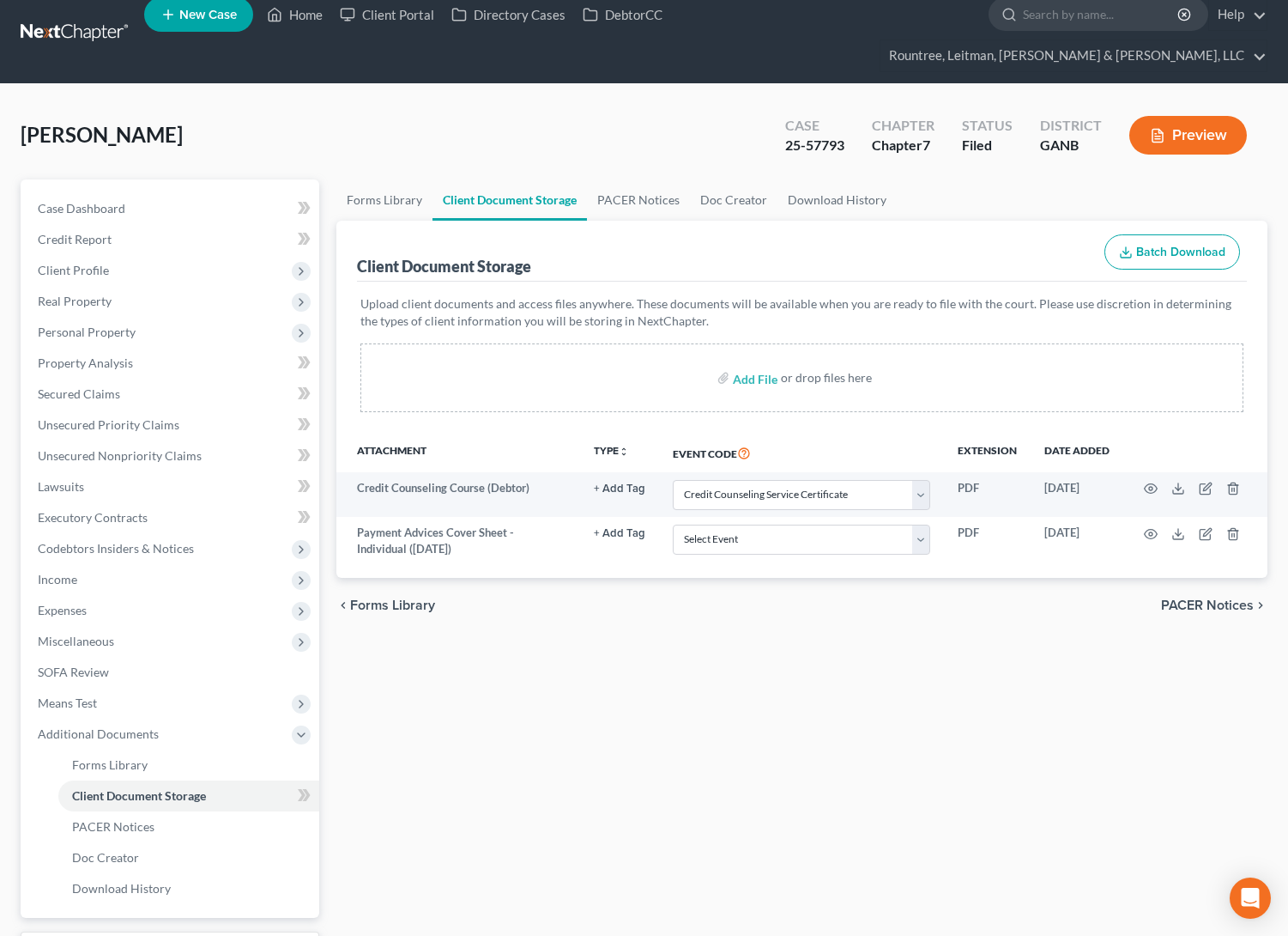
scroll to position [38, 0]
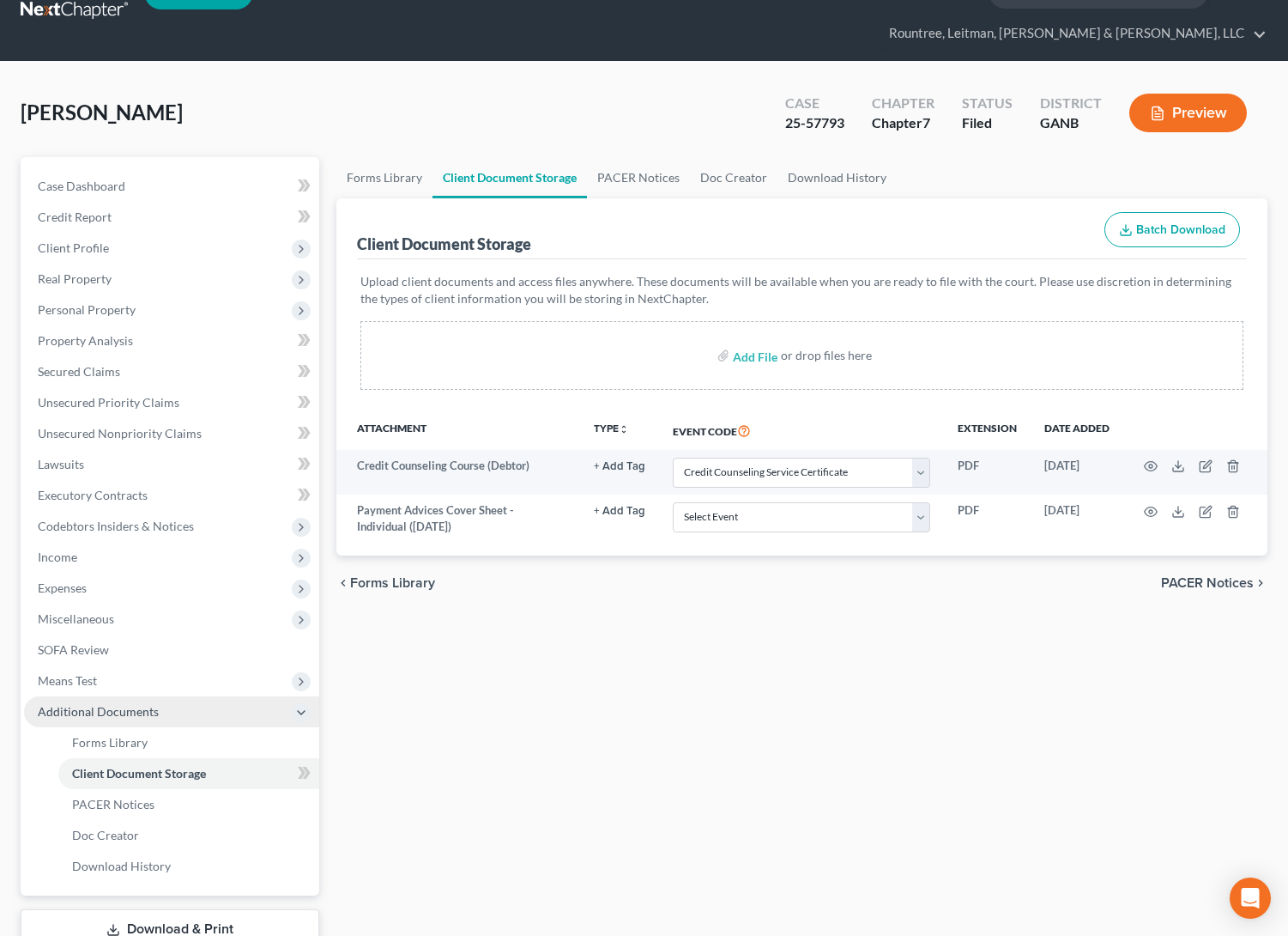
click at [108, 704] on span "Additional Documents" at bounding box center [98, 711] width 121 height 14
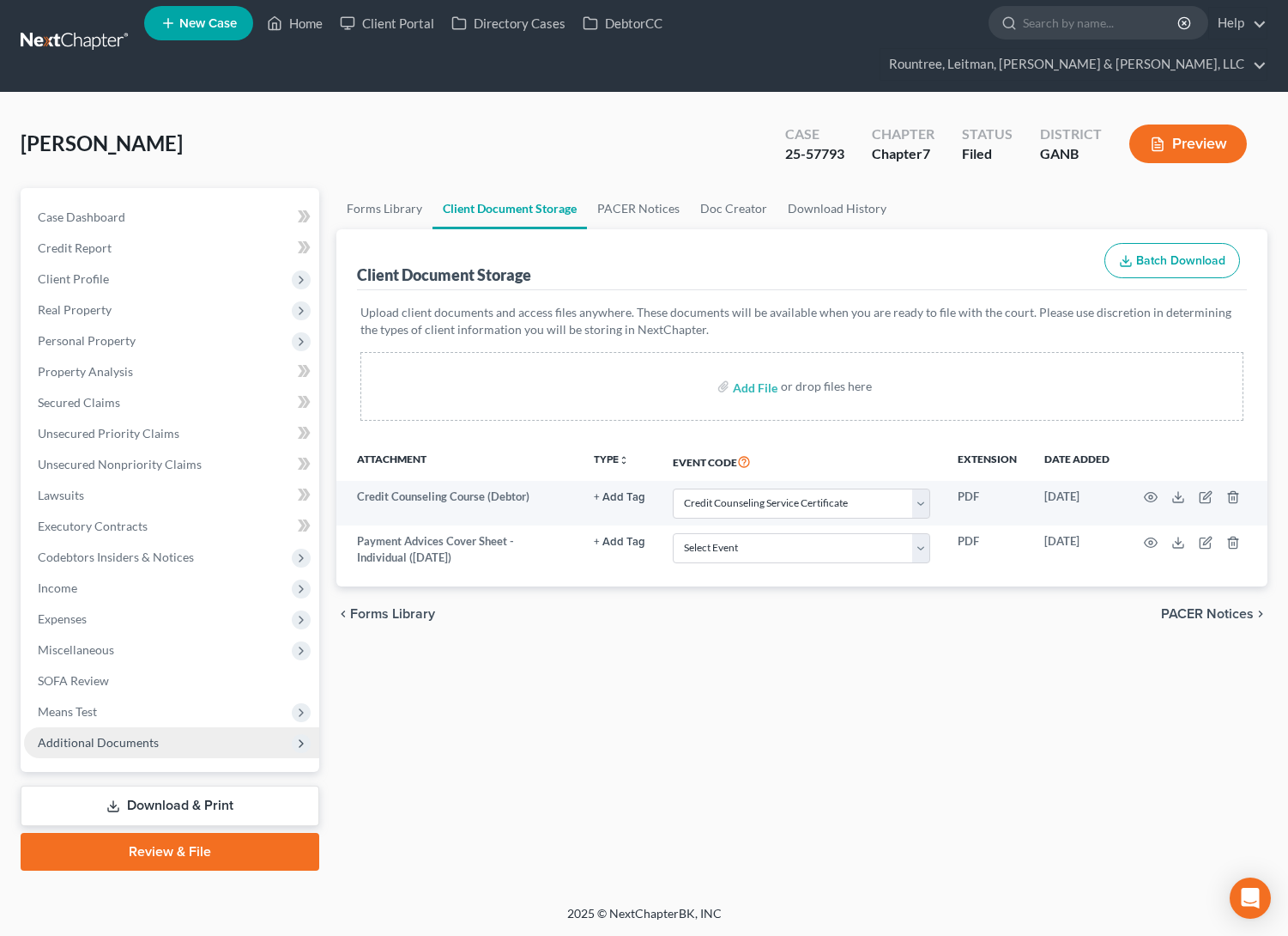
scroll to position [0, 0]
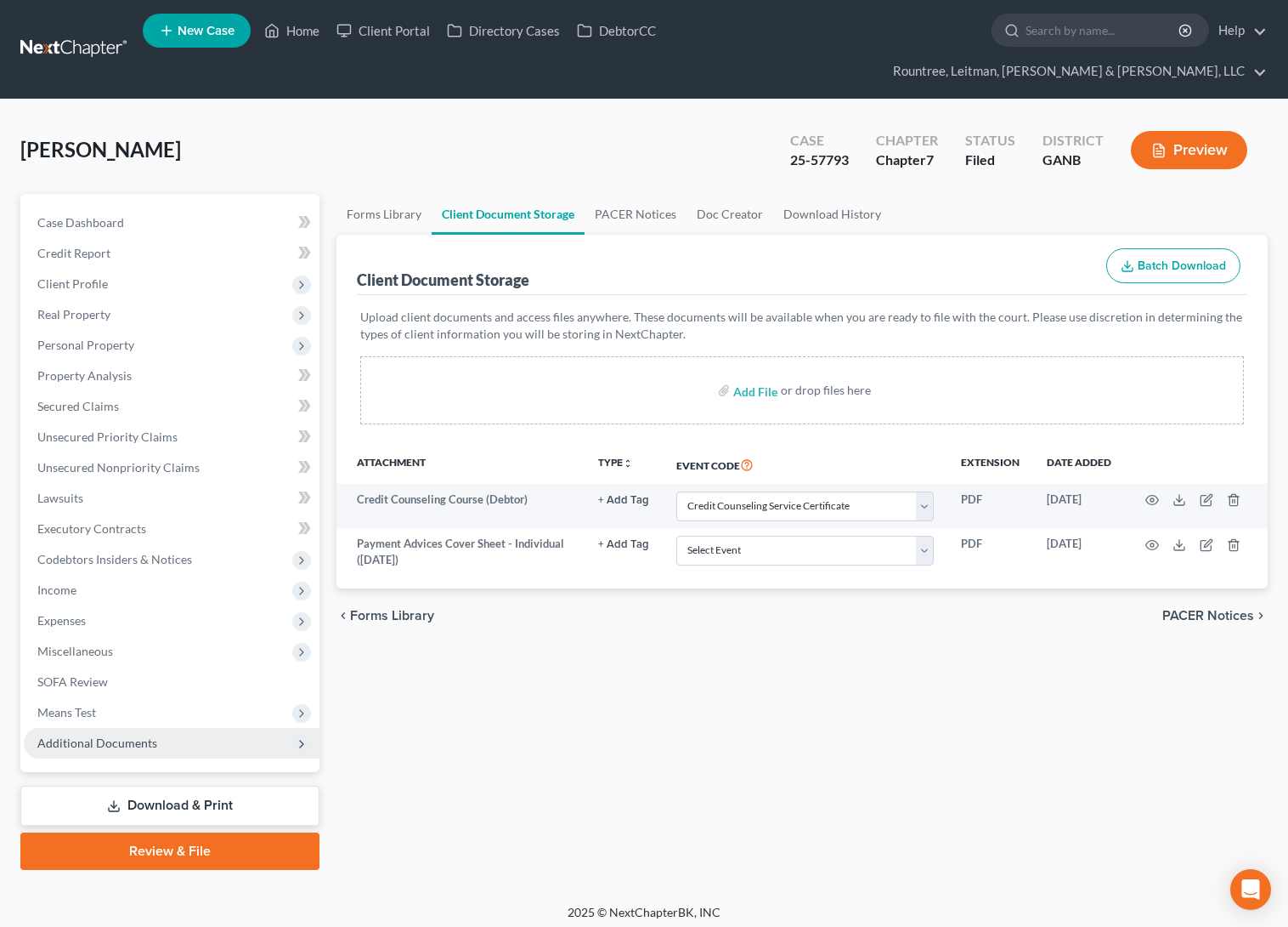
click at [131, 735] on span "Additional Documents" at bounding box center [97, 742] width 120 height 14
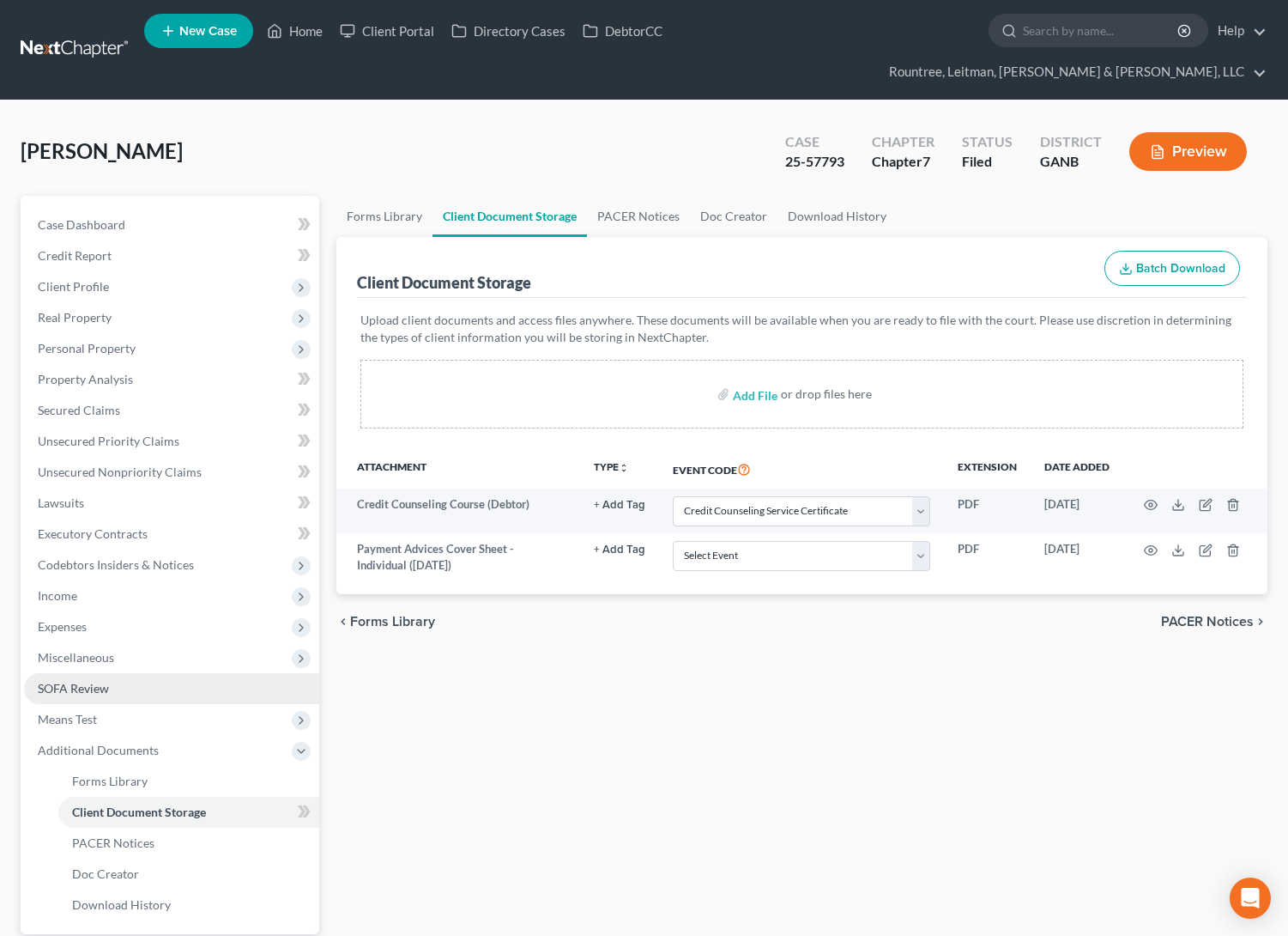
click at [94, 680] on span "SOFA Review" at bounding box center [73, 687] width 71 height 14
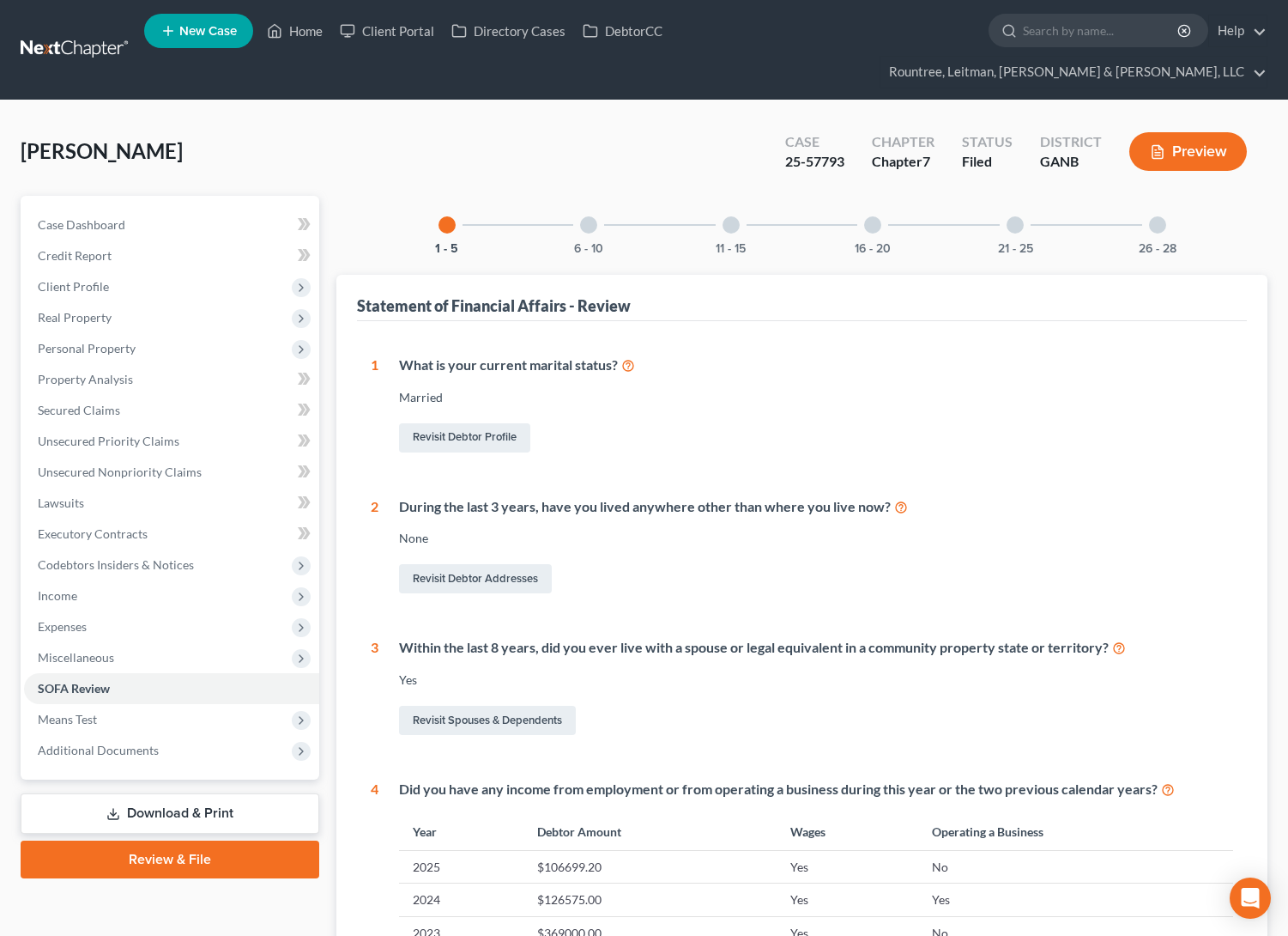
click at [1146, 202] on div "26 - 28" at bounding box center [1157, 224] width 58 height 58
